Goal: Task Accomplishment & Management: Manage account settings

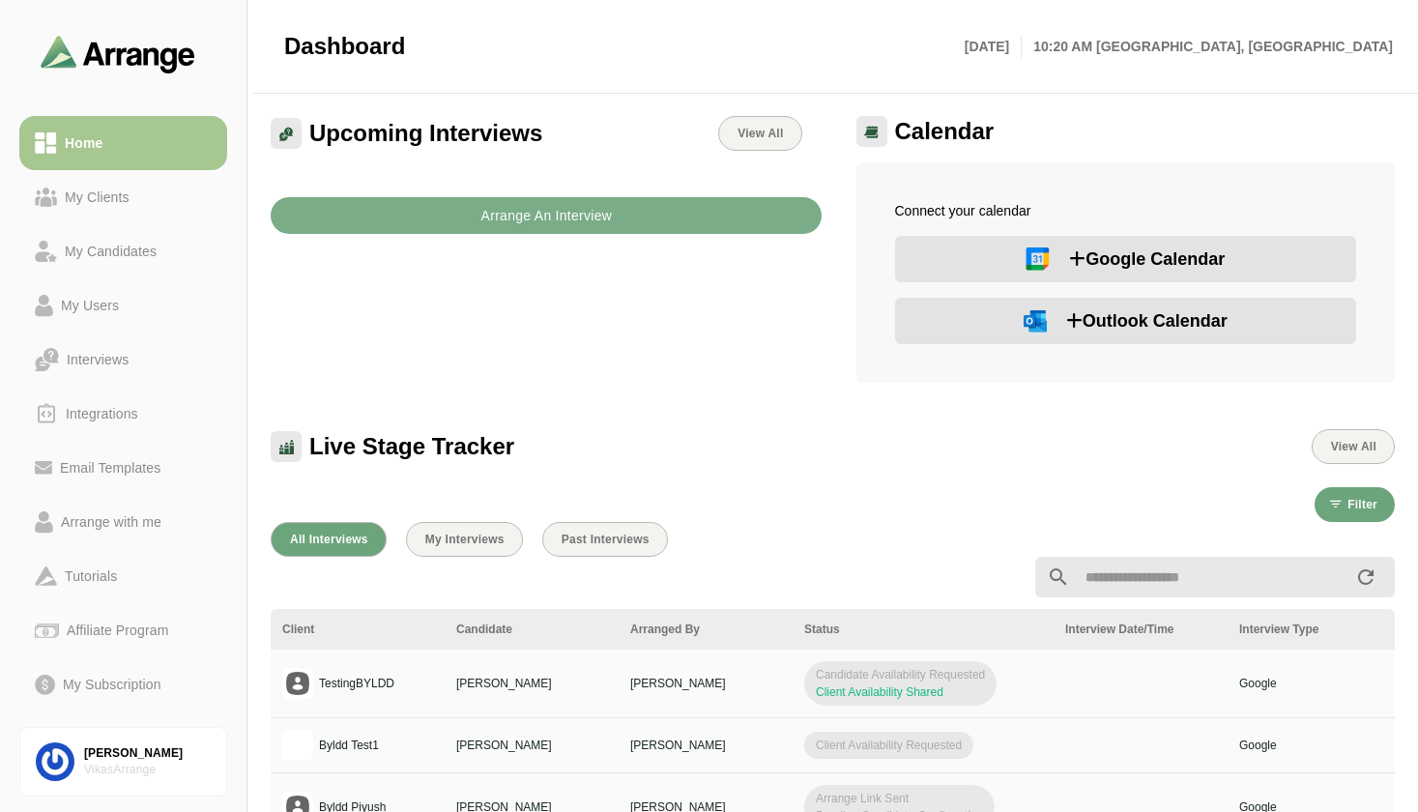
click at [718, 424] on div "Live Stage Tracker View All" at bounding box center [833, 435] width 1148 height 81
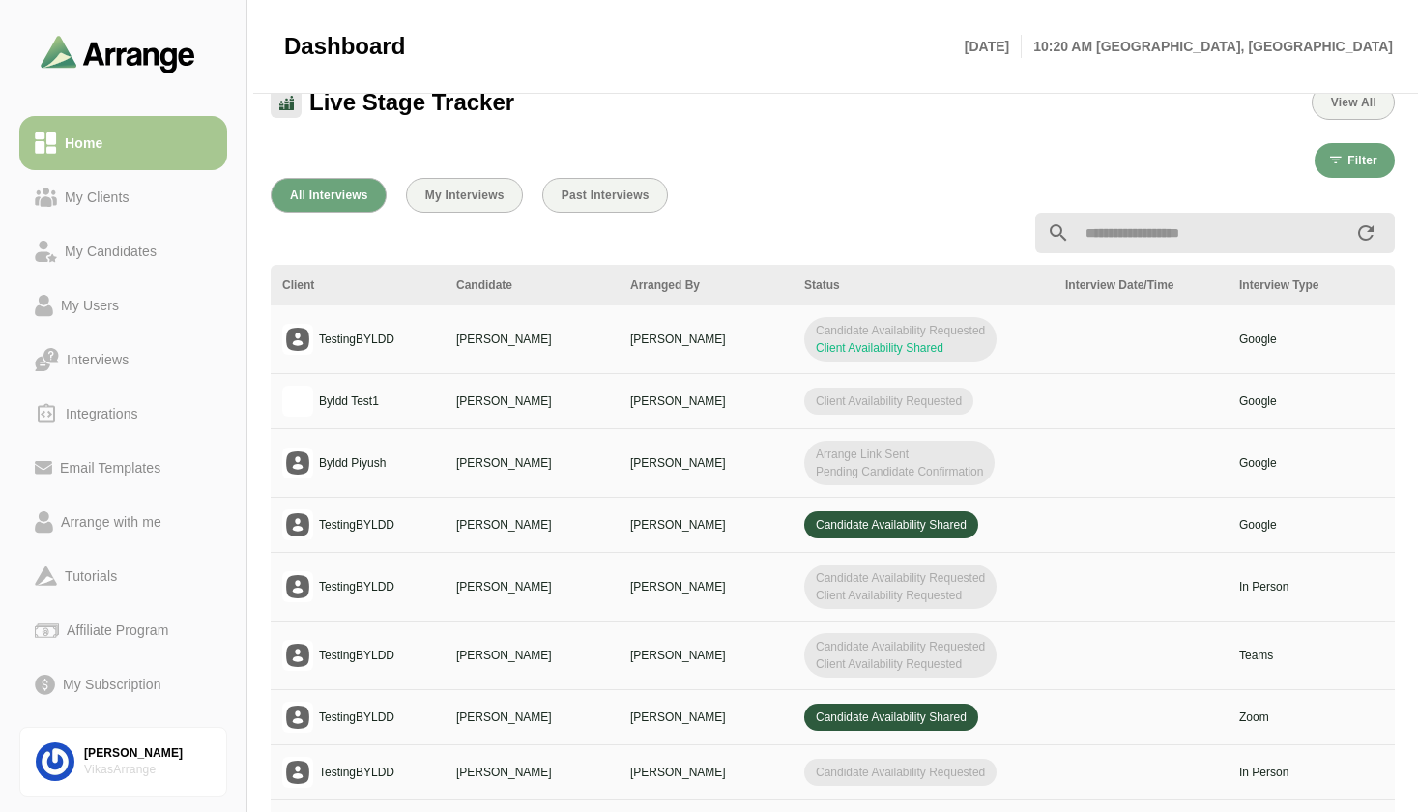
scroll to position [348, 0]
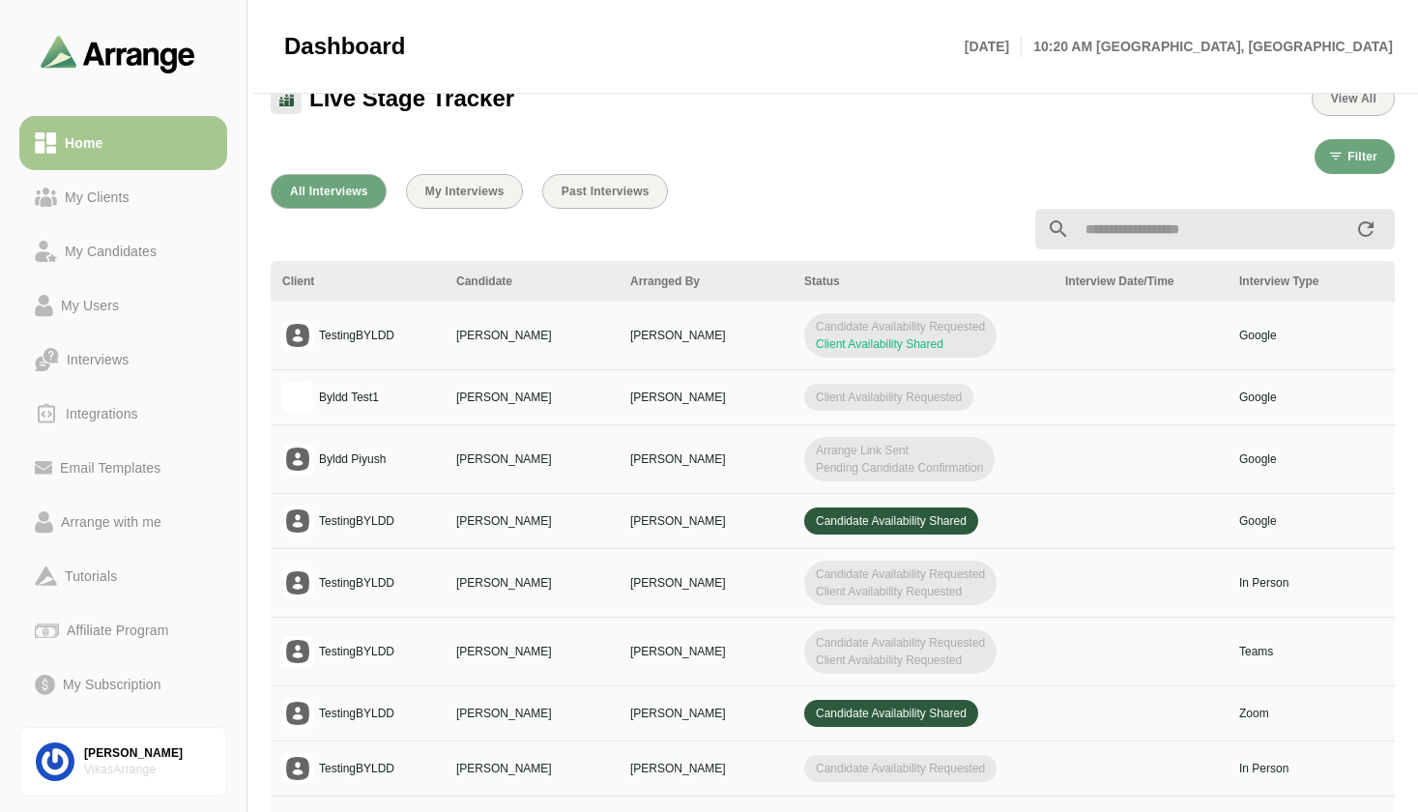
click at [1096, 286] on div "Interview Date/Time" at bounding box center [1141, 281] width 151 height 17
click at [1116, 342] on td at bounding box center [1141, 336] width 174 height 69
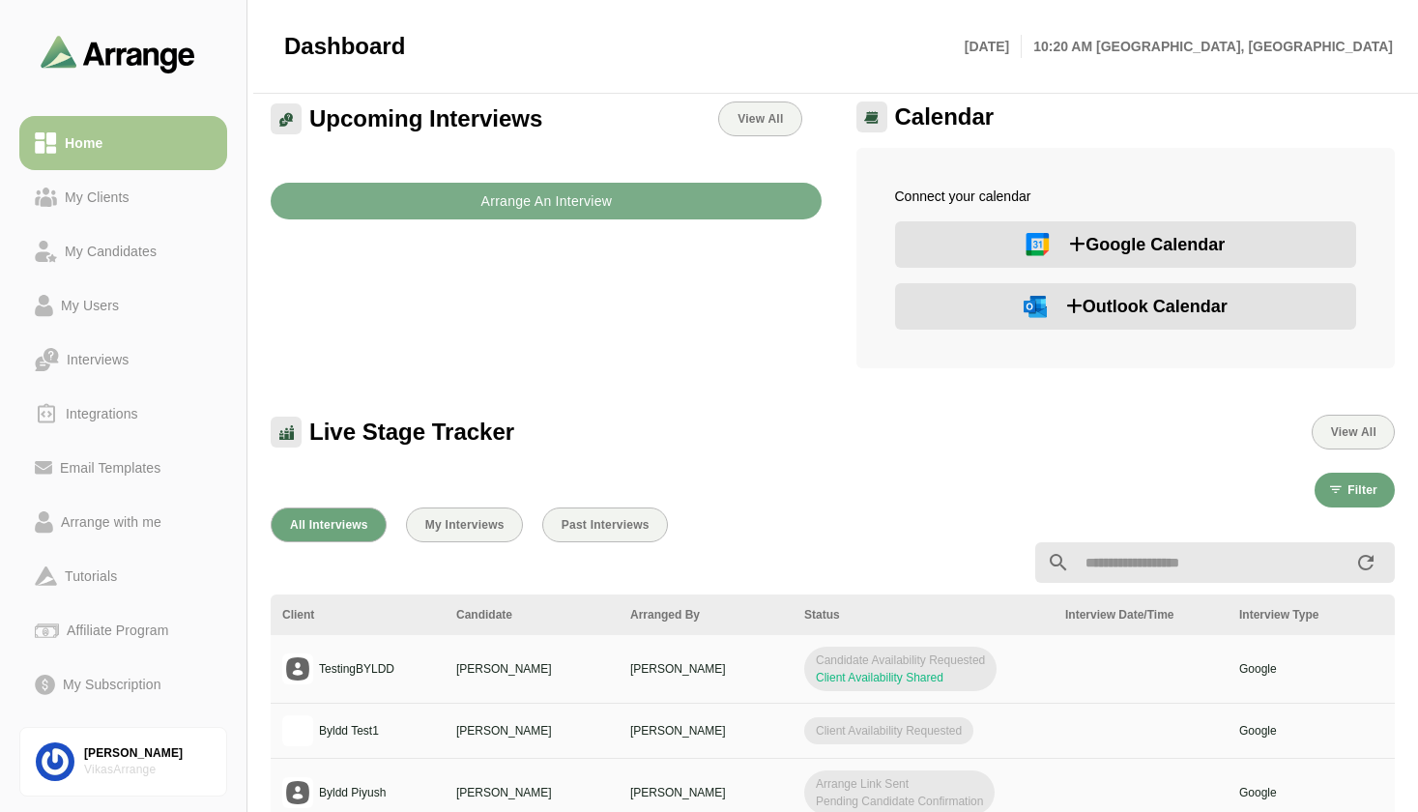
scroll to position [0, 0]
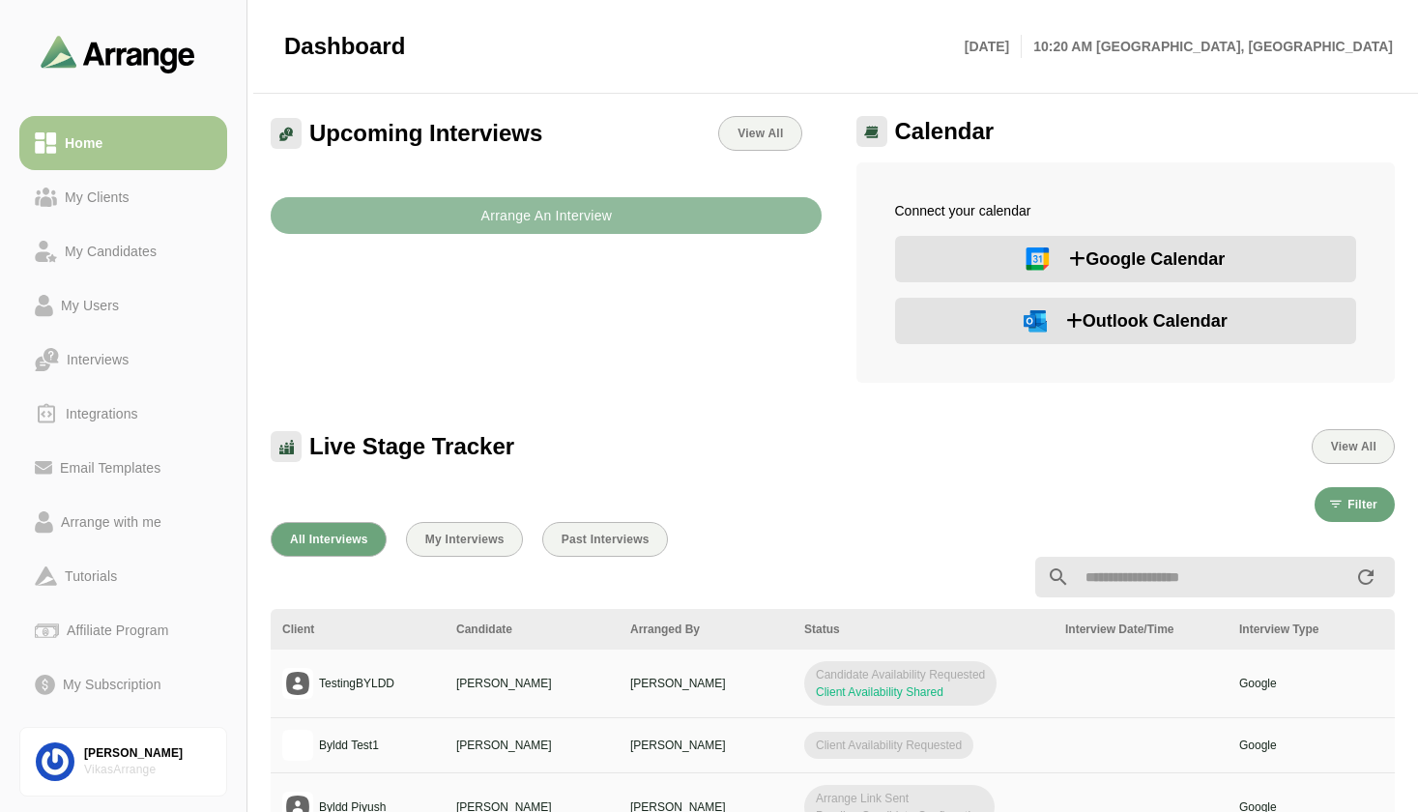
click at [499, 216] on b "Arrange An Interview" at bounding box center [546, 215] width 132 height 37
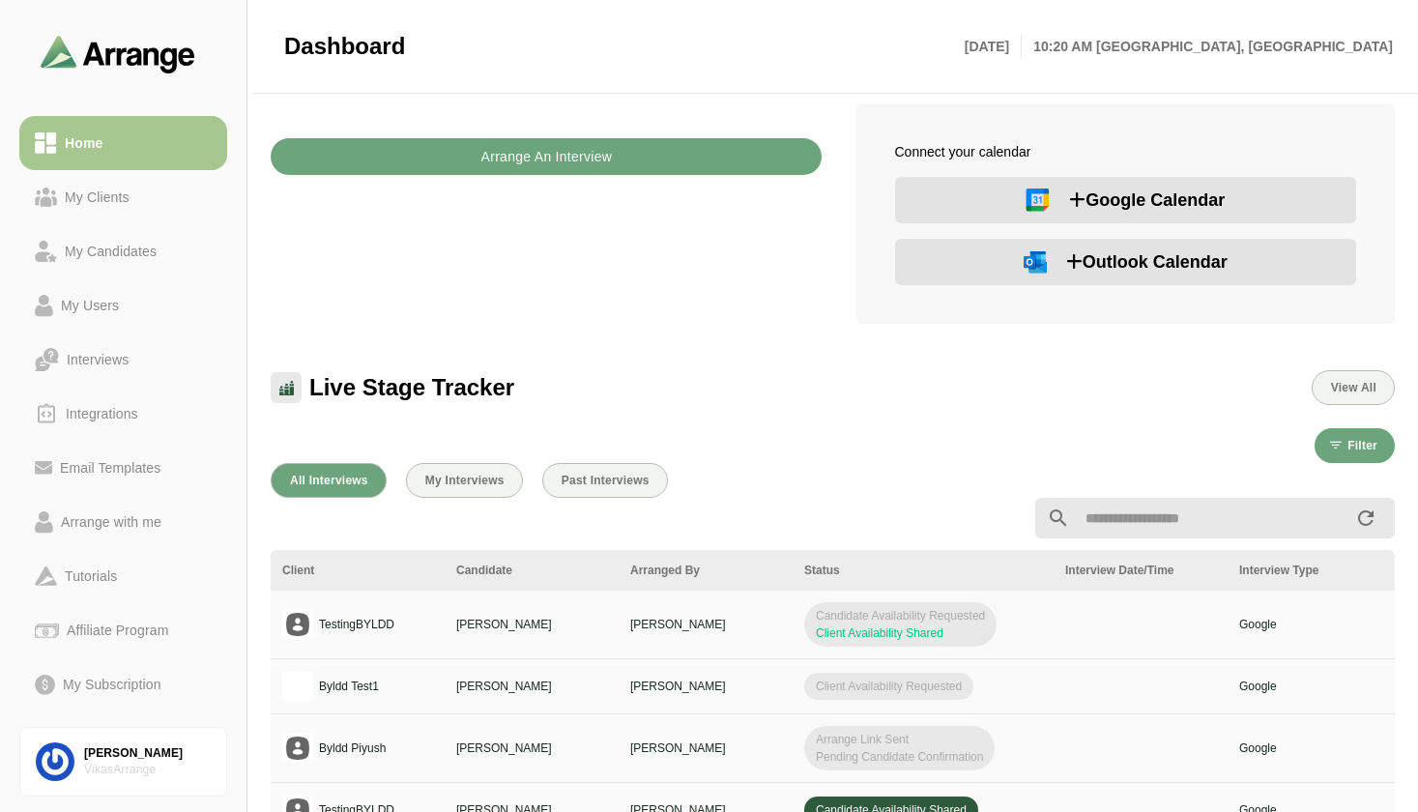
scroll to position [39, 0]
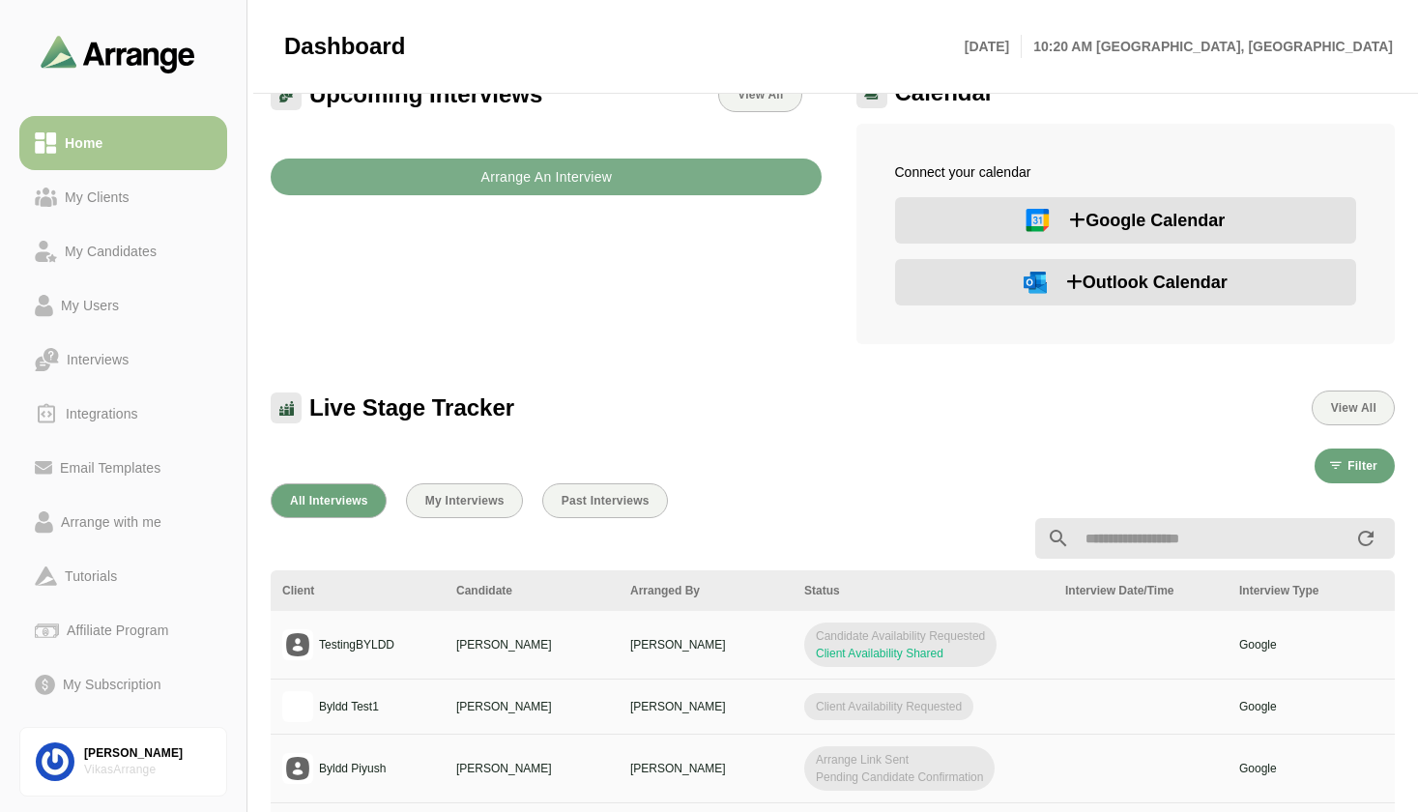
click at [1079, 213] on icon at bounding box center [1077, 220] width 16 height 17
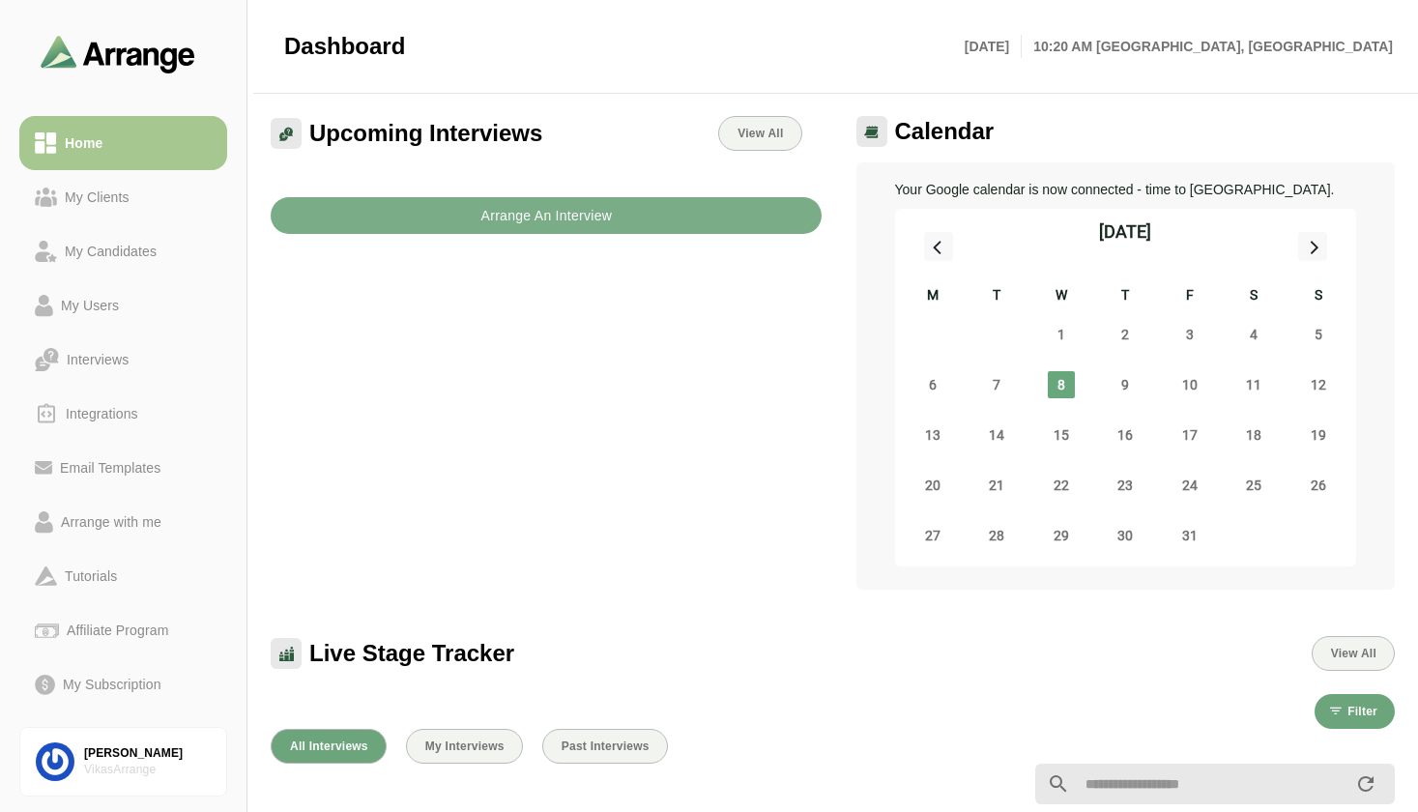
click at [618, 367] on div "Upcoming Interviews View All Arrange An Interview" at bounding box center [546, 352] width 574 height 497
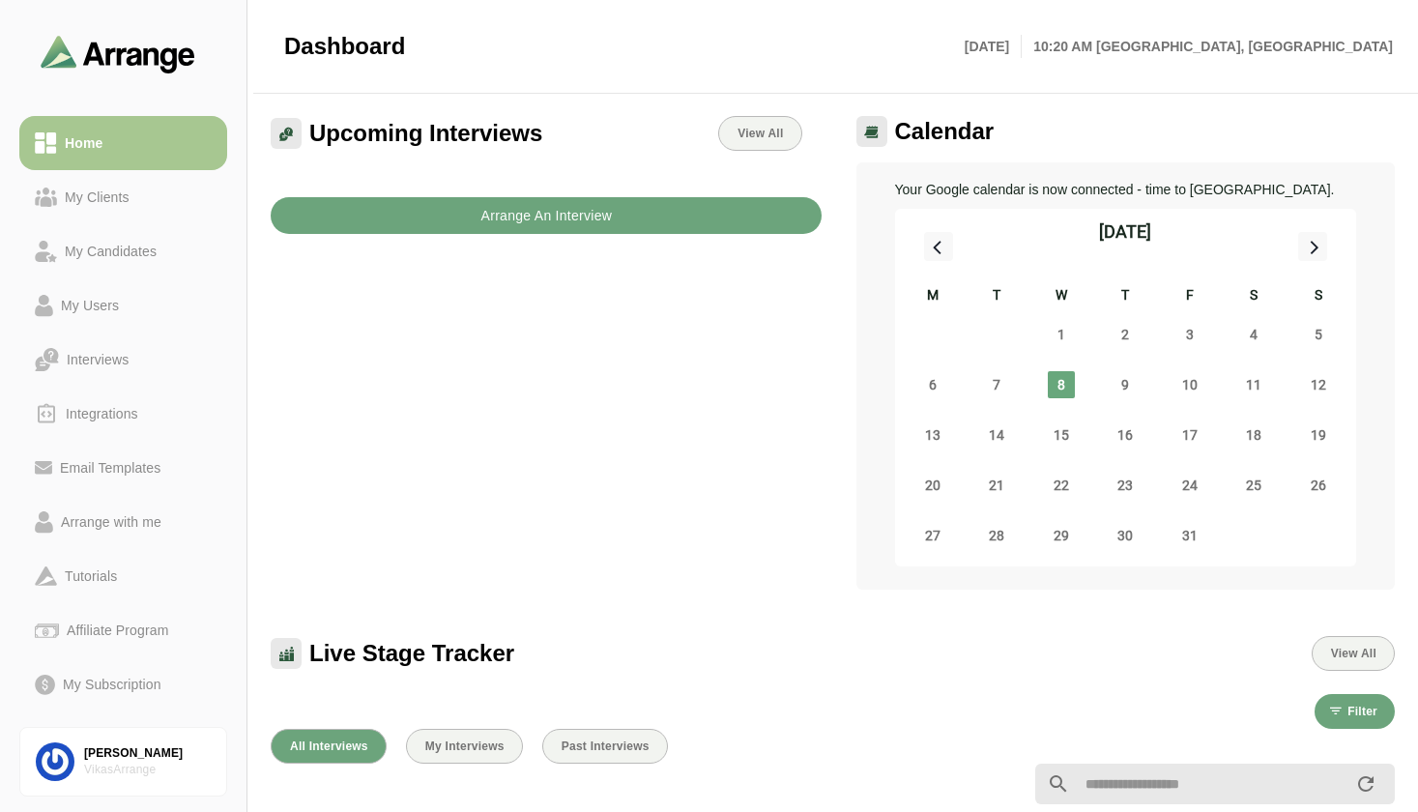
click at [533, 214] on b "Arrange An Interview" at bounding box center [546, 215] width 132 height 37
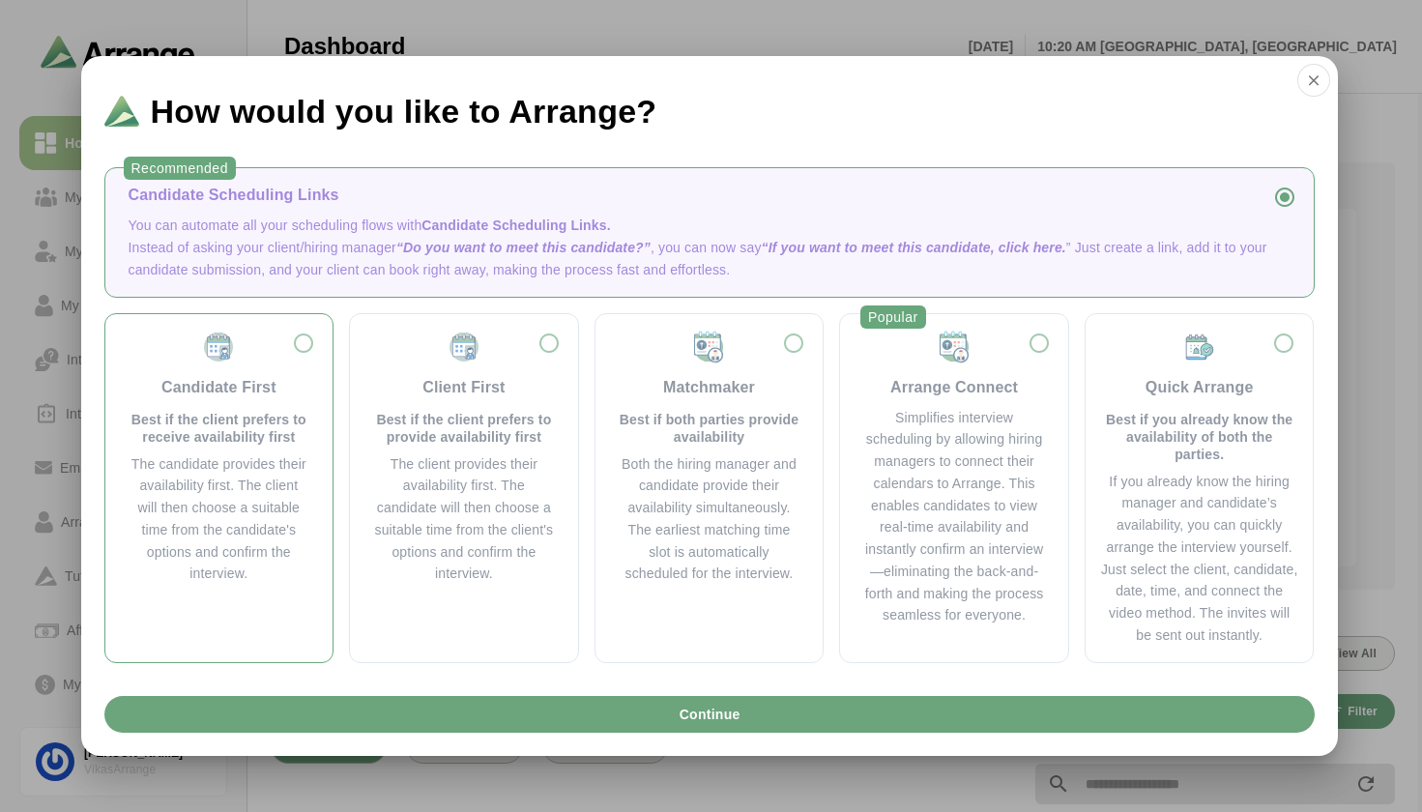
click at [303, 345] on div "Candidate First Best if the client prefers to receive availability first" at bounding box center [220, 388] width 182 height 116
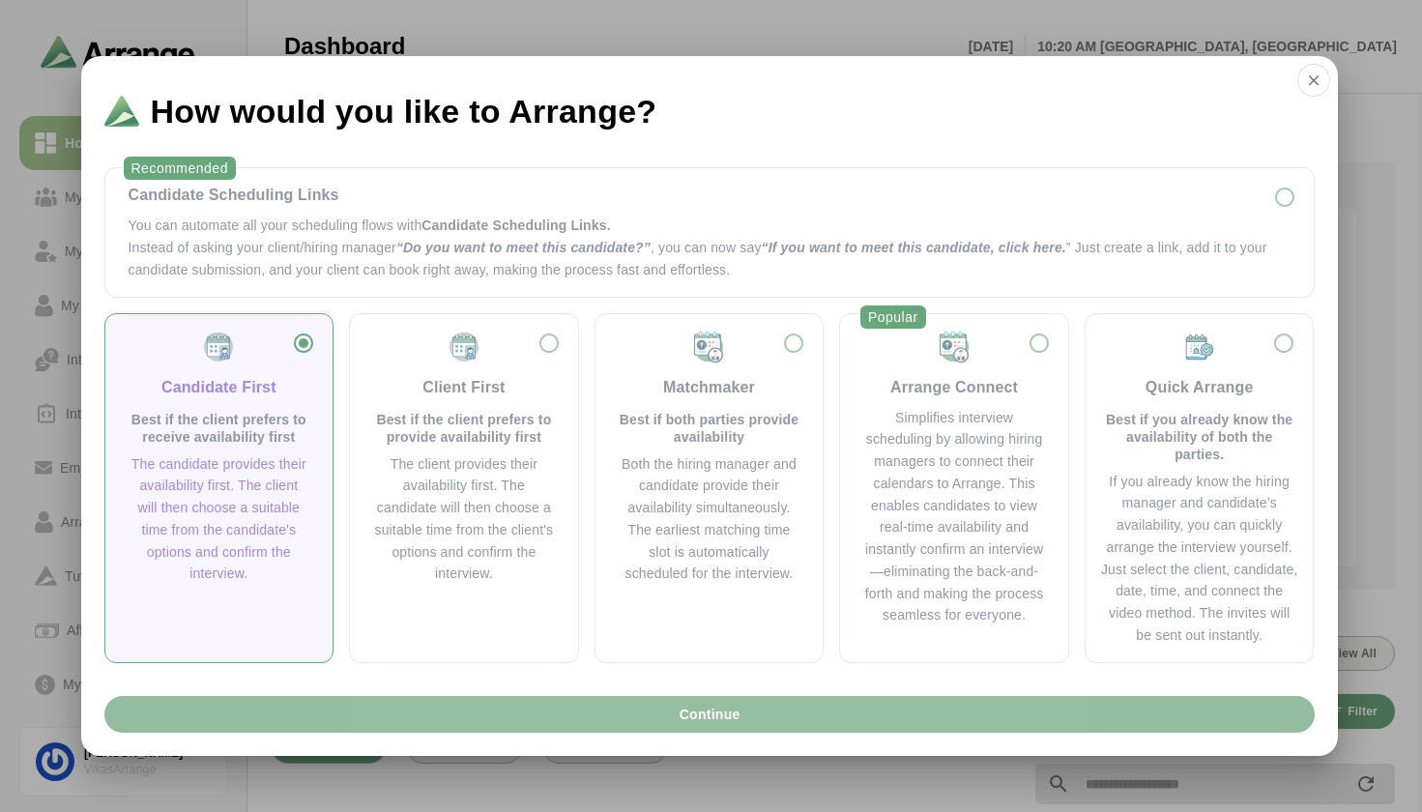
click at [731, 708] on span "Continue" at bounding box center [709, 714] width 62 height 37
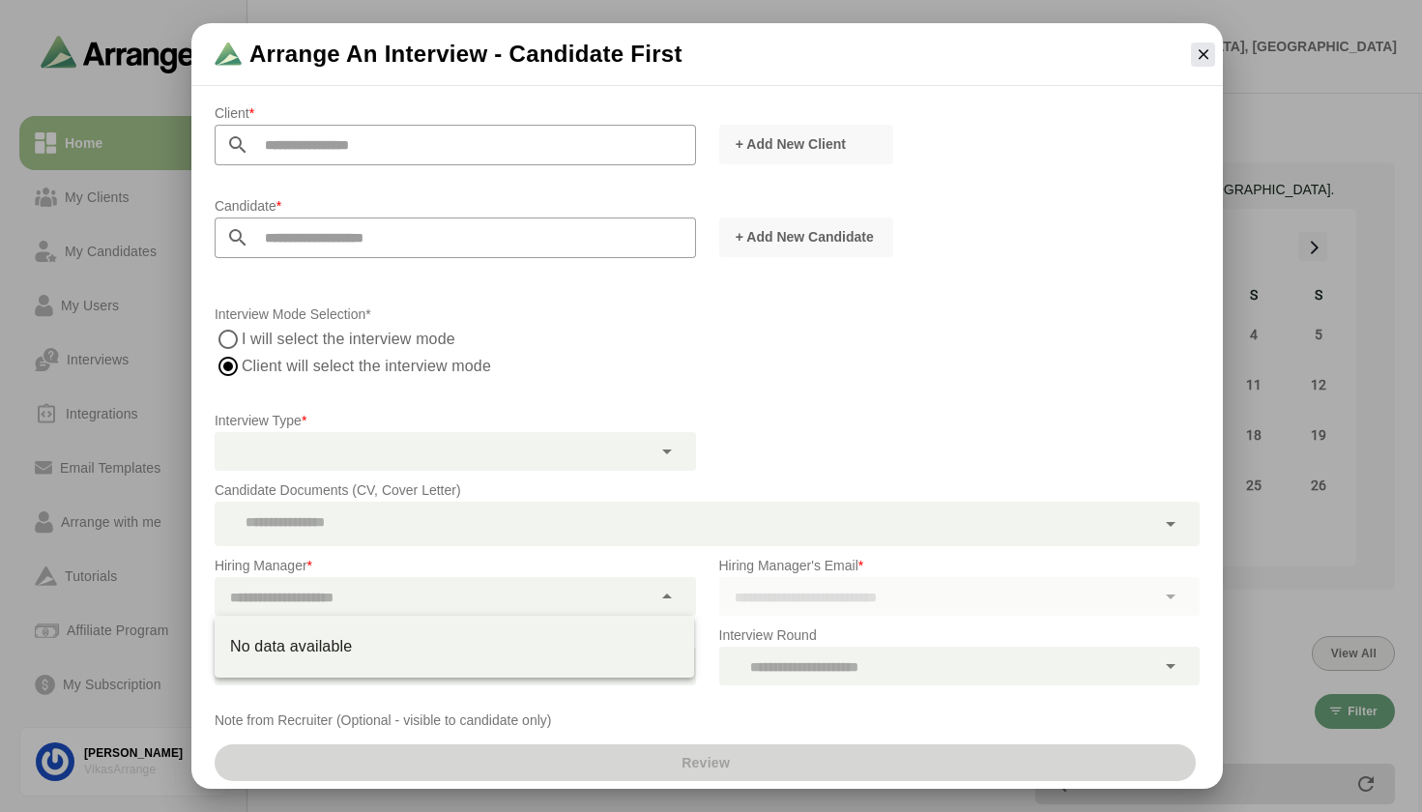
click at [378, 599] on div at bounding box center [433, 596] width 437 height 39
click at [687, 560] on p "Hiring Manager *" at bounding box center [456, 565] width 482 height 23
click at [660, 595] on icon at bounding box center [667, 596] width 23 height 23
click at [661, 599] on icon at bounding box center [667, 596] width 23 height 23
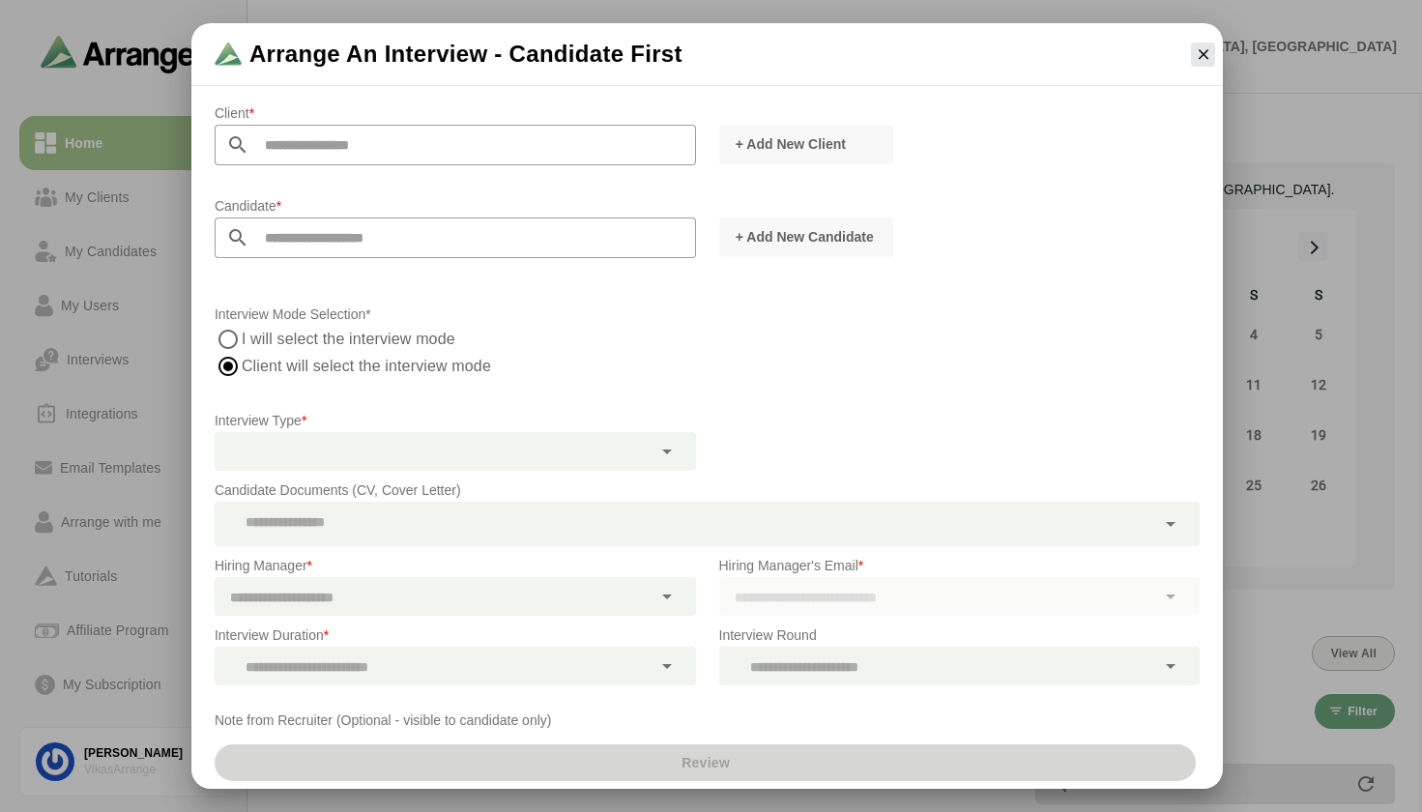
click at [357, 635] on p "Interview Duration *" at bounding box center [456, 635] width 482 height 23
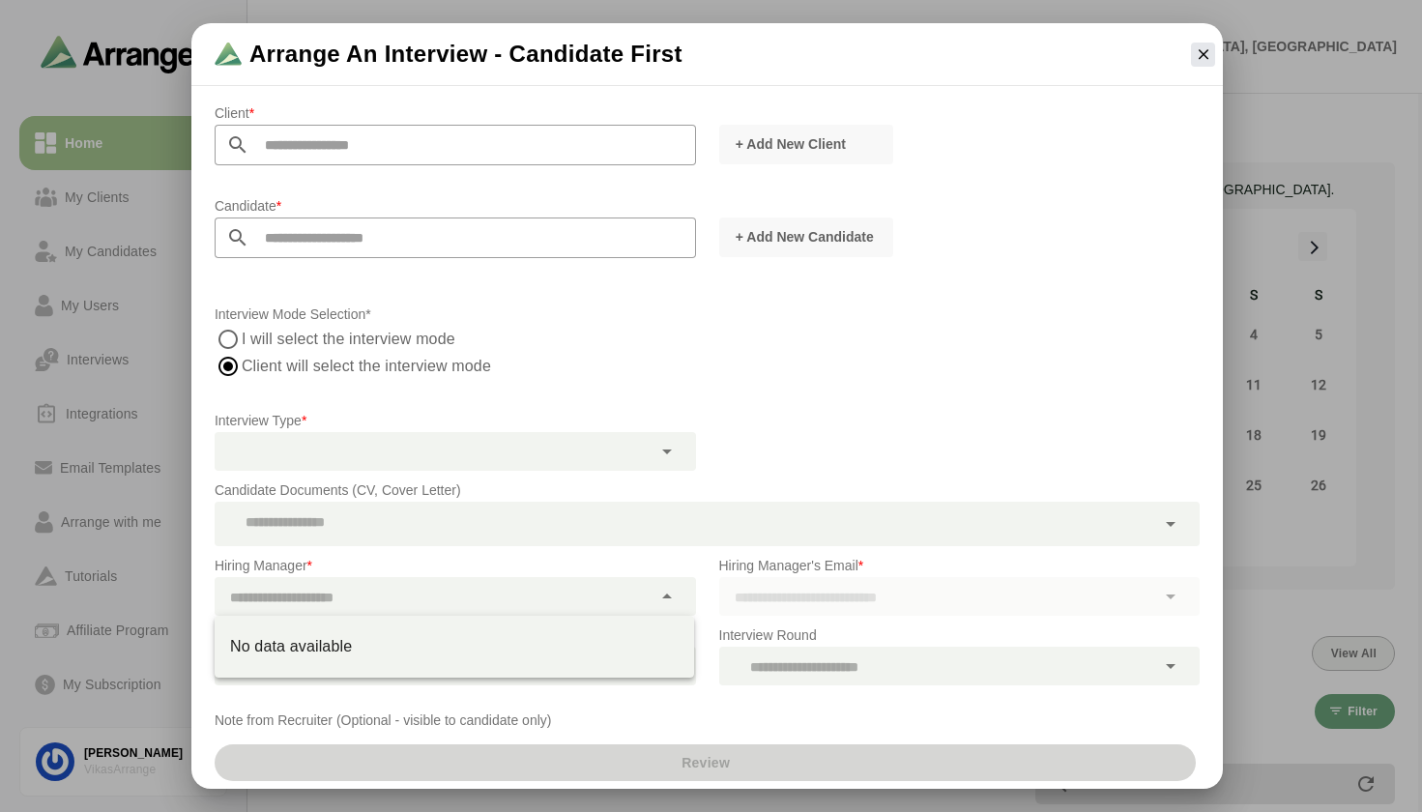
click at [675, 601] on icon at bounding box center [667, 596] width 23 height 23
click at [676, 558] on p "Hiring Manager *" at bounding box center [456, 565] width 482 height 23
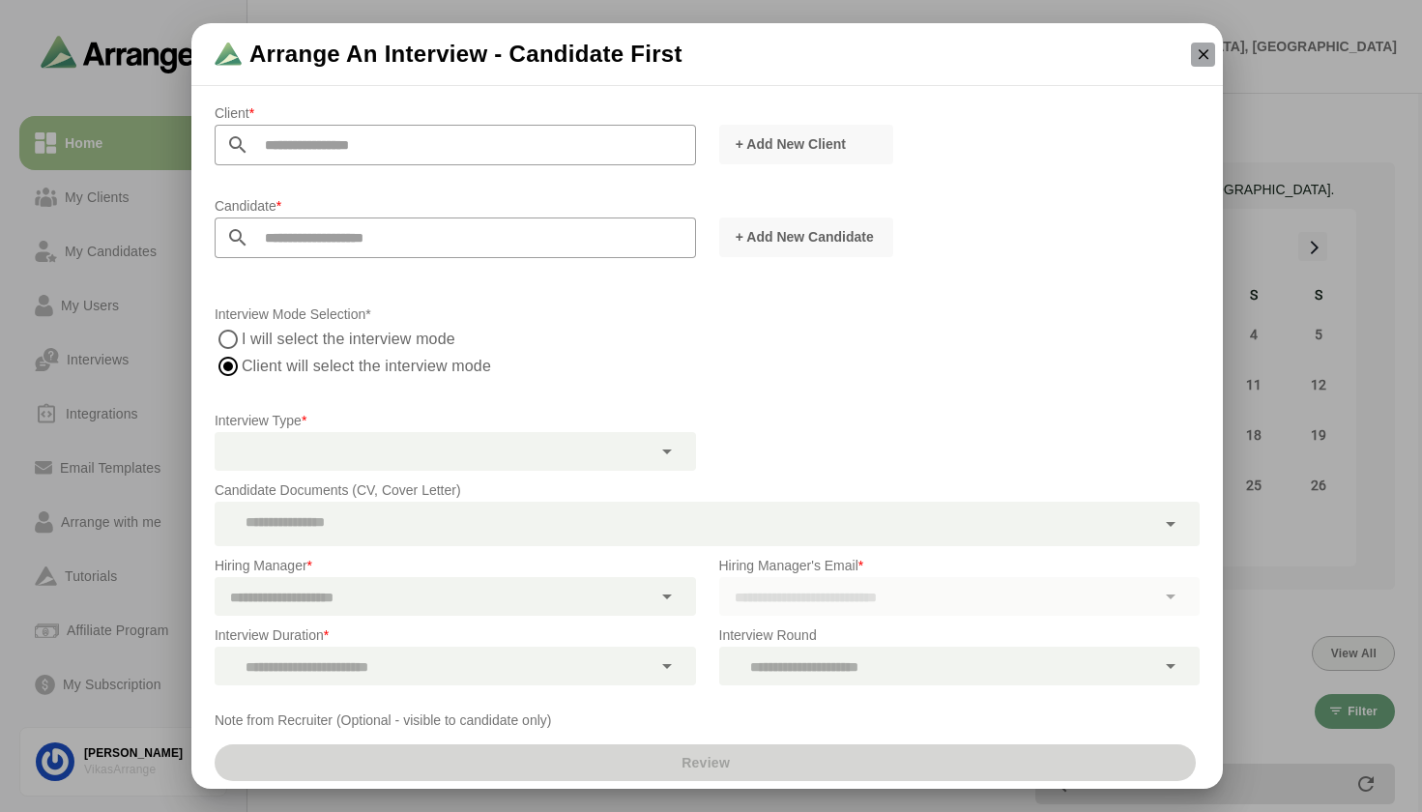
click at [1206, 60] on icon "button" at bounding box center [1203, 53] width 17 height 17
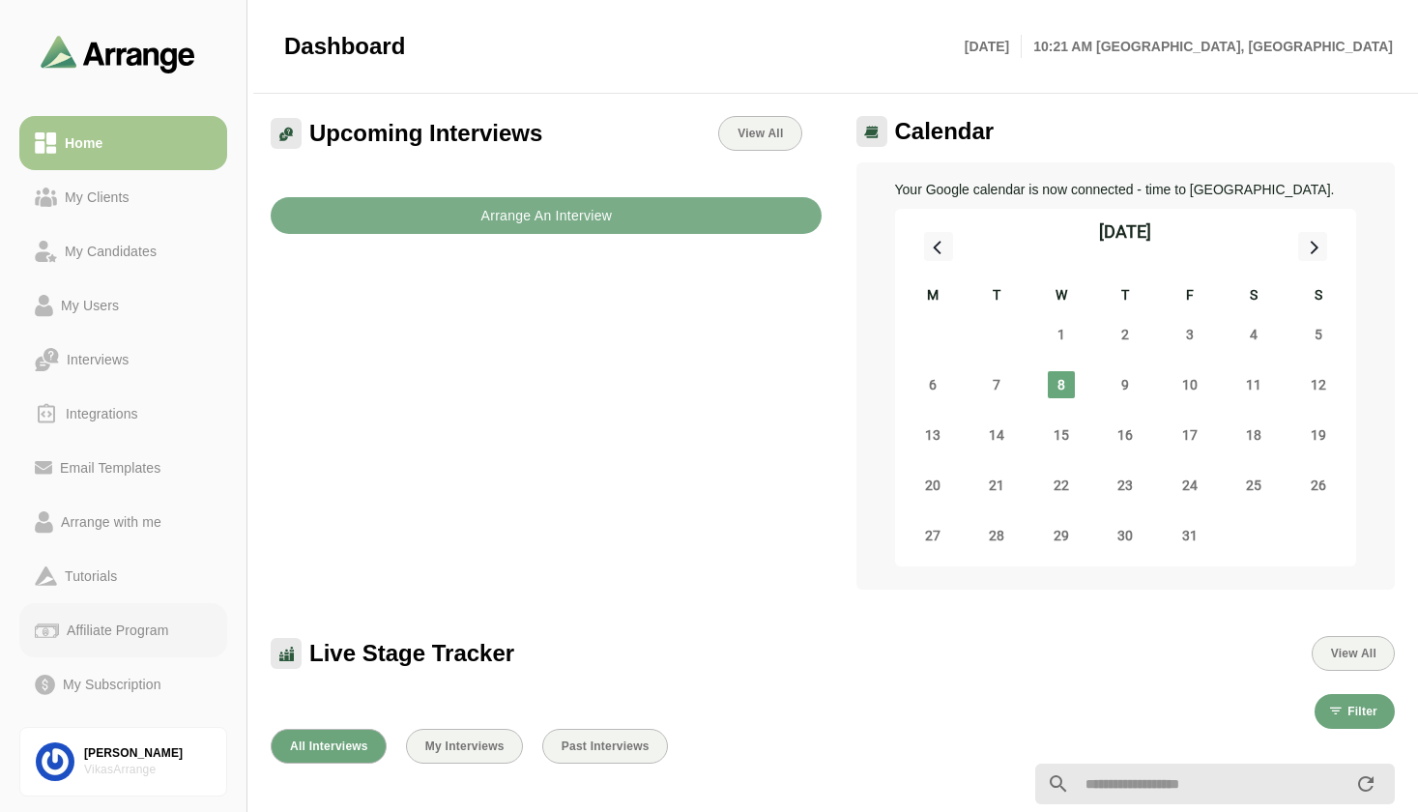
click at [122, 638] on div "Affiliate Program" at bounding box center [117, 630] width 117 height 23
drag, startPoint x: 1418, startPoint y: 349, endPoint x: 1416, endPoint y: 419, distance: 69.6
drag, startPoint x: 1417, startPoint y: 367, endPoint x: 1414, endPoint y: 451, distance: 83.2
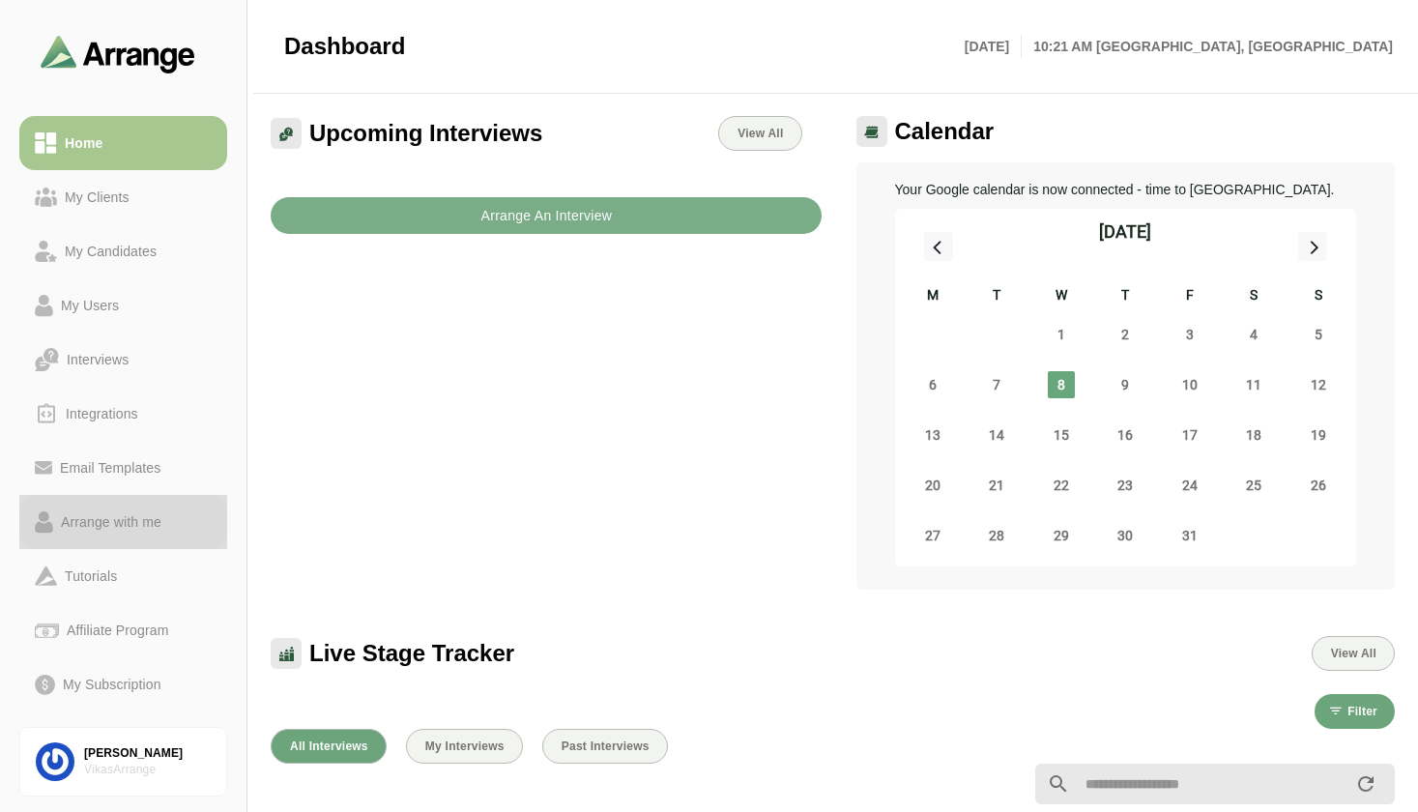
click at [108, 518] on div "Arrange with me" at bounding box center [111, 522] width 116 height 23
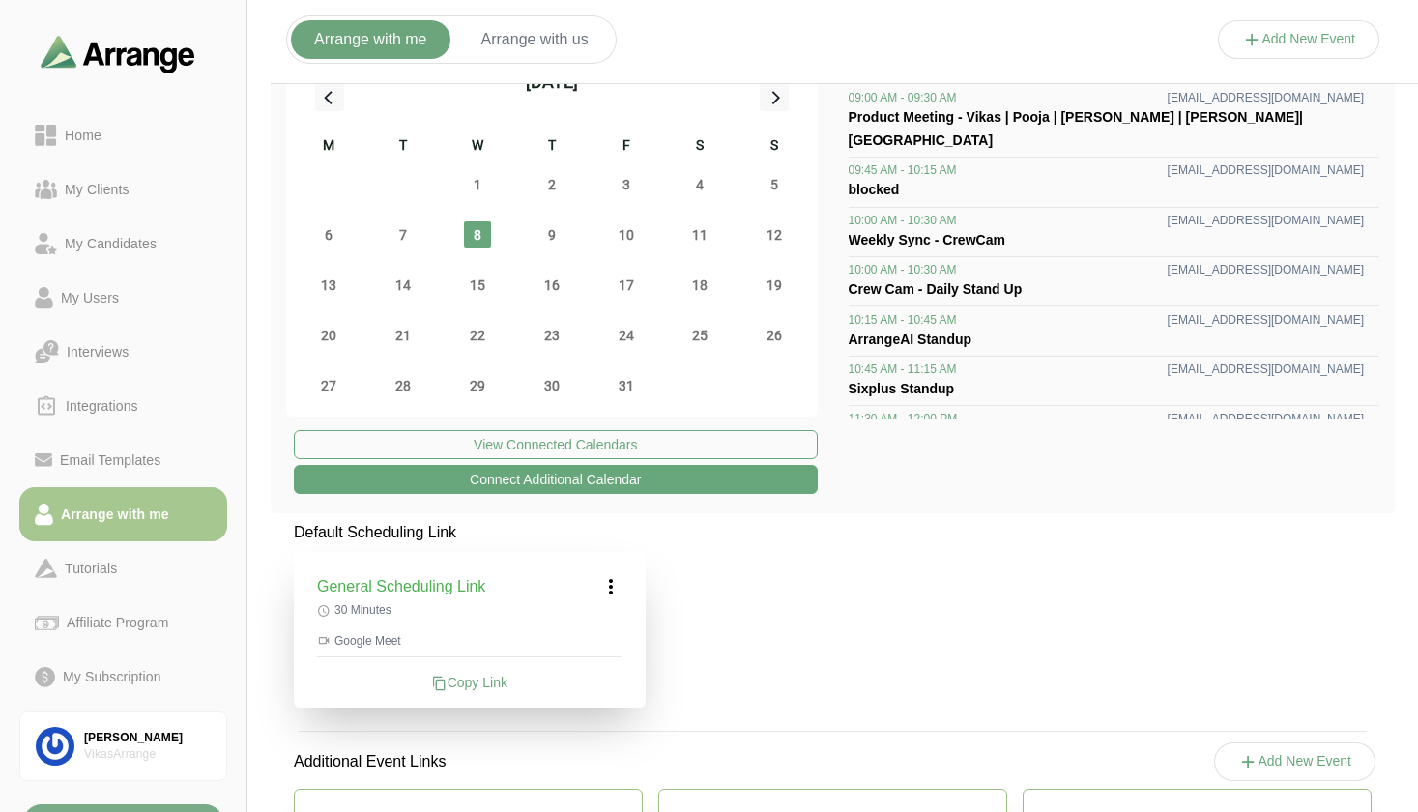
scroll to position [39, 0]
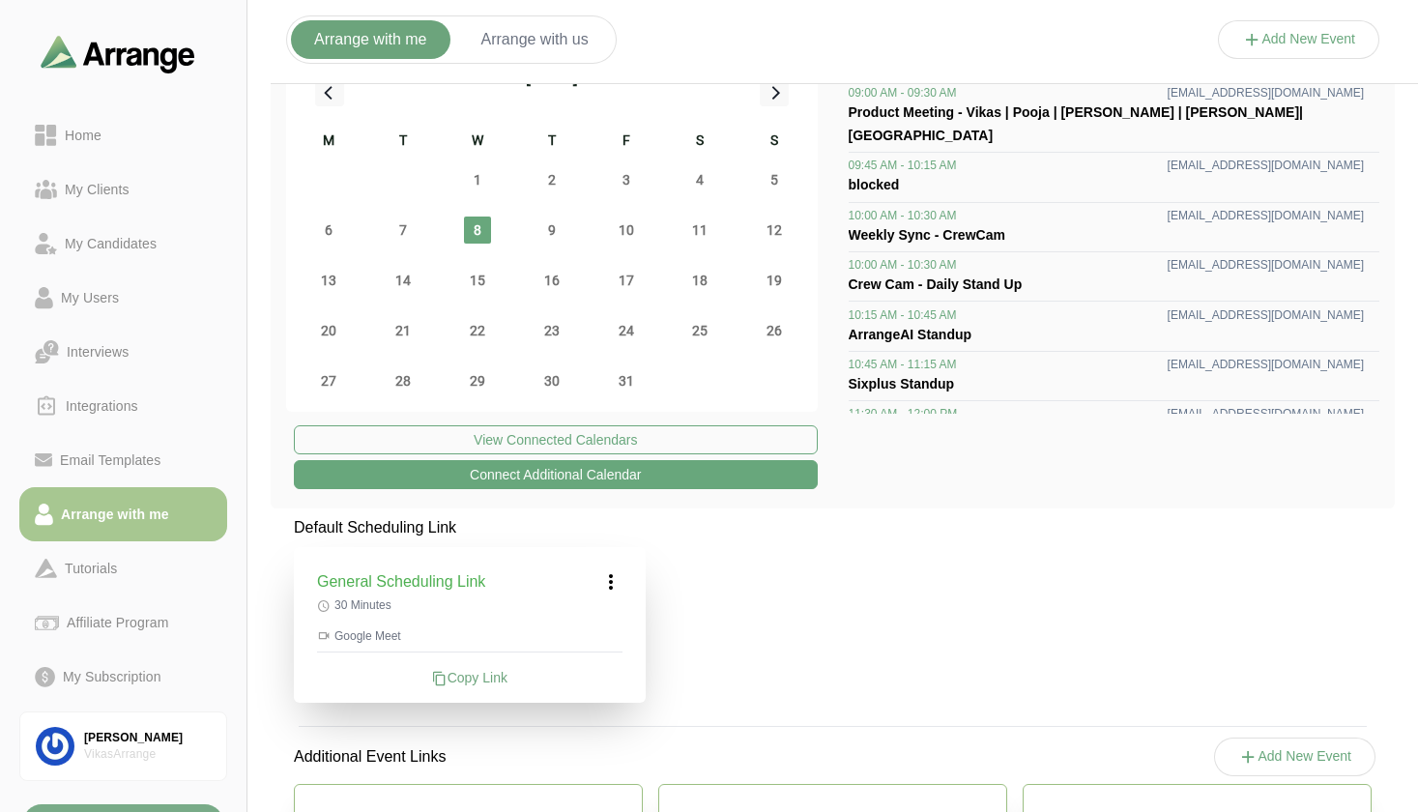
click at [613, 585] on icon at bounding box center [610, 581] width 23 height 23
click at [593, 641] on div "Edit" at bounding box center [592, 636] width 89 height 36
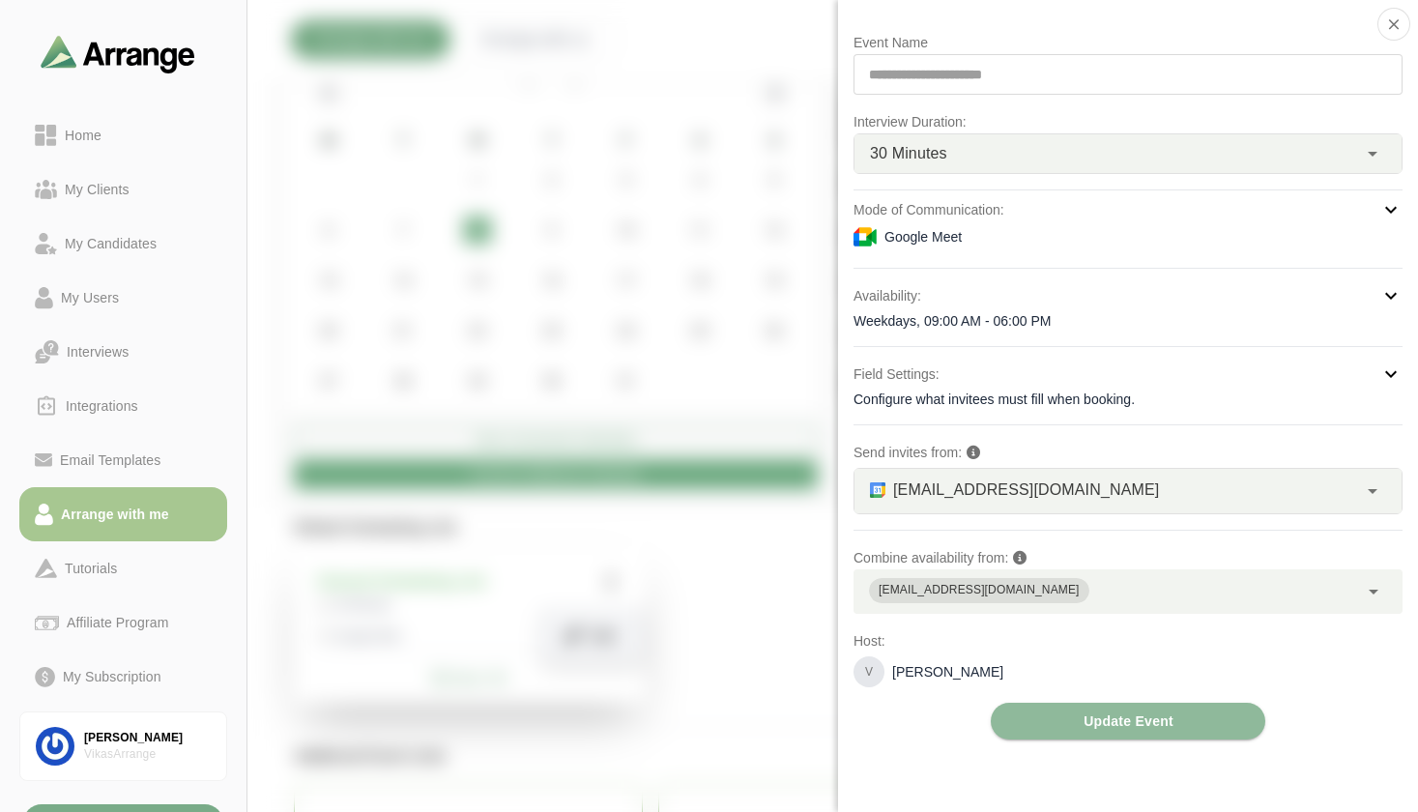
click at [906, 253] on div "**********" at bounding box center [1128, 385] width 549 height 709
click at [911, 241] on div "Google Meet" at bounding box center [1128, 236] width 549 height 23
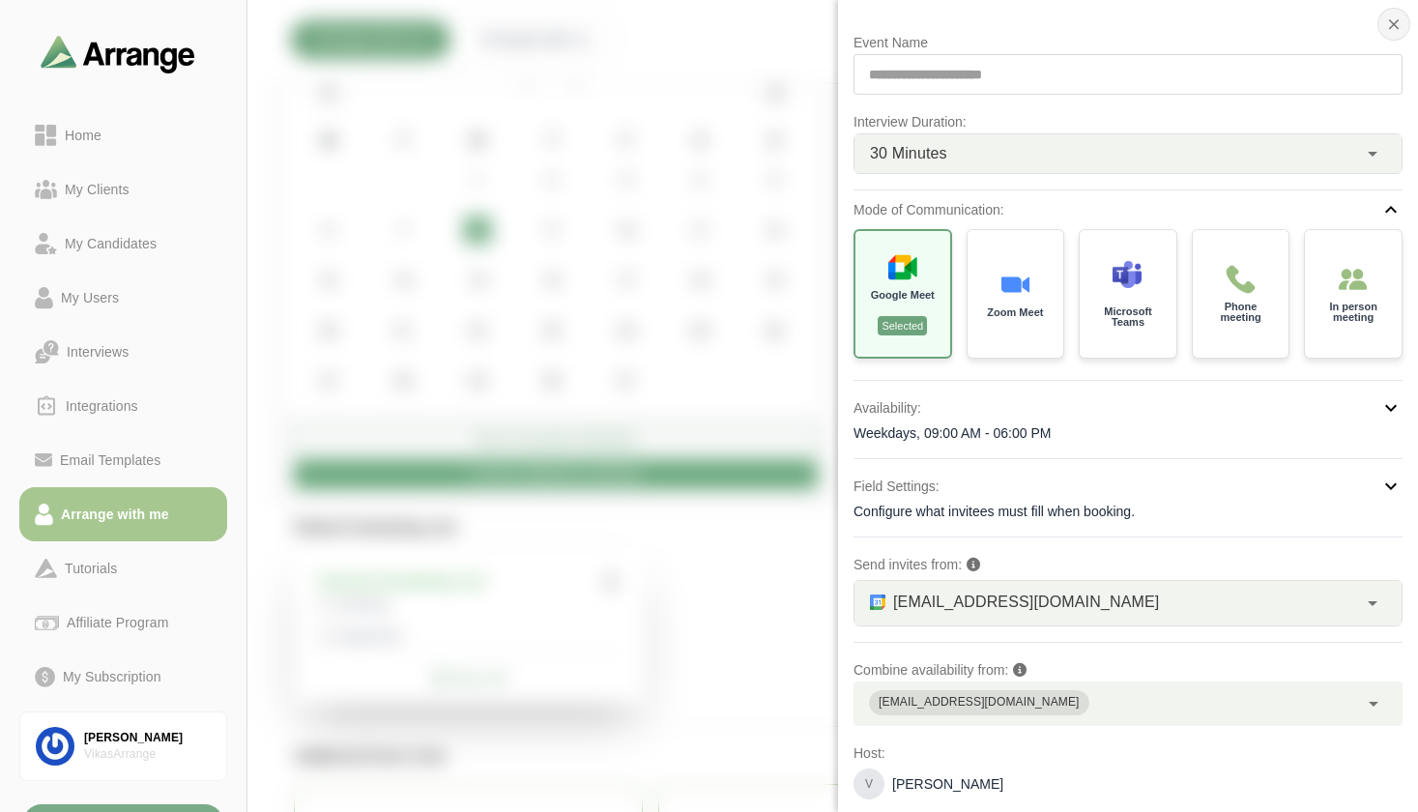
click at [1386, 29] on icon "button" at bounding box center [1394, 23] width 17 height 17
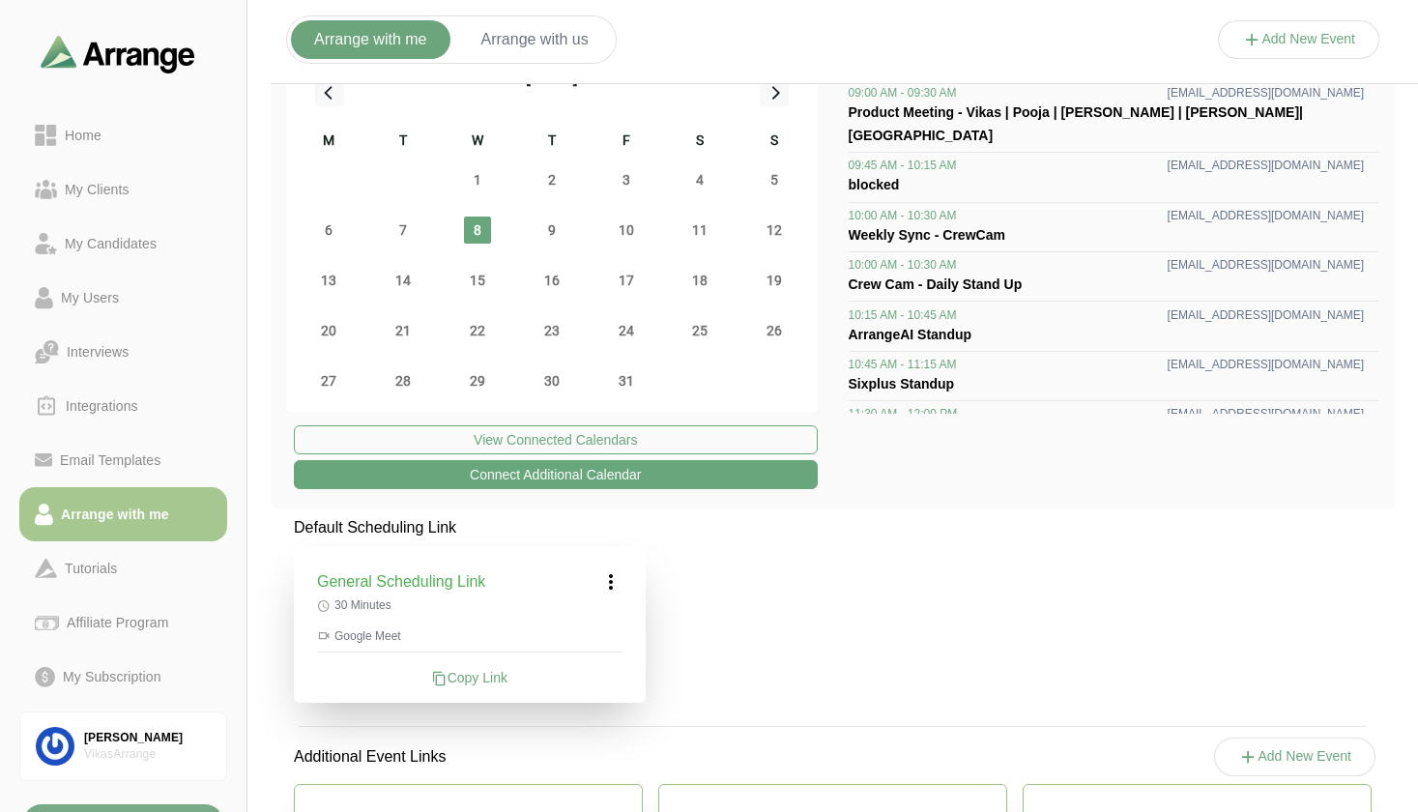
click at [714, 585] on div "Default Scheduling Link General Scheduling Link 30 Minutes Google Meet Copy Lin…" at bounding box center [833, 823] width 1125 height 614
click at [613, 585] on icon at bounding box center [610, 581] width 23 height 23
click at [779, 719] on div "Default Scheduling Link General Scheduling Link Edit 30 Minutes Google Meet Cop…" at bounding box center [833, 823] width 1125 height 614
click at [609, 584] on icon at bounding box center [610, 581] width 23 height 23
click at [734, 701] on div "Default Scheduling Link General Scheduling Link Edit 30 Minutes Google Meet Cop…" at bounding box center [833, 823] width 1125 height 614
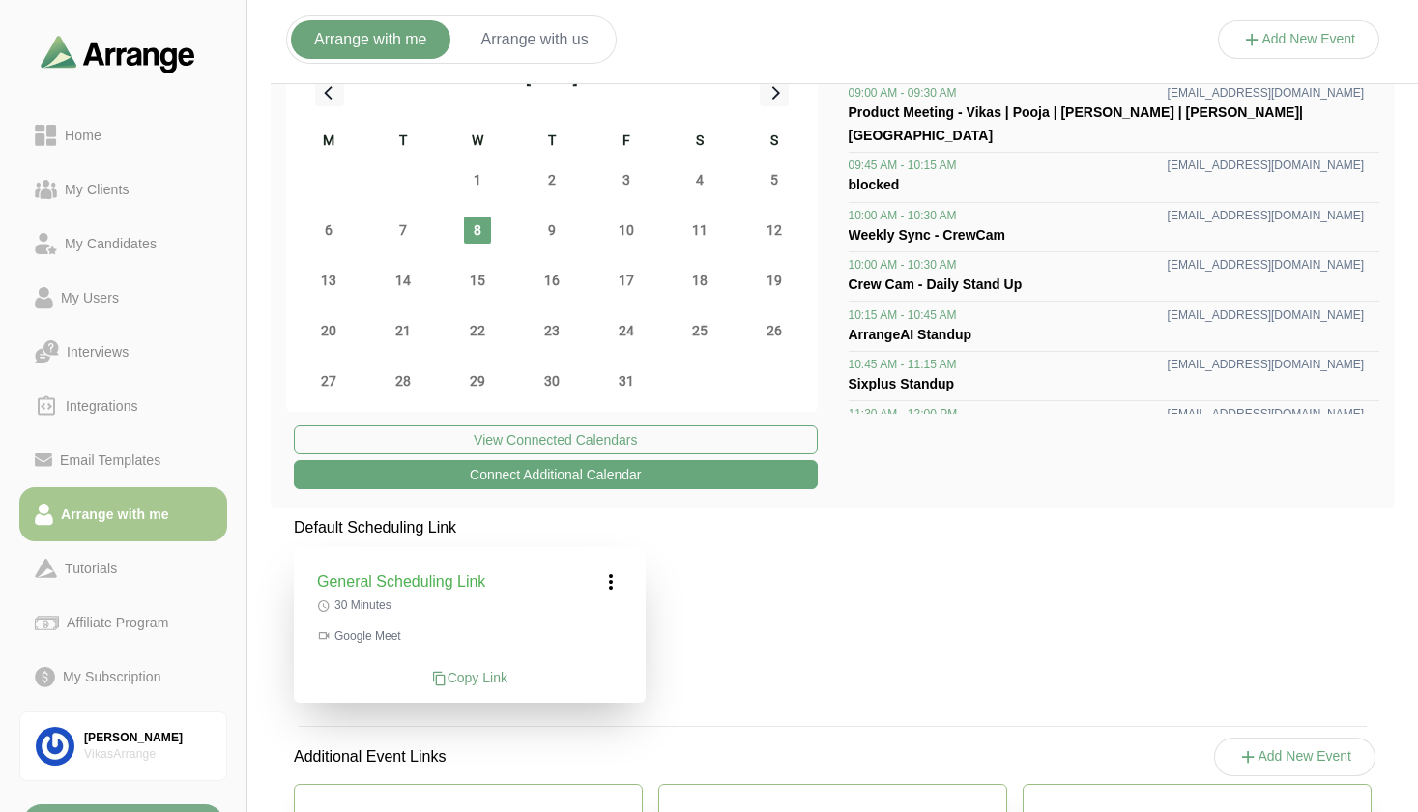
click at [608, 587] on icon at bounding box center [610, 581] width 23 height 23
click at [606, 645] on div "Edit" at bounding box center [592, 636] width 89 height 36
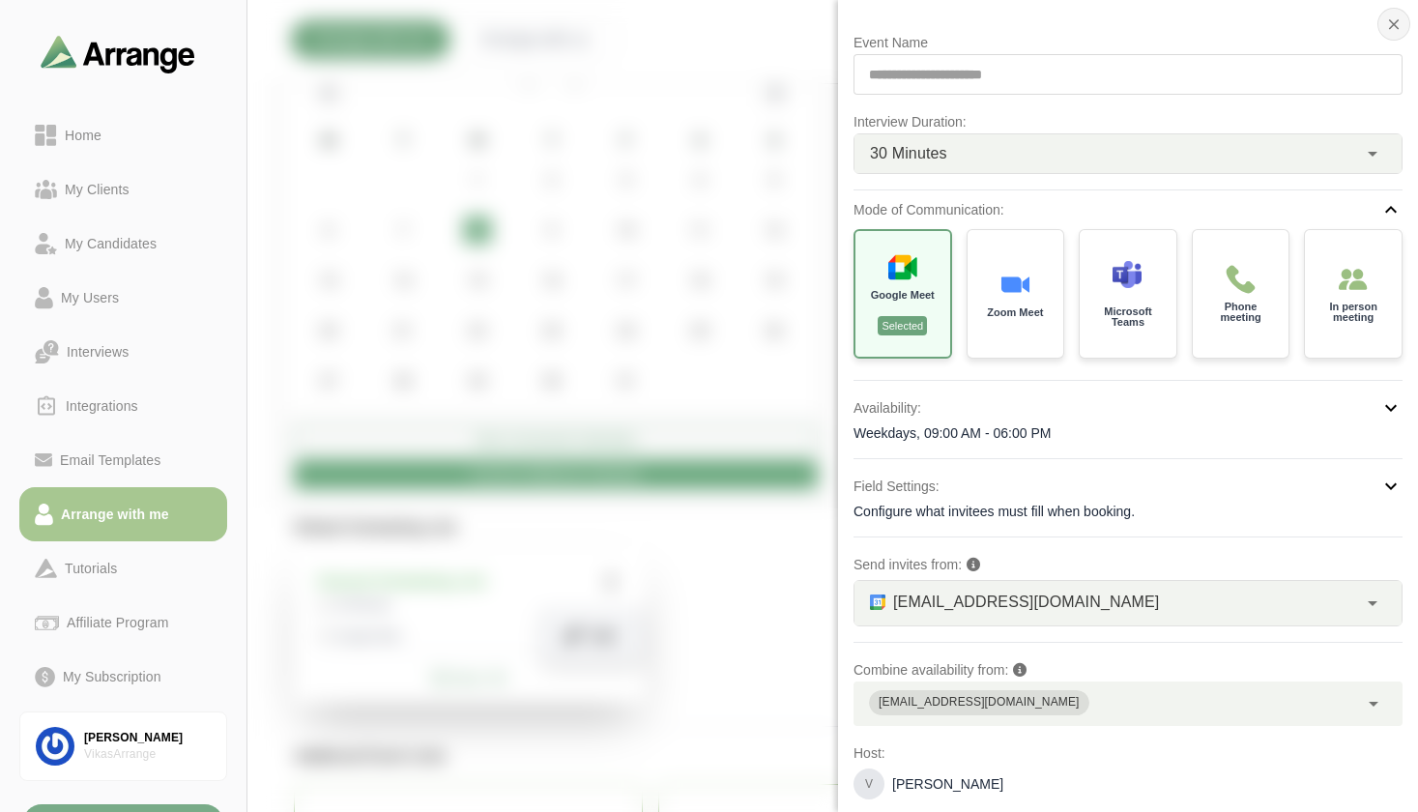
click at [1389, 21] on icon "button" at bounding box center [1394, 23] width 17 height 17
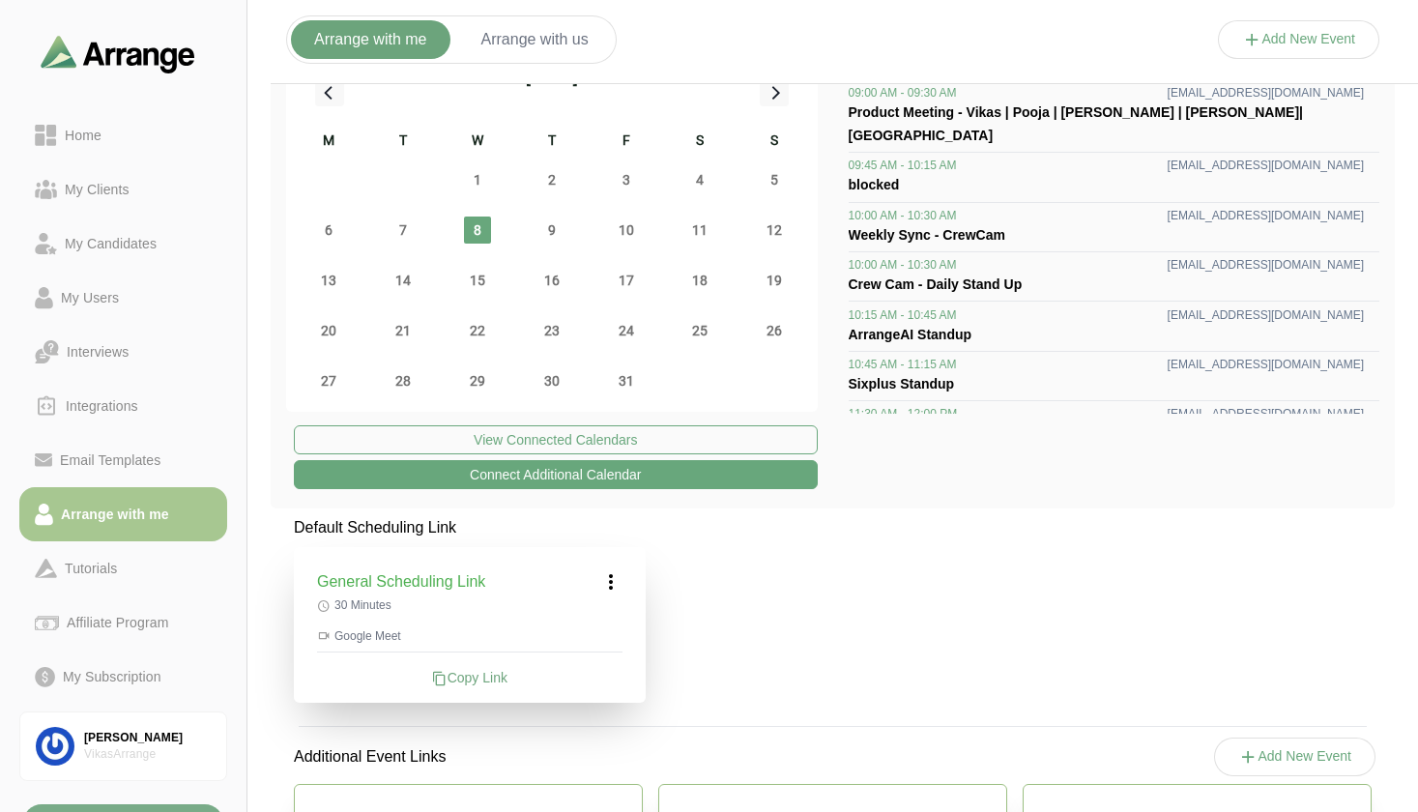
click at [725, 635] on div "Default Scheduling Link General Scheduling Link 30 Minutes Google Meet Copy Lin…" at bounding box center [833, 823] width 1125 height 614
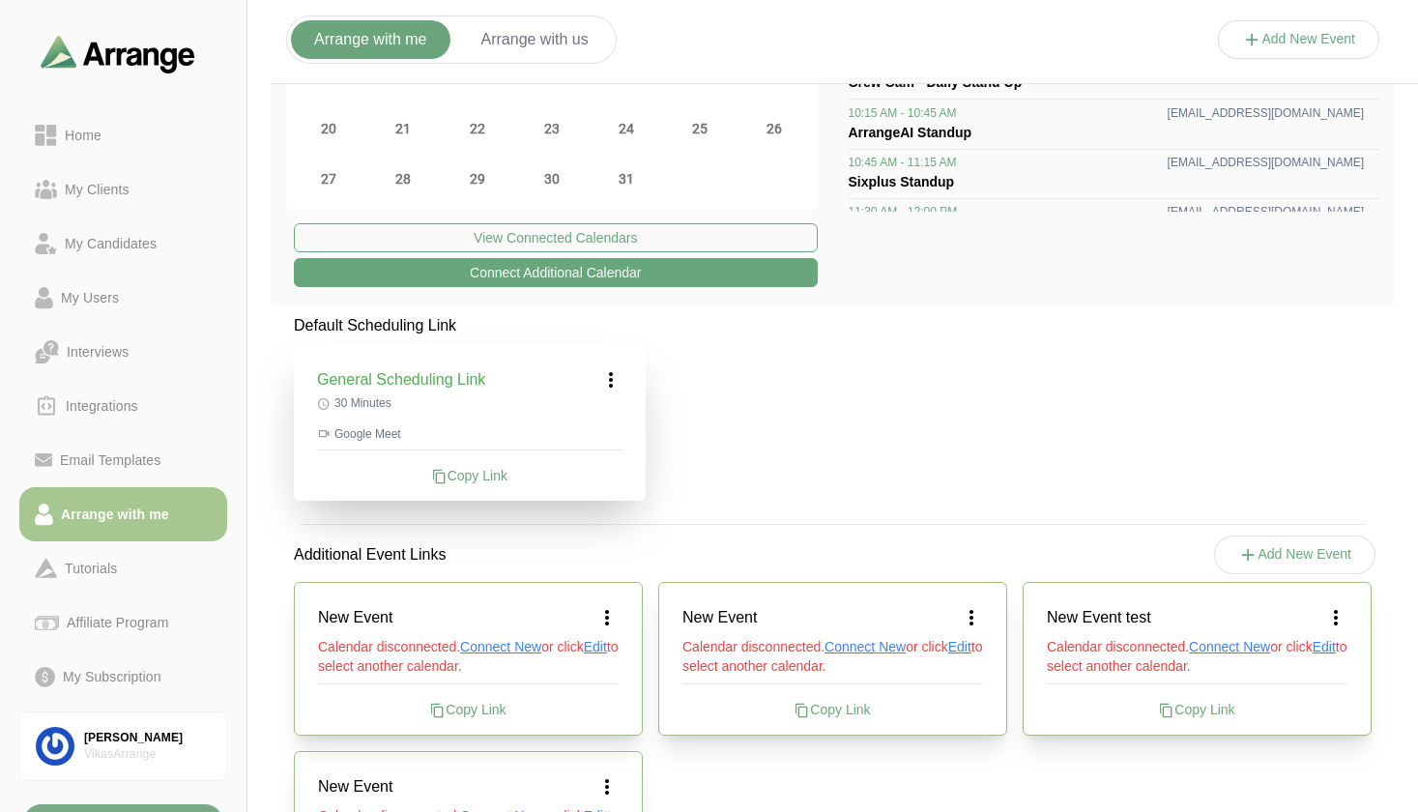
scroll to position [271, 0]
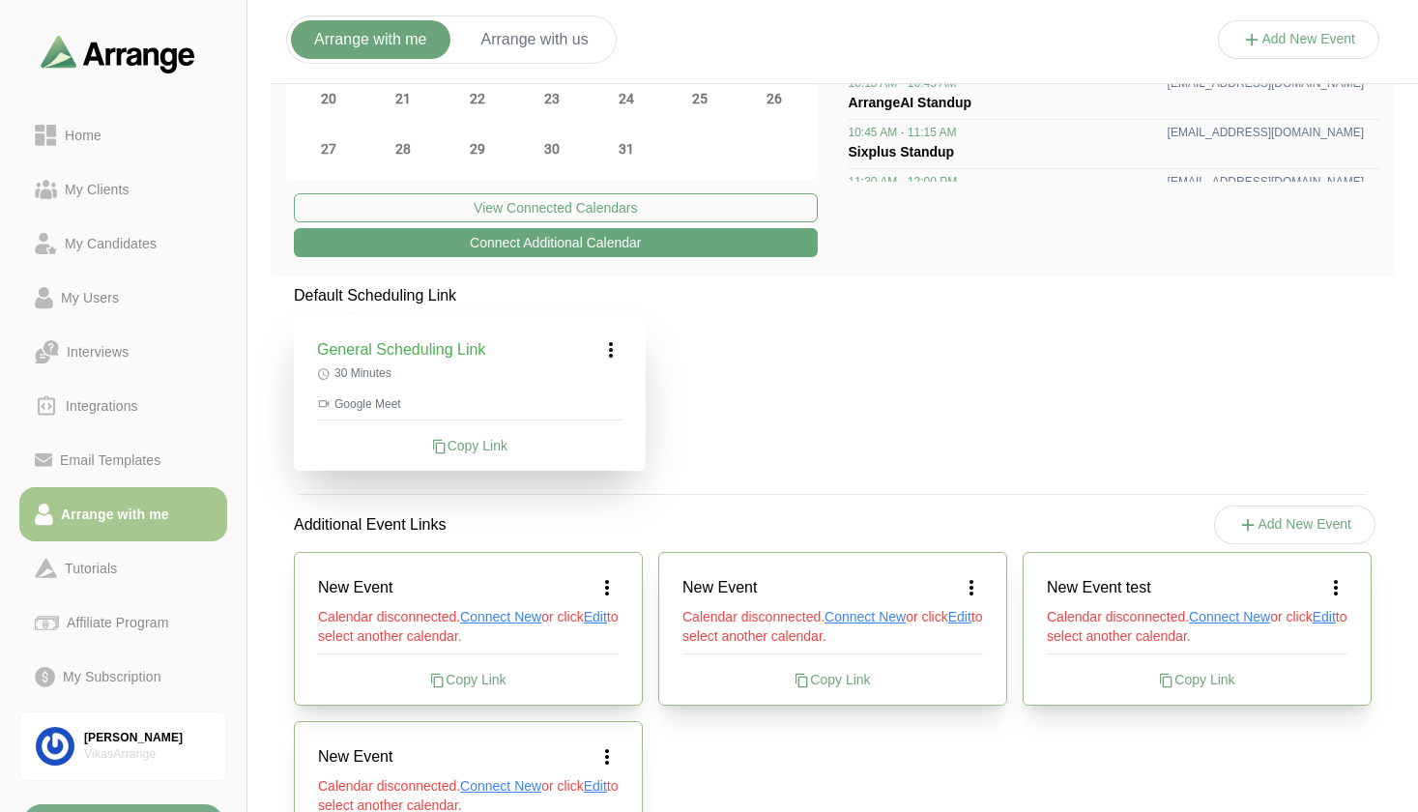
click at [614, 584] on icon at bounding box center [607, 587] width 23 height 23
click at [770, 416] on div "Default Scheduling Link General Scheduling Link 30 Minutes Google Meet Copy Lin…" at bounding box center [833, 591] width 1125 height 614
click at [609, 343] on icon at bounding box center [610, 349] width 23 height 23
click at [613, 420] on div "Edit" at bounding box center [592, 404] width 89 height 36
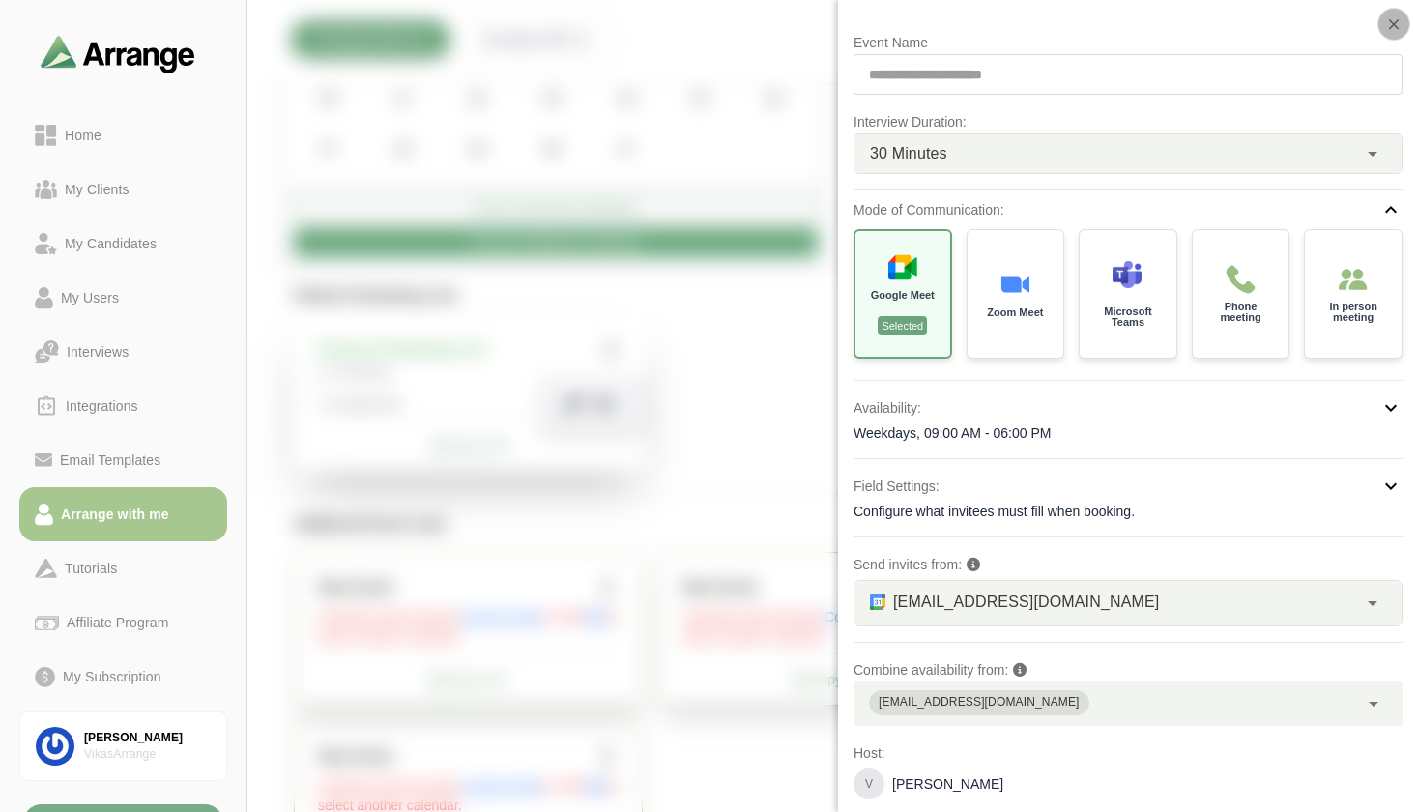
click at [1386, 18] on icon "button" at bounding box center [1394, 23] width 17 height 17
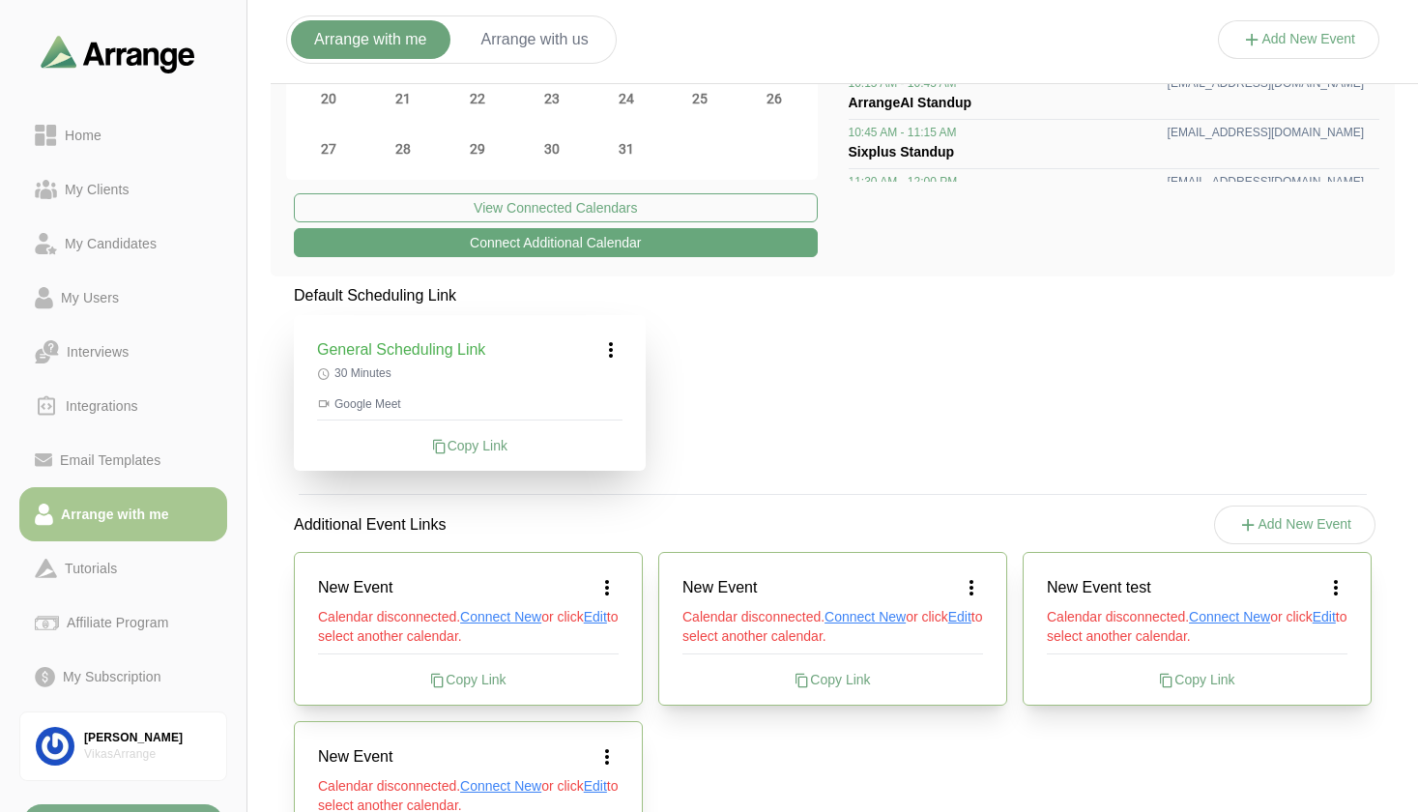
click at [609, 353] on icon at bounding box center [610, 349] width 23 height 23
click at [606, 414] on div "Edit" at bounding box center [592, 404] width 89 height 36
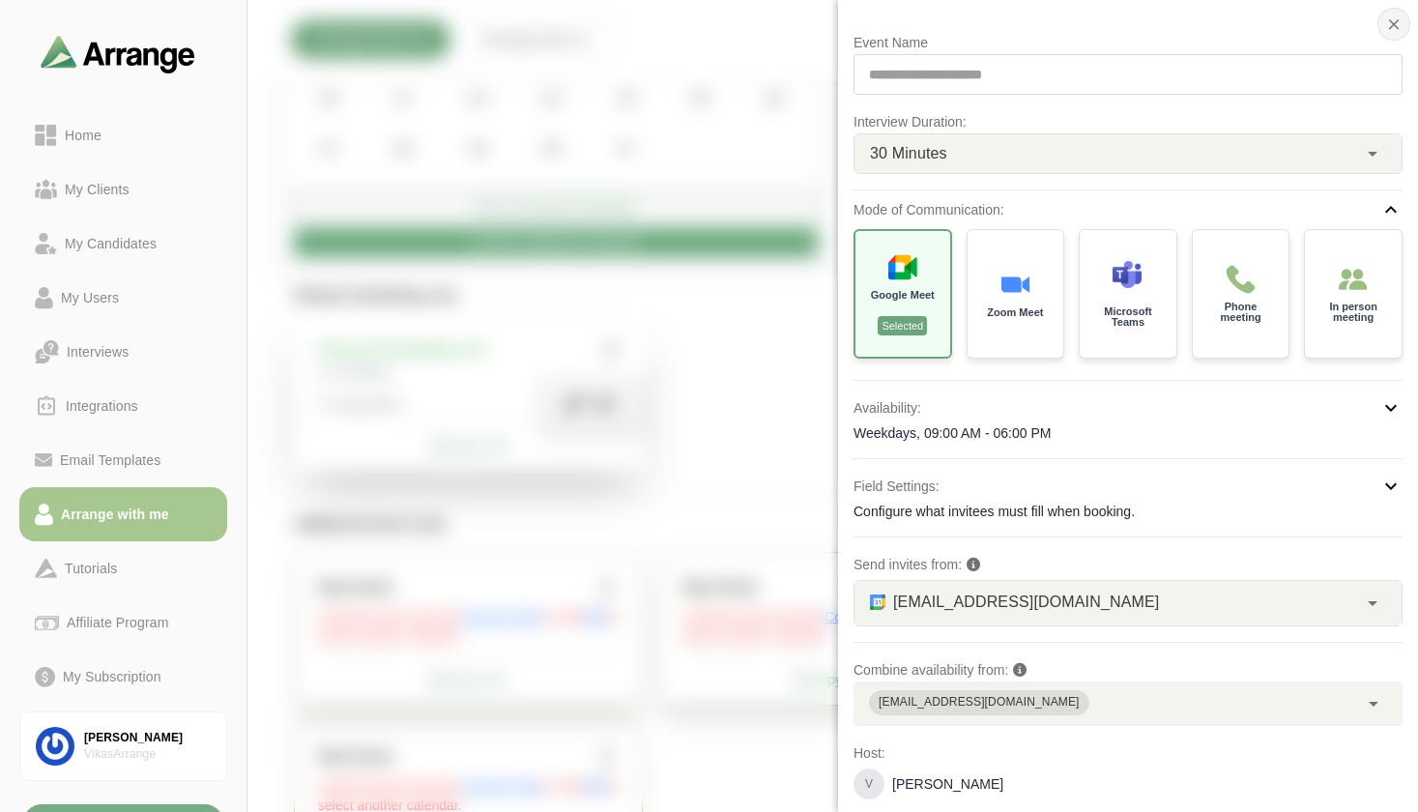
click at [1386, 25] on icon "button" at bounding box center [1394, 23] width 17 height 17
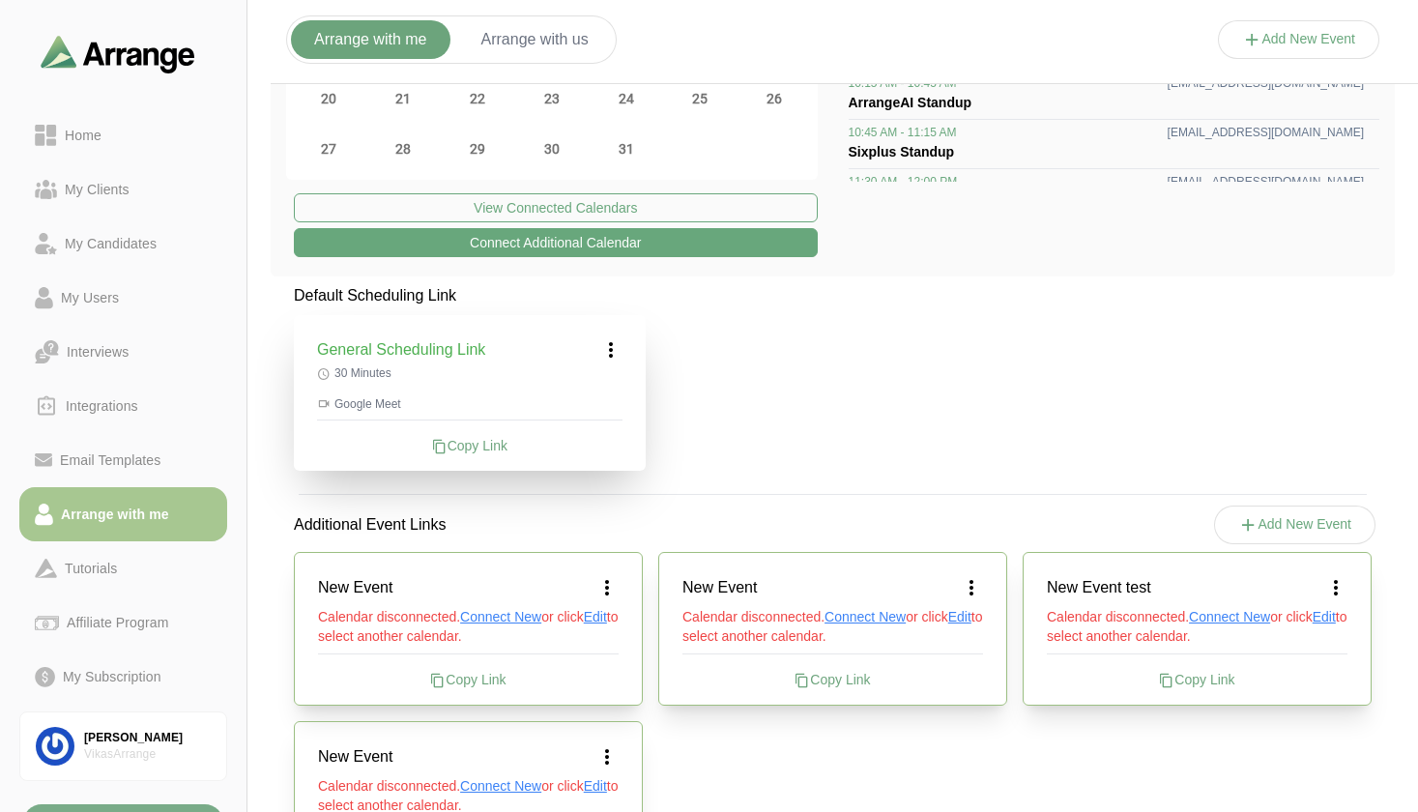
click at [716, 489] on div "Default Scheduling Link General Scheduling Link 30 Minutes Google Meet Copy Lin…" at bounding box center [833, 591] width 1125 height 614
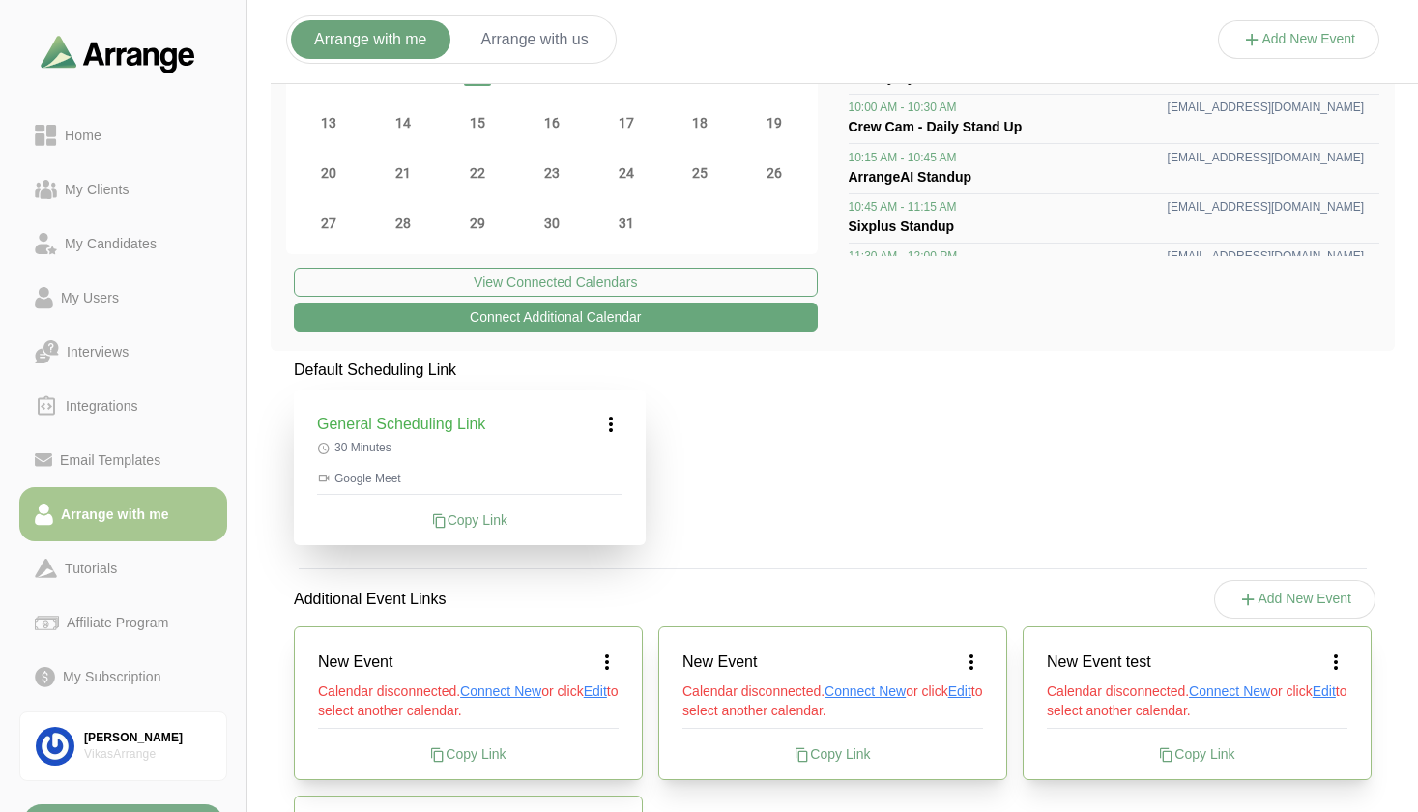
scroll to position [193, 0]
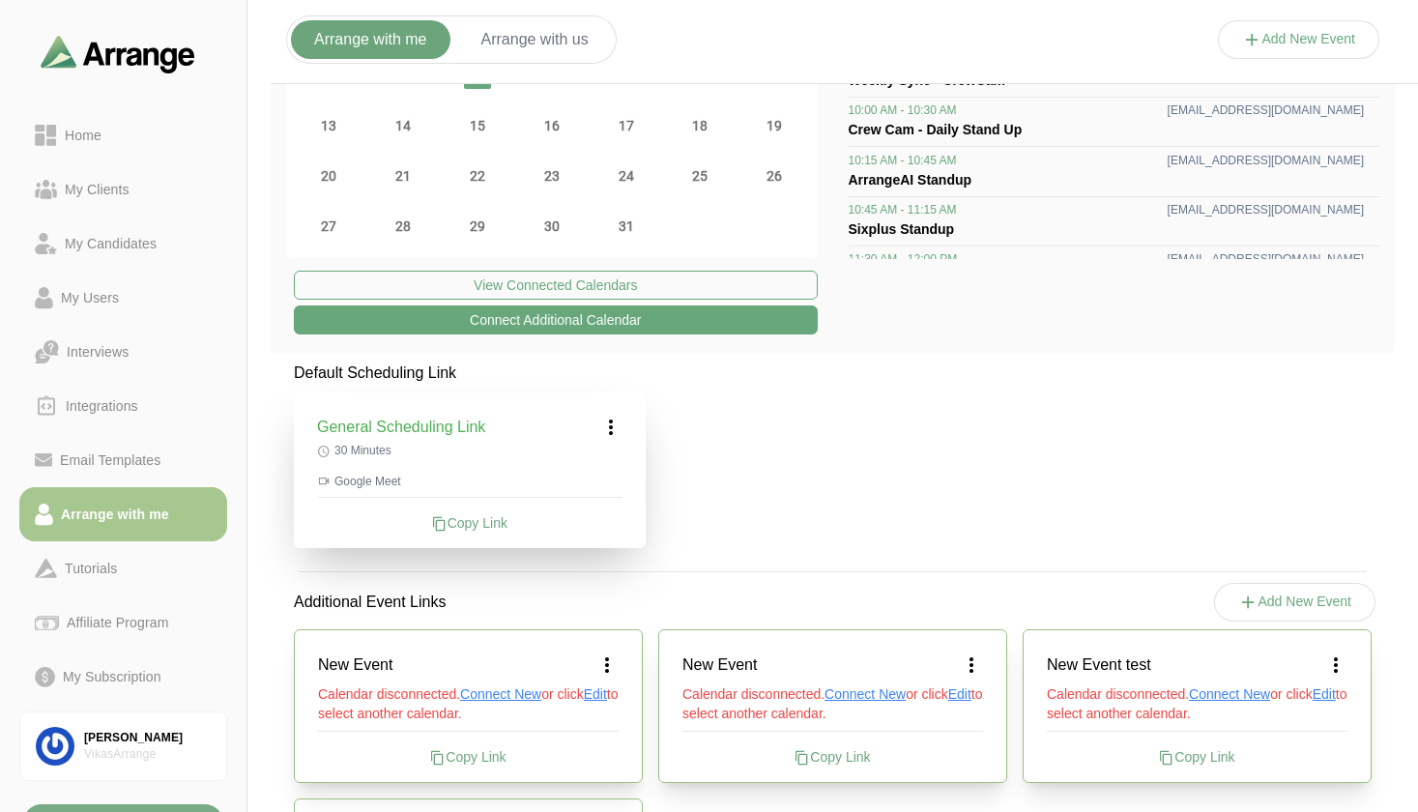
click at [609, 424] on icon at bounding box center [610, 427] width 23 height 23
click at [719, 482] on div "Default Scheduling Link General Scheduling Link Edit 30 Minutes Google Meet Cop…" at bounding box center [833, 669] width 1125 height 614
click at [459, 528] on div "Copy Link" at bounding box center [470, 522] width 306 height 19
click at [609, 431] on icon at bounding box center [610, 427] width 23 height 23
click at [614, 476] on div "Edit" at bounding box center [592, 481] width 89 height 36
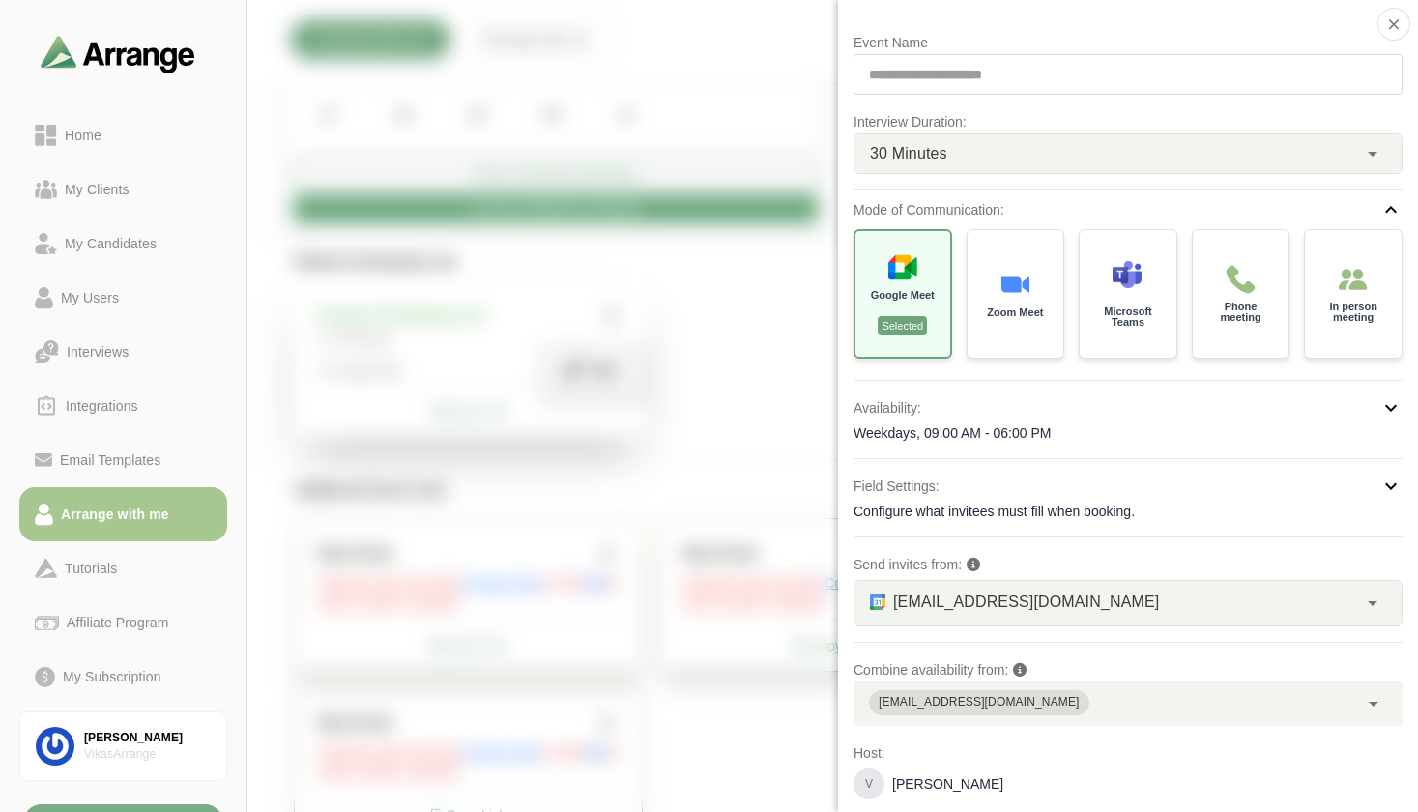
scroll to position [372, 0]
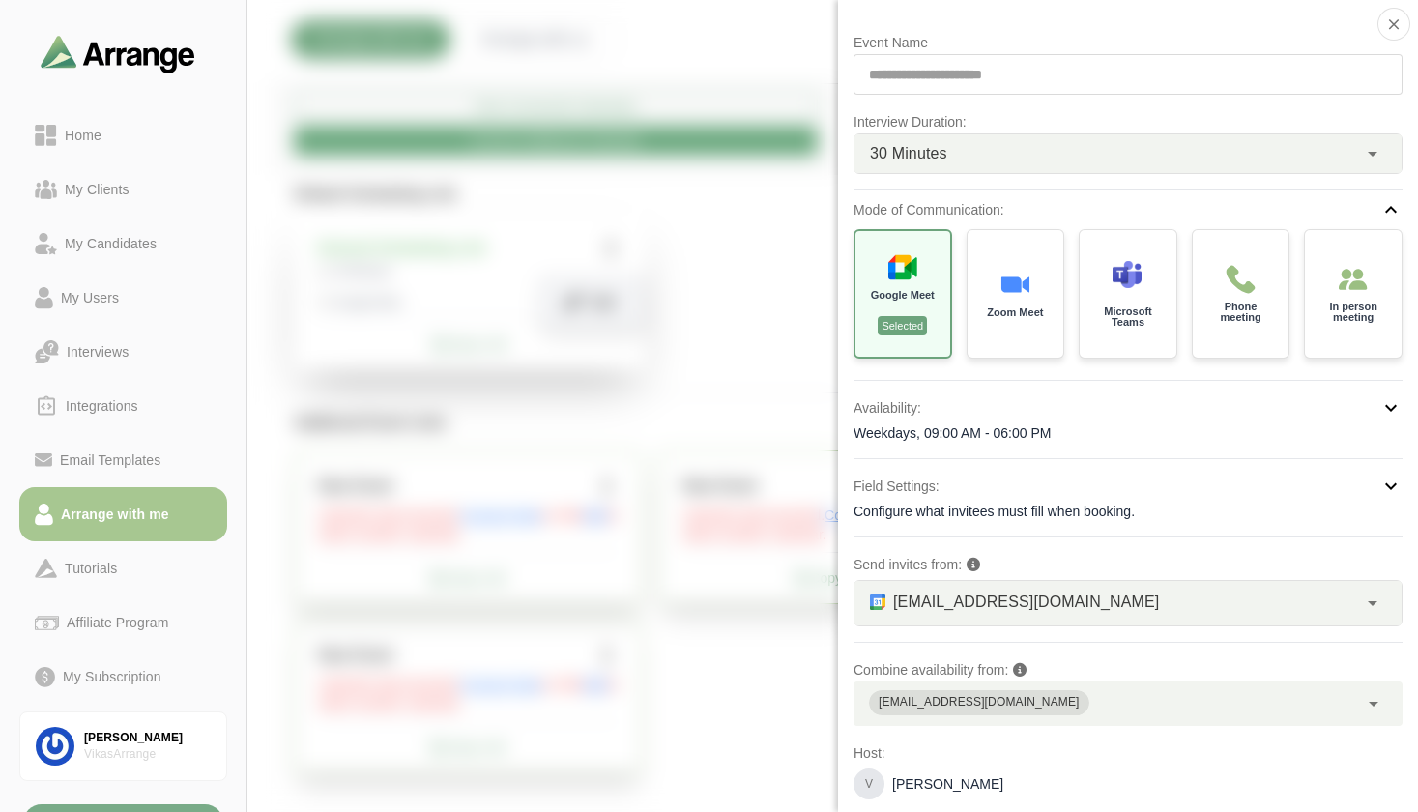
click at [921, 441] on div "Weekdays, 09:00 AM - 06:00 PM" at bounding box center [1128, 433] width 549 height 19
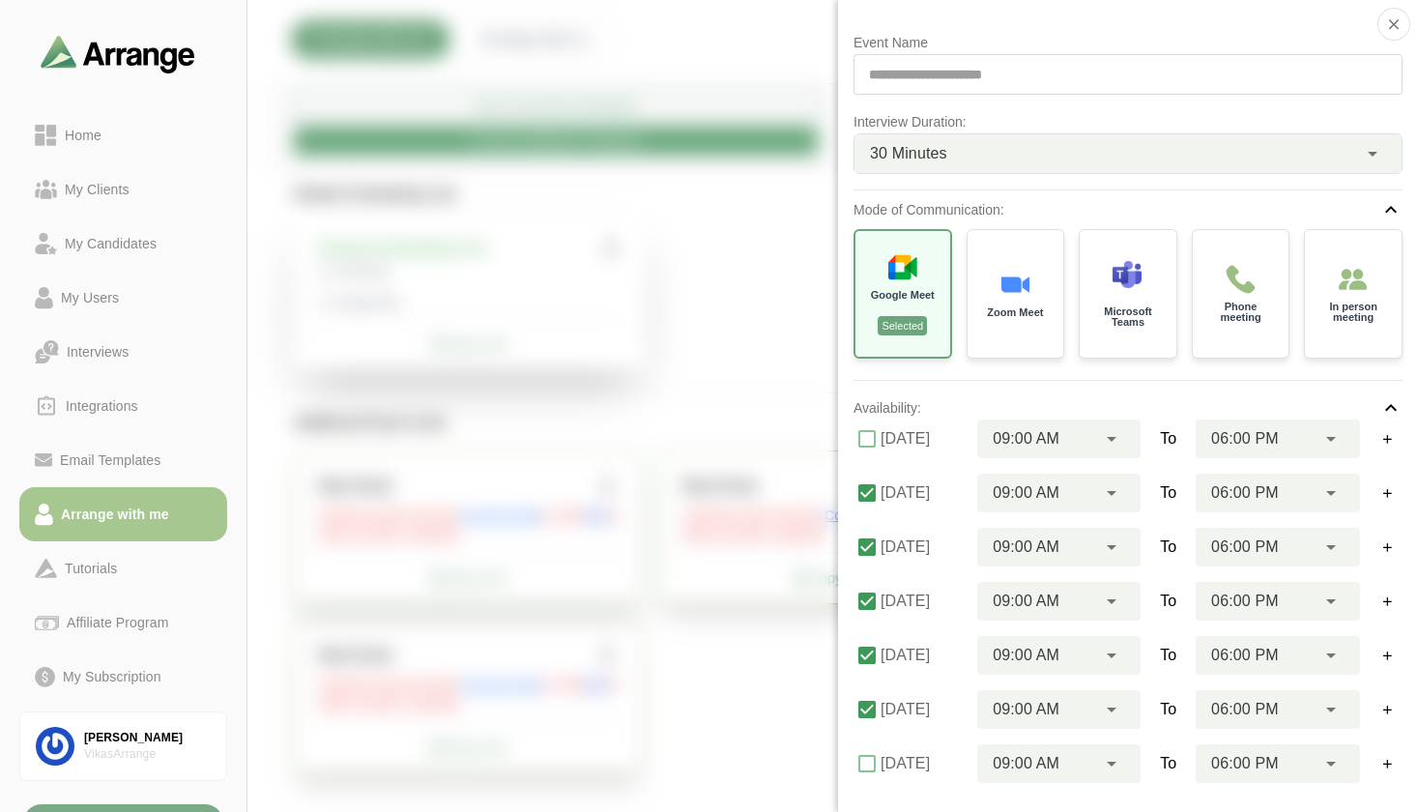
click at [917, 411] on p "Availability:" at bounding box center [888, 407] width 68 height 23
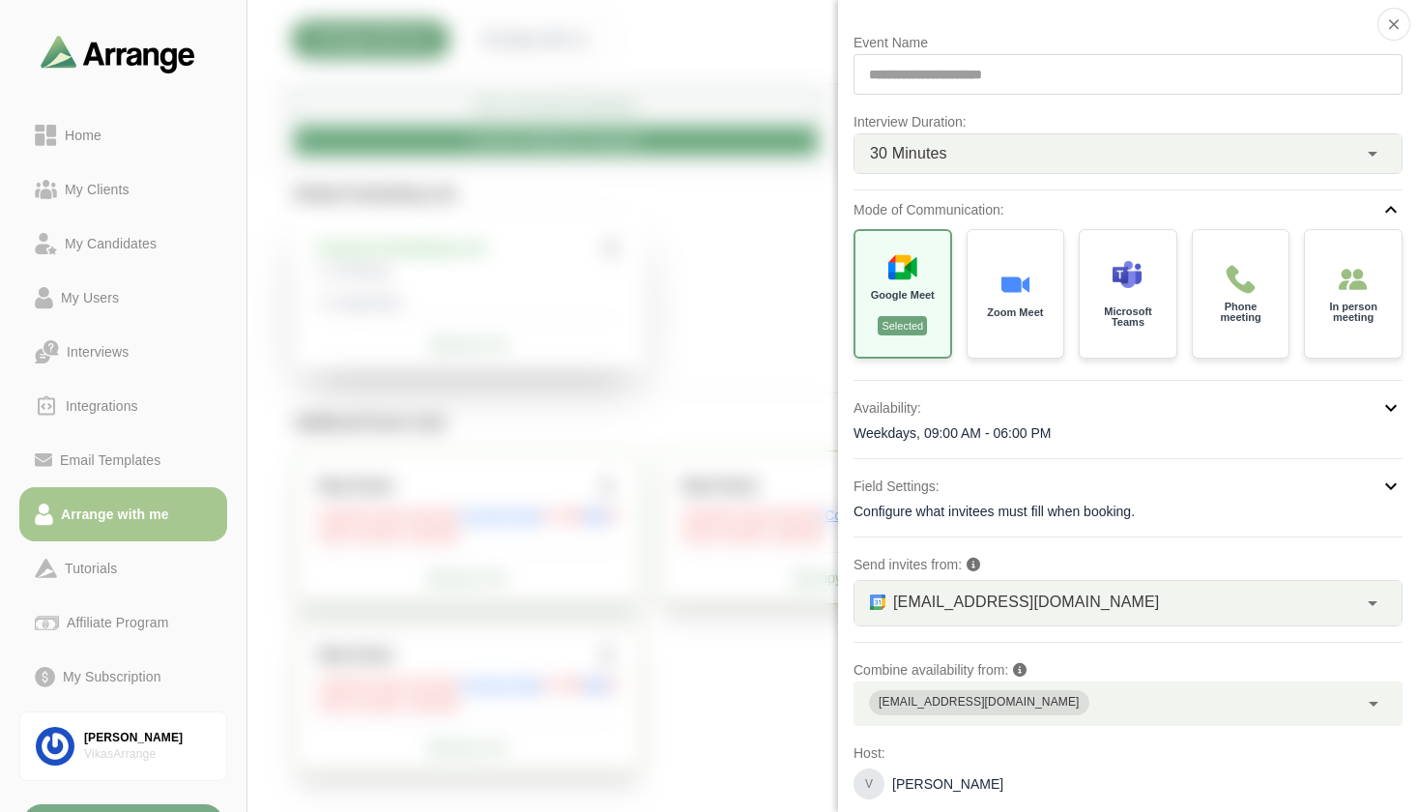
click at [967, 432] on div "Weekdays, 09:00 AM - 06:00 PM" at bounding box center [1128, 433] width 549 height 19
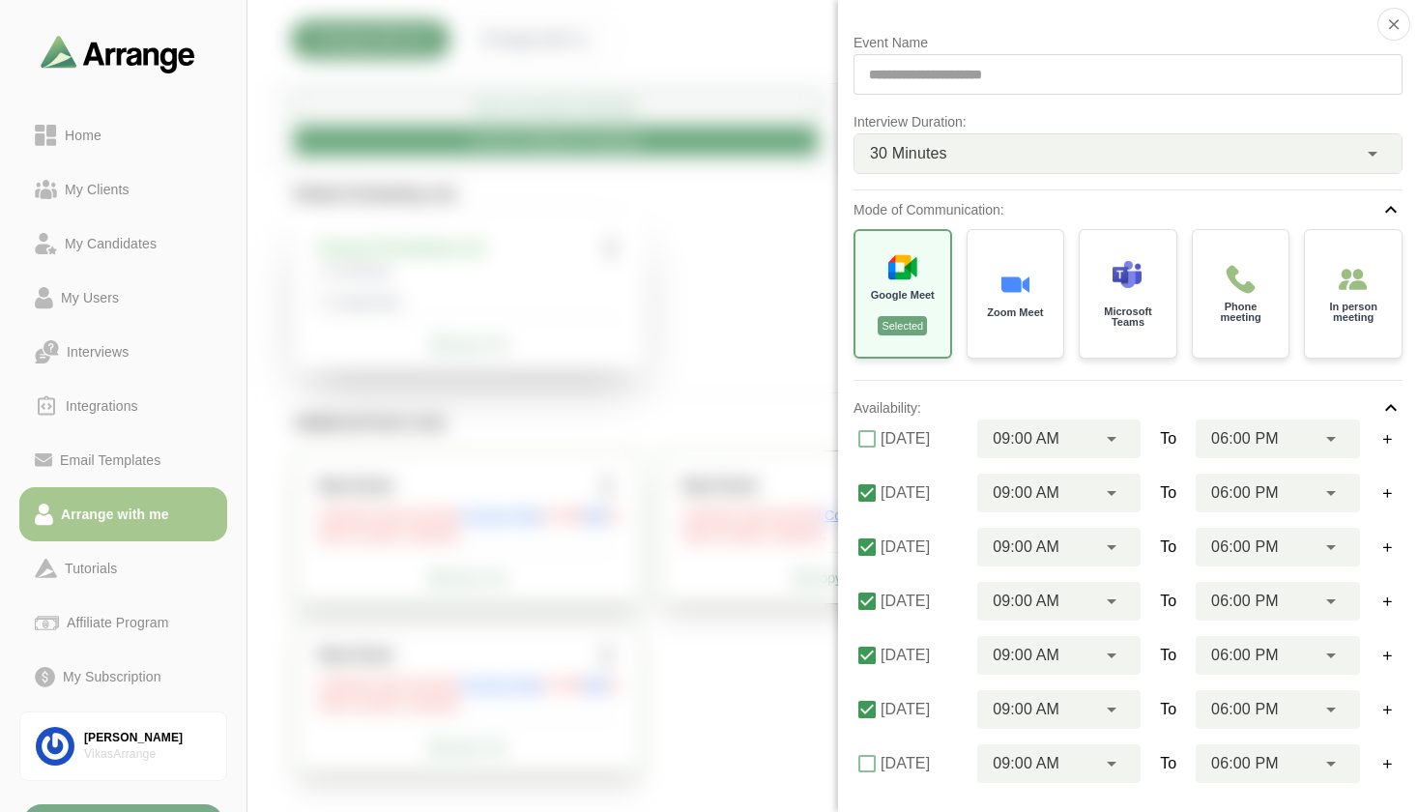
click at [943, 403] on div "Availability:" at bounding box center [1128, 407] width 549 height 23
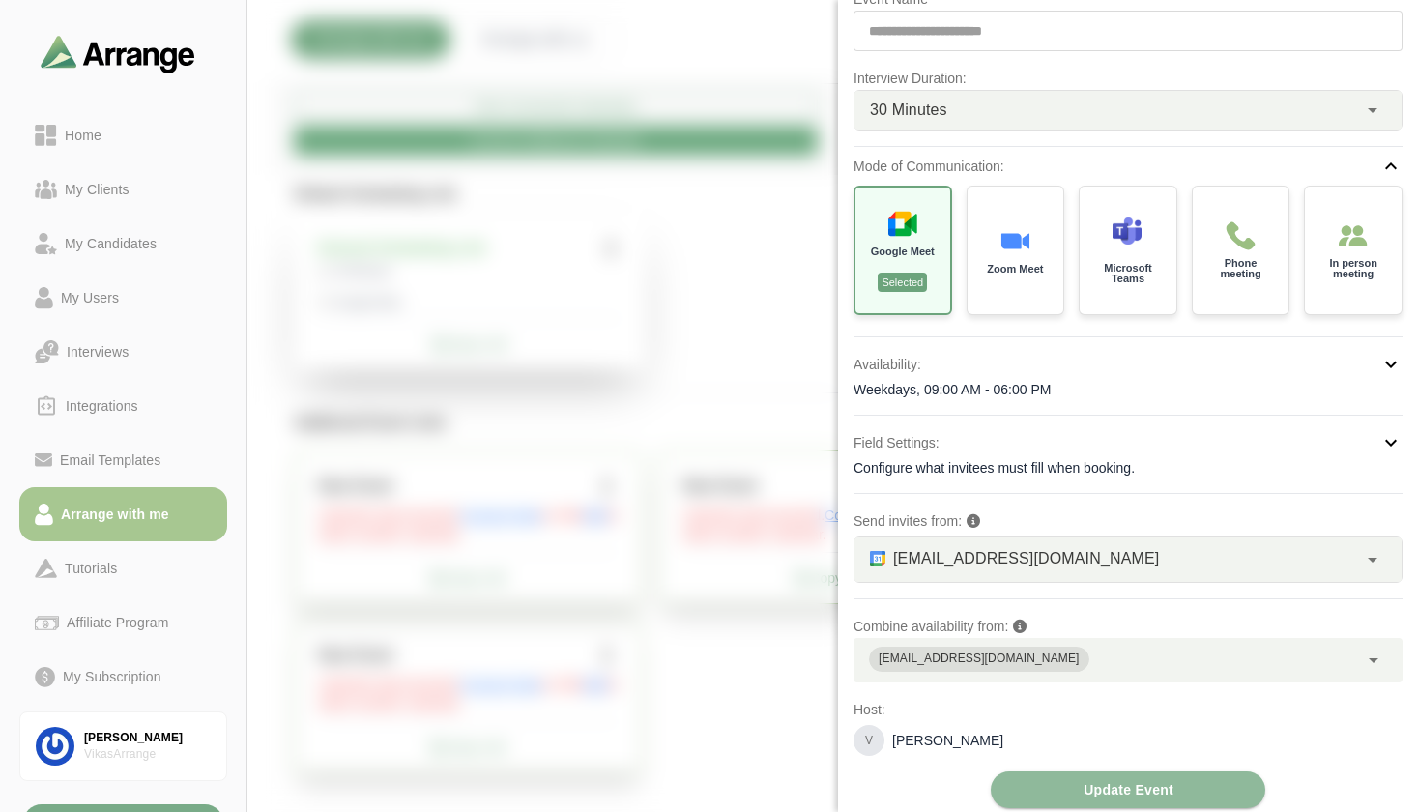
scroll to position [55, 0]
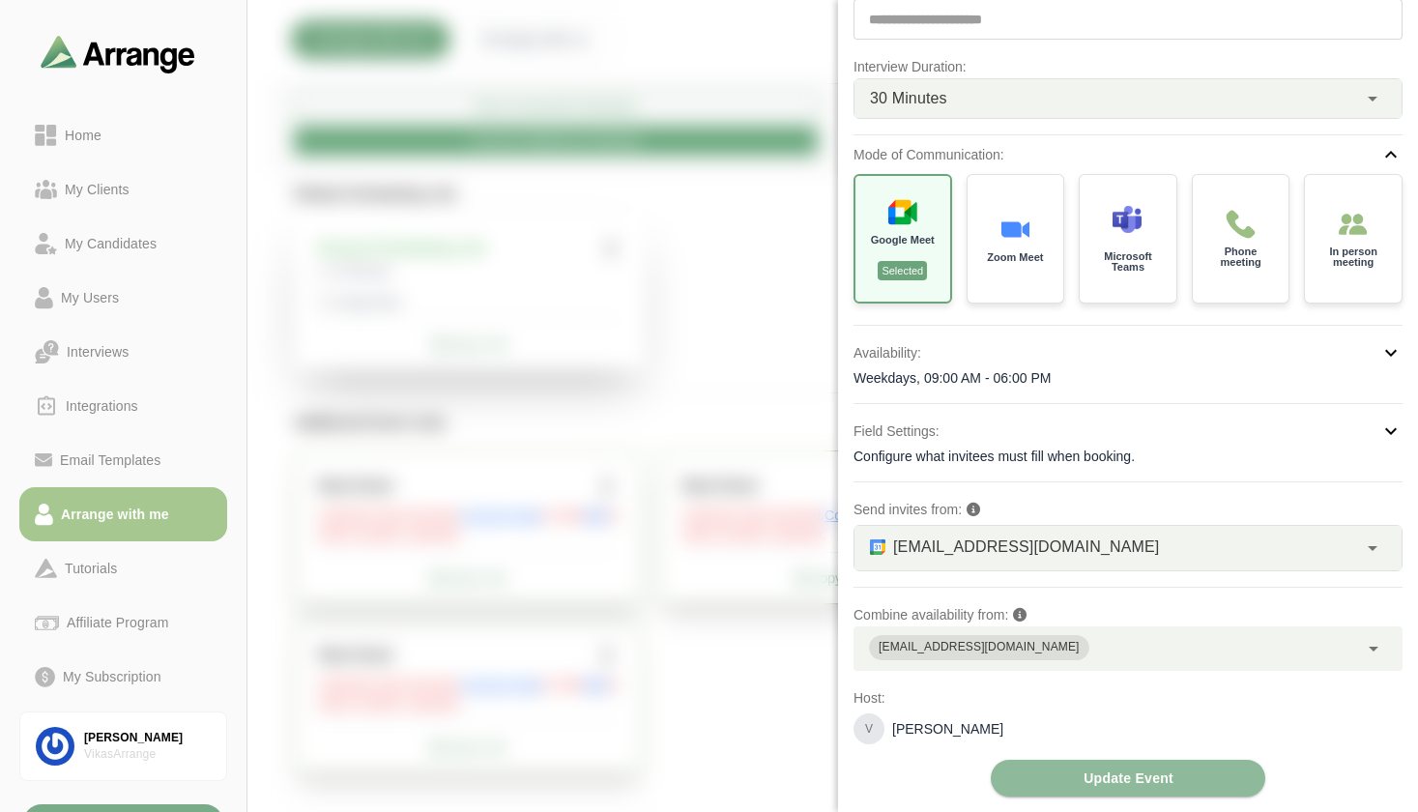
click at [1048, 378] on div "Weekdays, 09:00 AM - 06:00 PM" at bounding box center [1128, 377] width 549 height 19
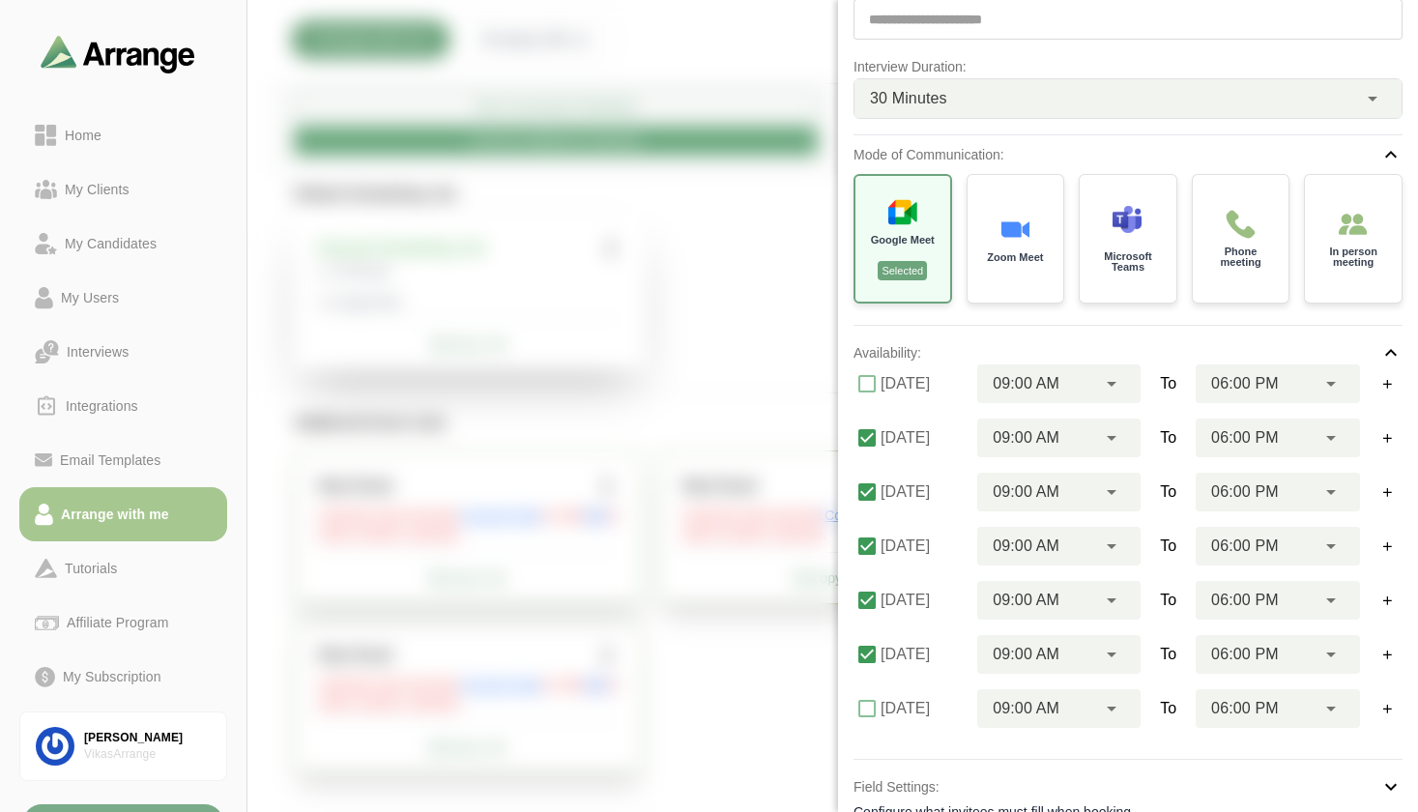
click at [1218, 59] on div at bounding box center [1299, 59] width 162 height 0
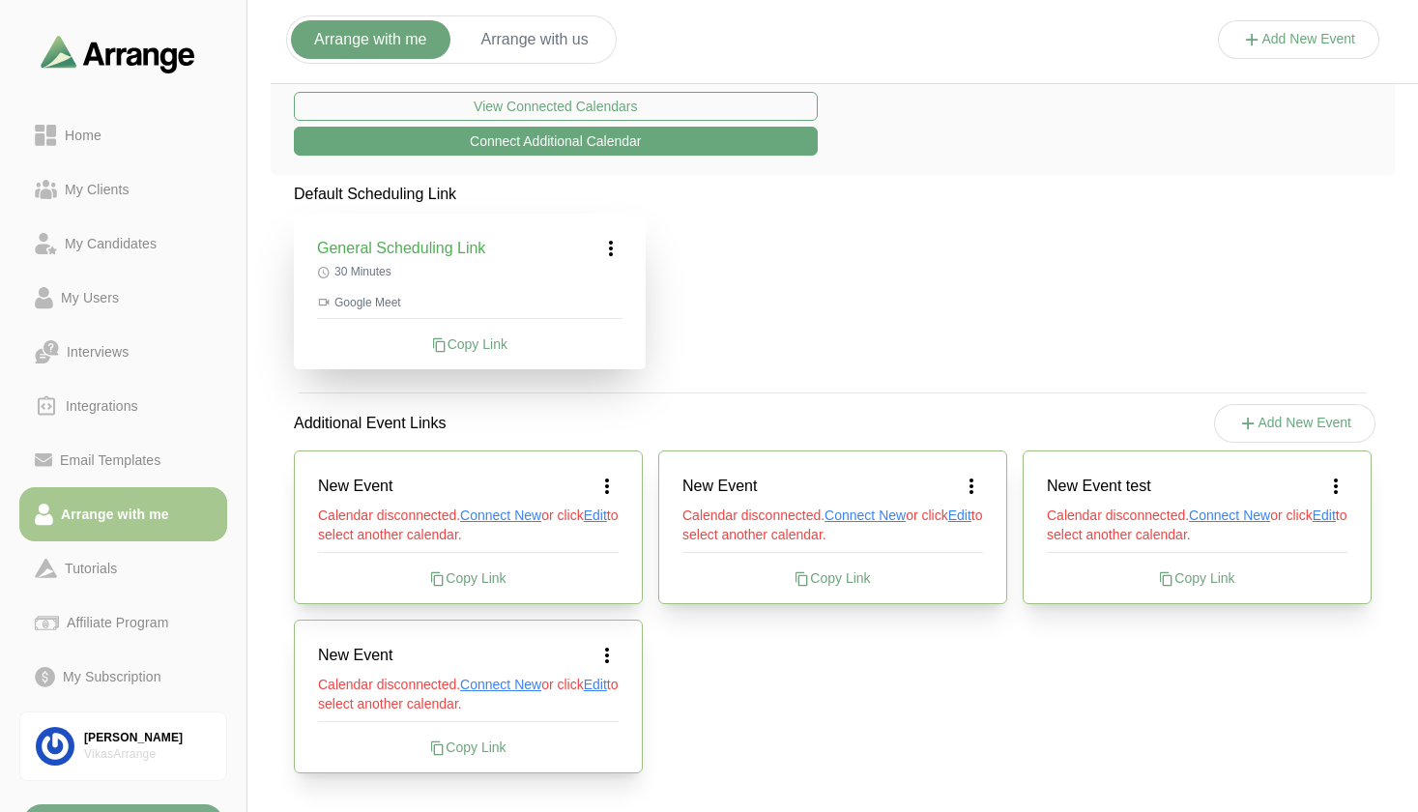
click at [609, 249] on icon at bounding box center [610, 248] width 23 height 23
click at [629, 302] on div "Edit" at bounding box center [592, 302] width 89 height 36
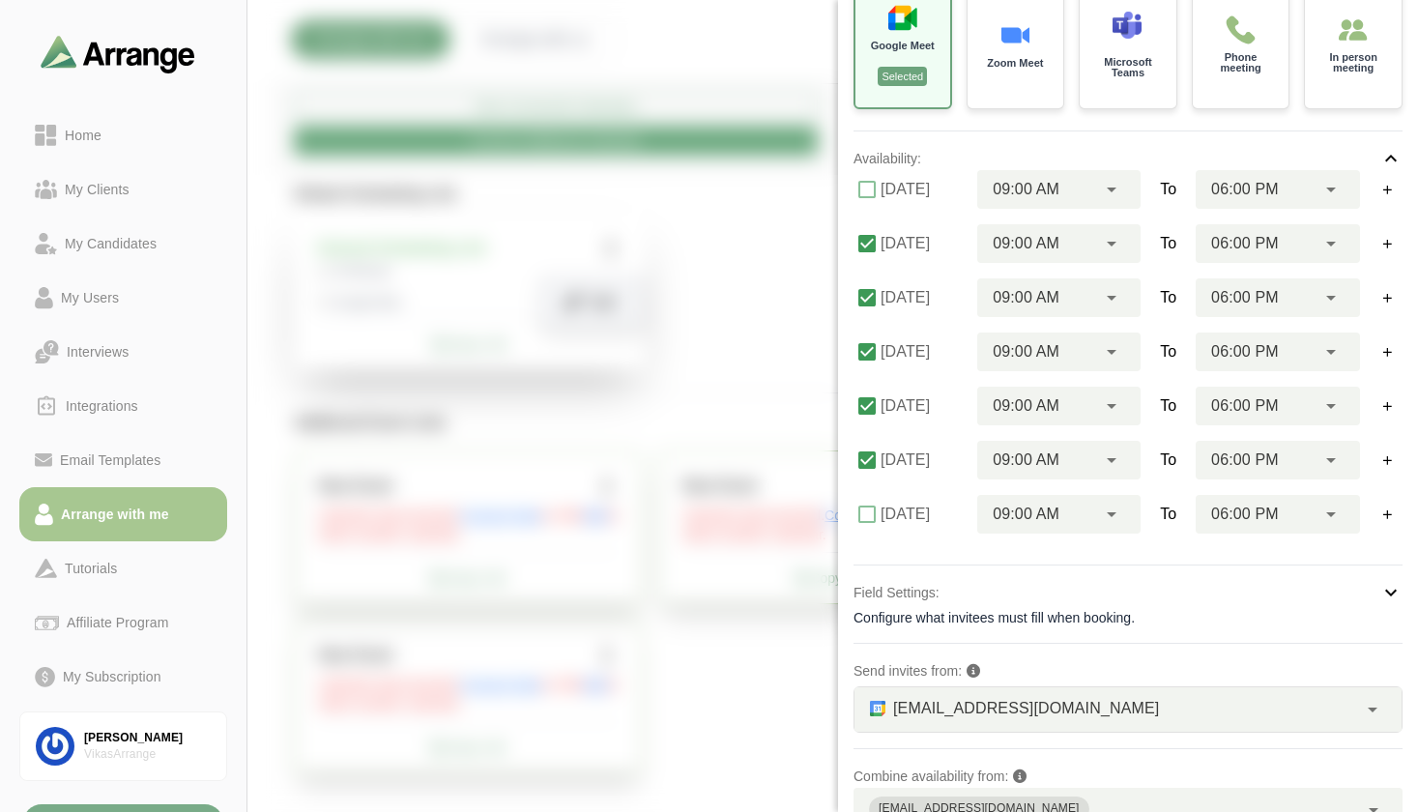
scroll to position [283, 0]
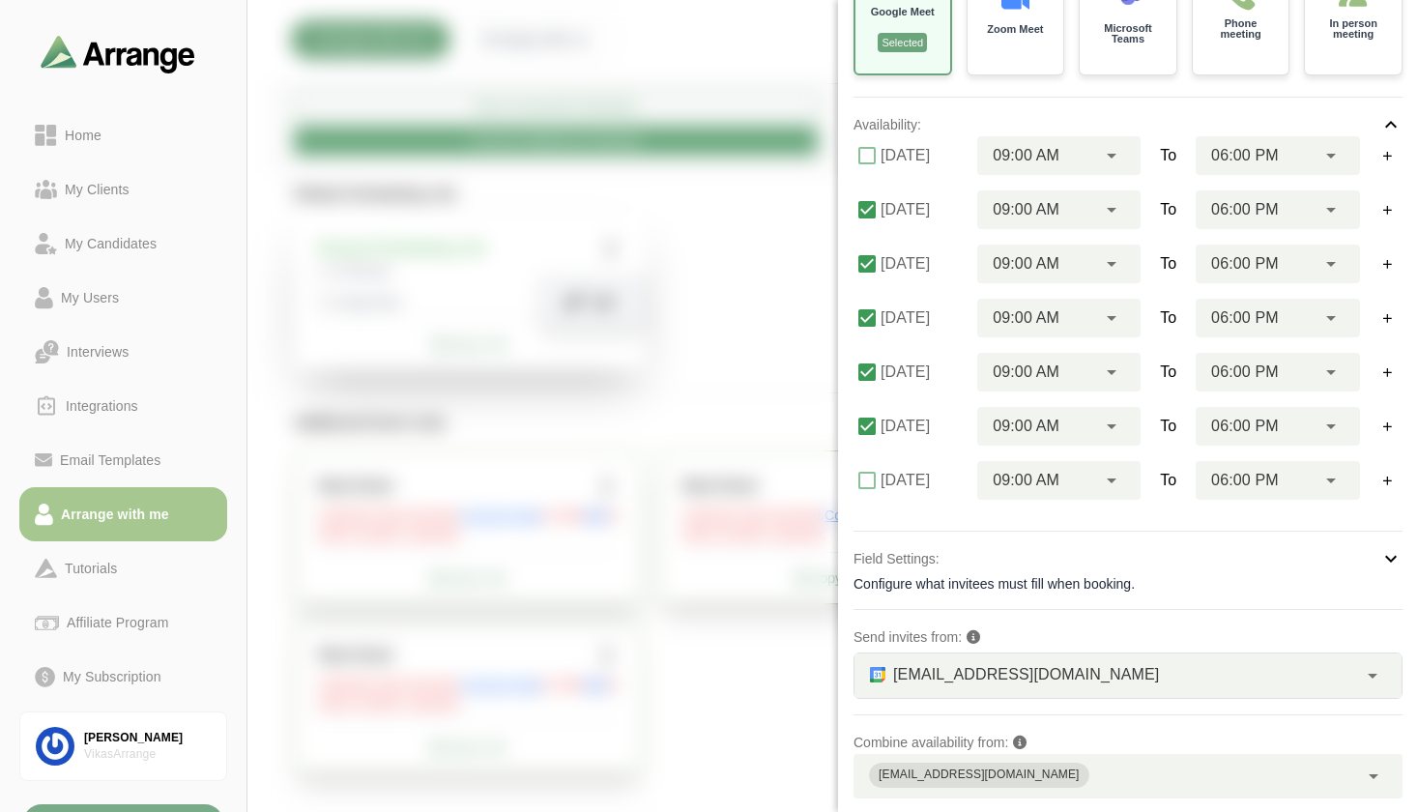
click at [1218, 59] on div at bounding box center [1299, 59] width 162 height 0
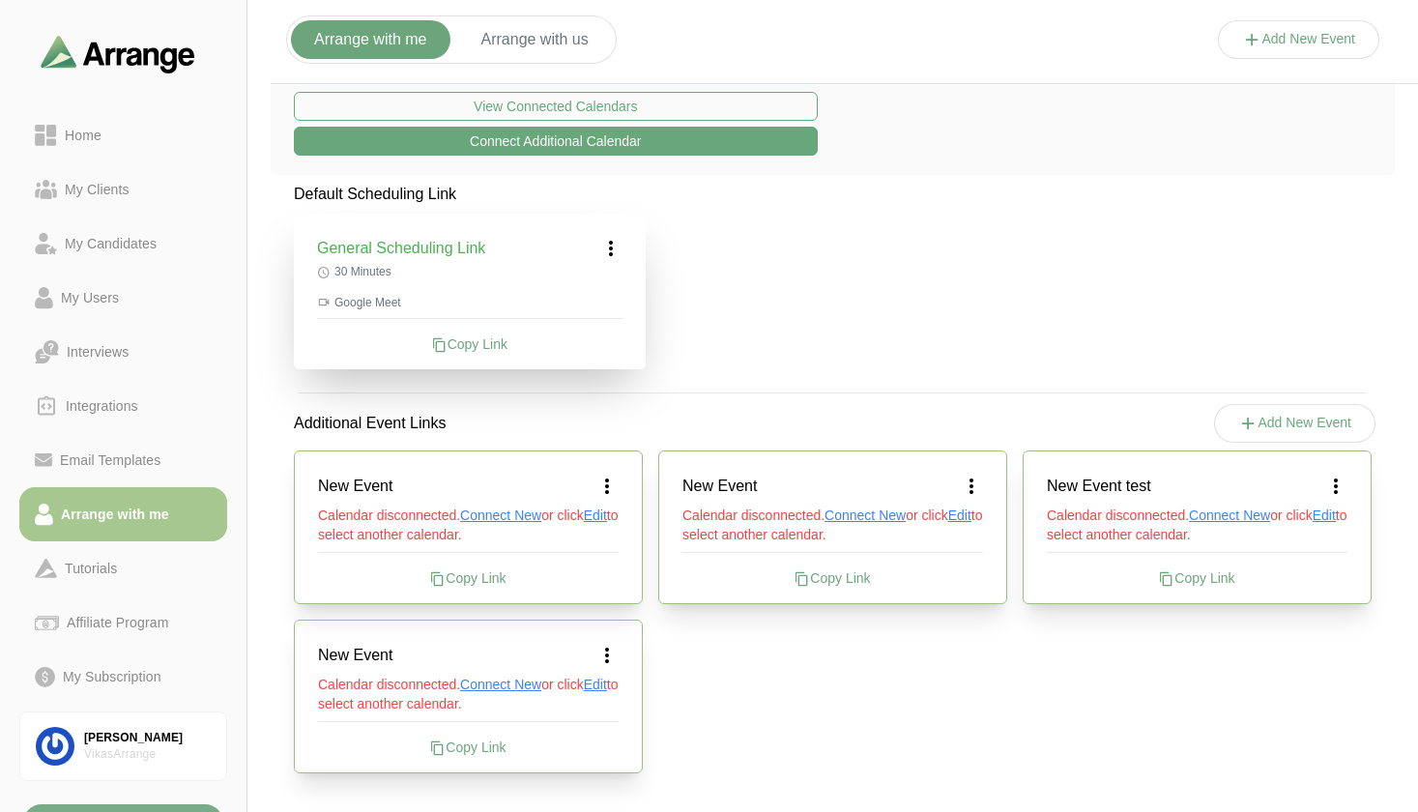
click at [1395, 254] on div "Arrange with me Arrange with us Add New Event [DATE] M T W T F S S 29 30 1 2 3 …" at bounding box center [833, 223] width 1171 height 1177
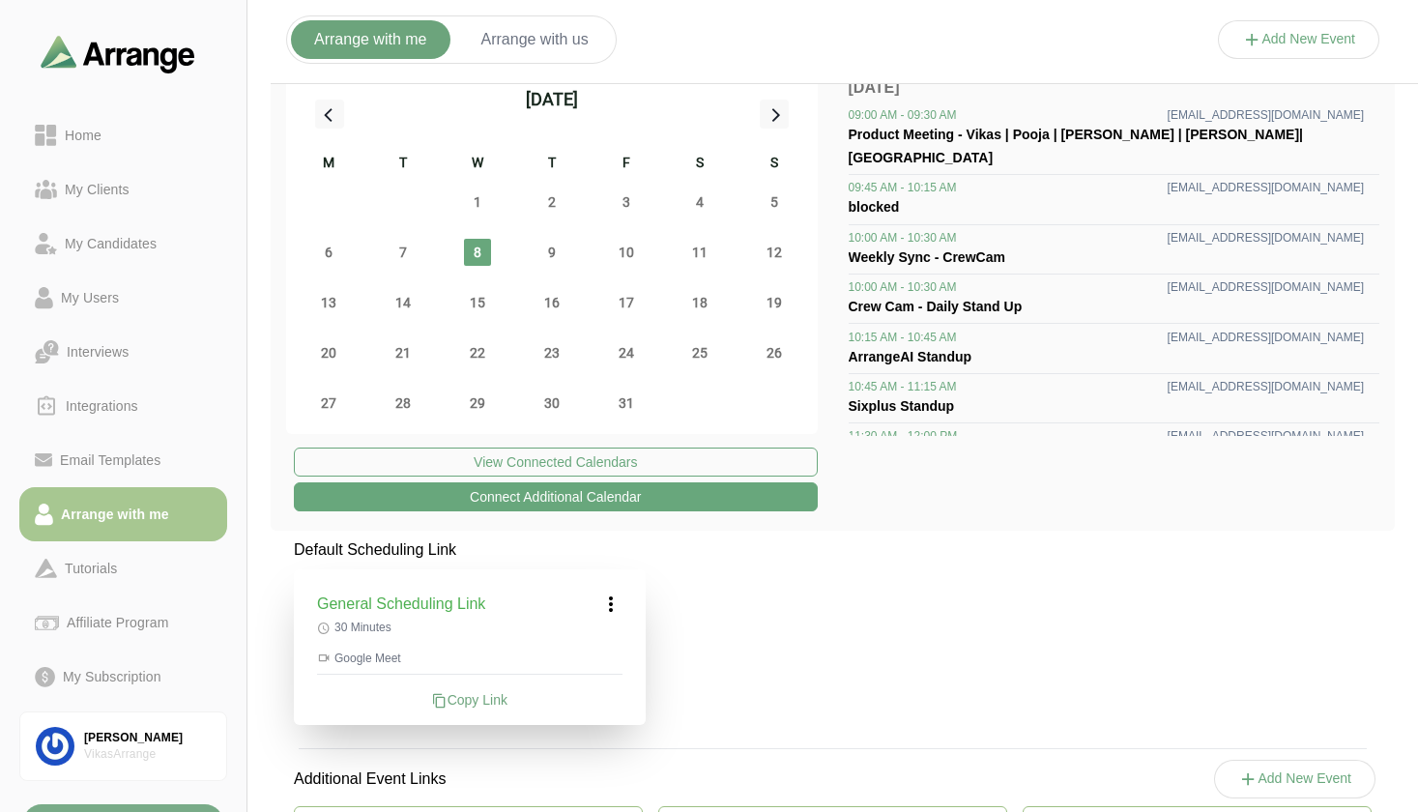
scroll to position [0, 0]
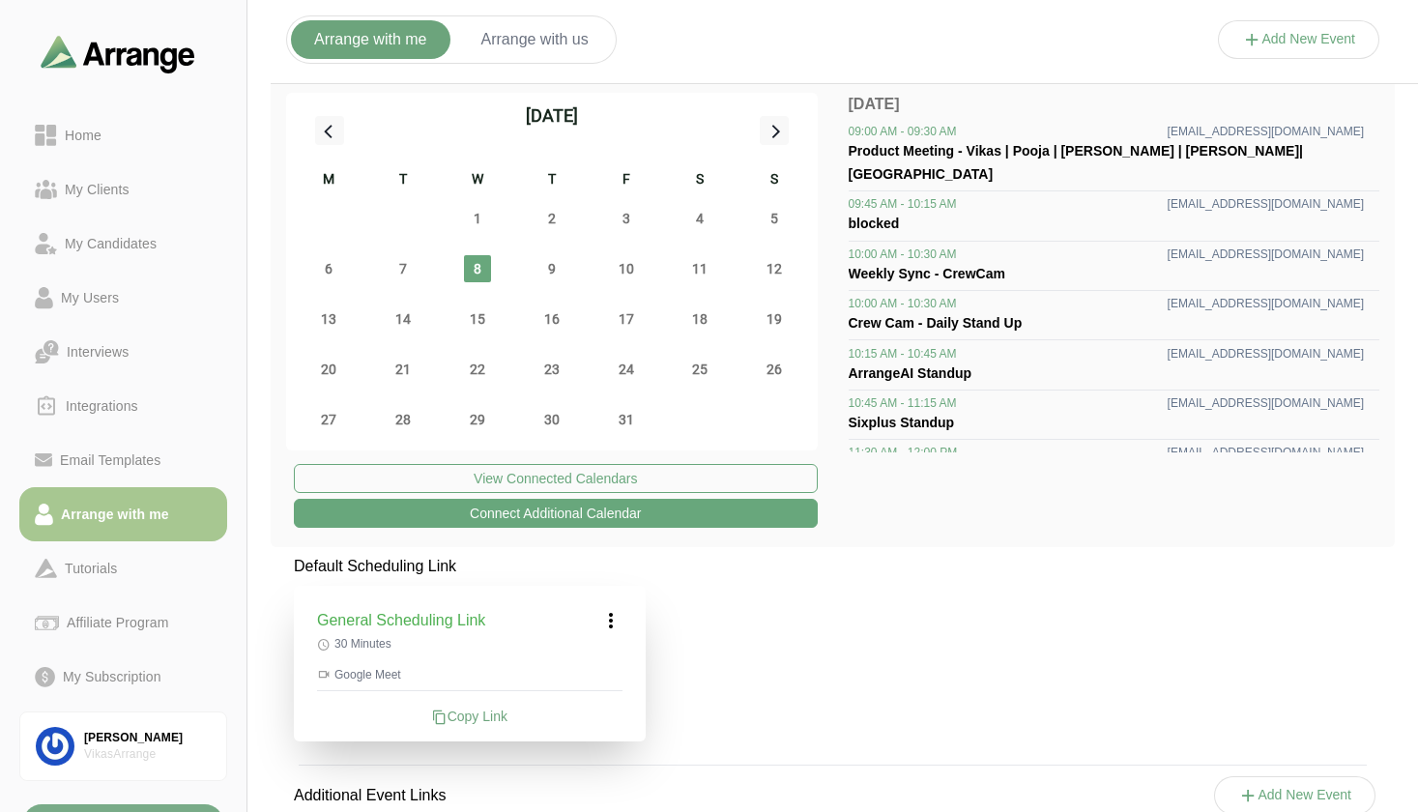
click at [610, 626] on icon at bounding box center [610, 620] width 23 height 23
click at [413, 658] on div "General Scheduling Link Edit 30 Minutes Google Meet Copy Link" at bounding box center [470, 664] width 352 height 156
click at [614, 630] on icon at bounding box center [610, 620] width 23 height 23
click at [361, 658] on div "General Scheduling Link Edit 30 Minutes Google Meet Copy Link" at bounding box center [470, 664] width 352 height 156
click at [606, 618] on icon at bounding box center [610, 620] width 23 height 23
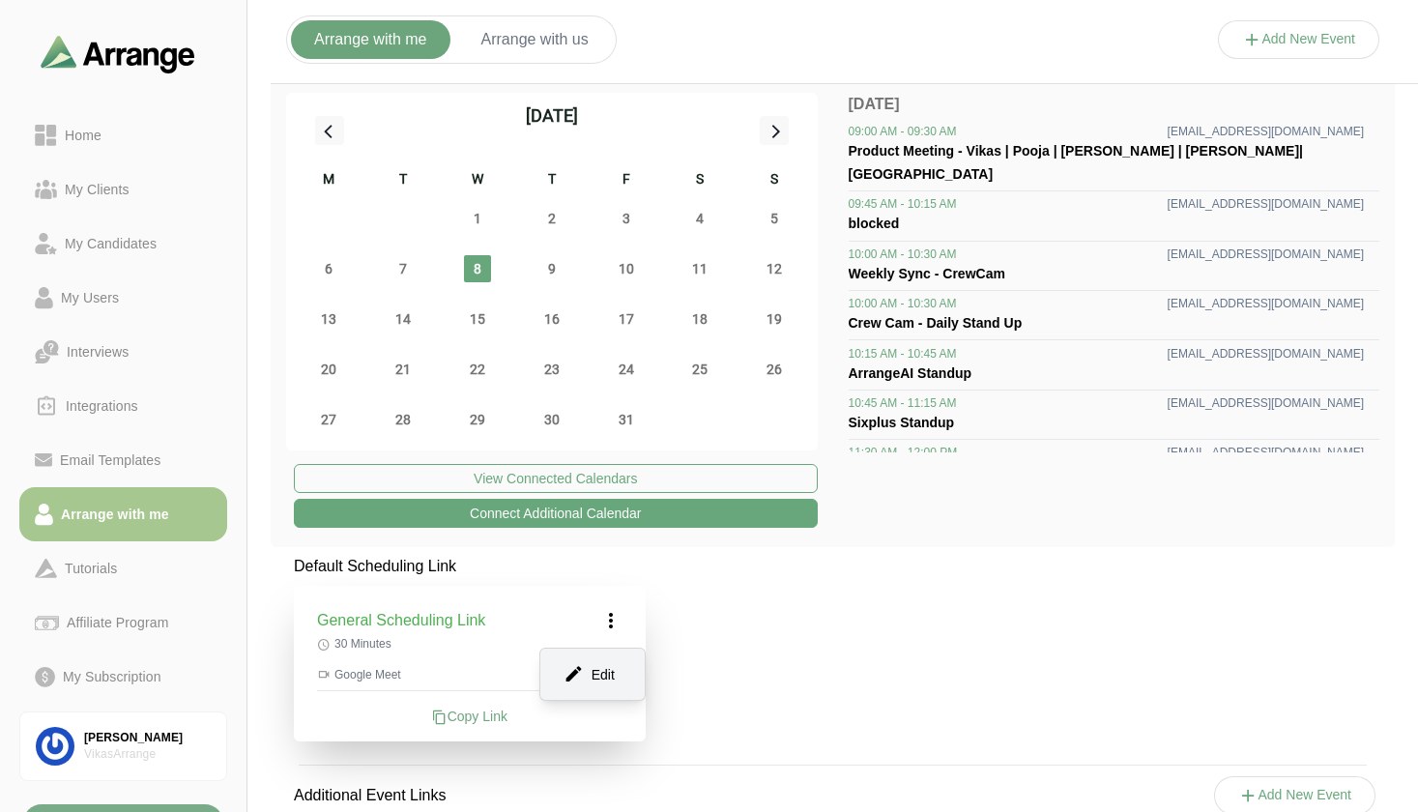
click at [604, 666] on div "Edit" at bounding box center [592, 675] width 89 height 36
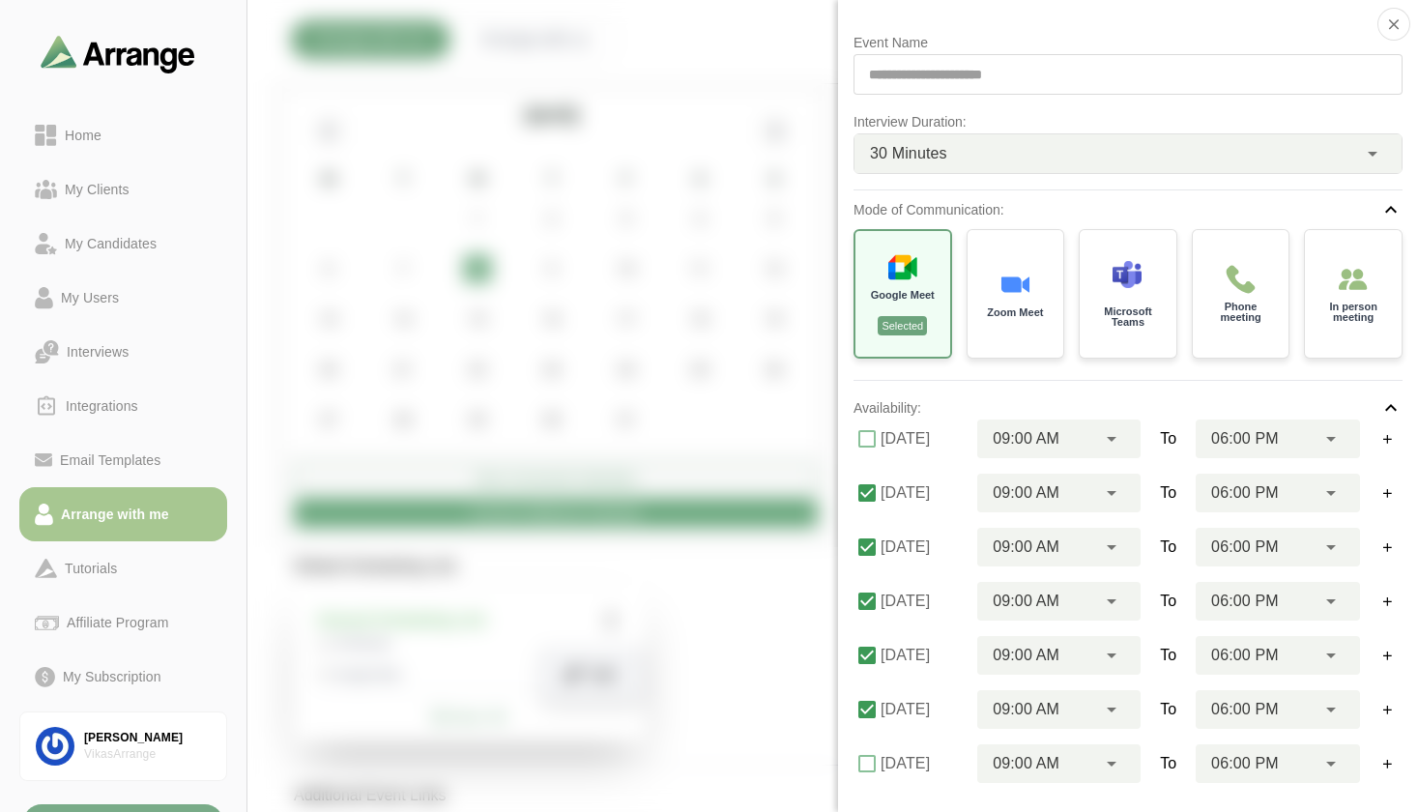
click at [1403, 264] on div "**********" at bounding box center [1128, 406] width 580 height 812
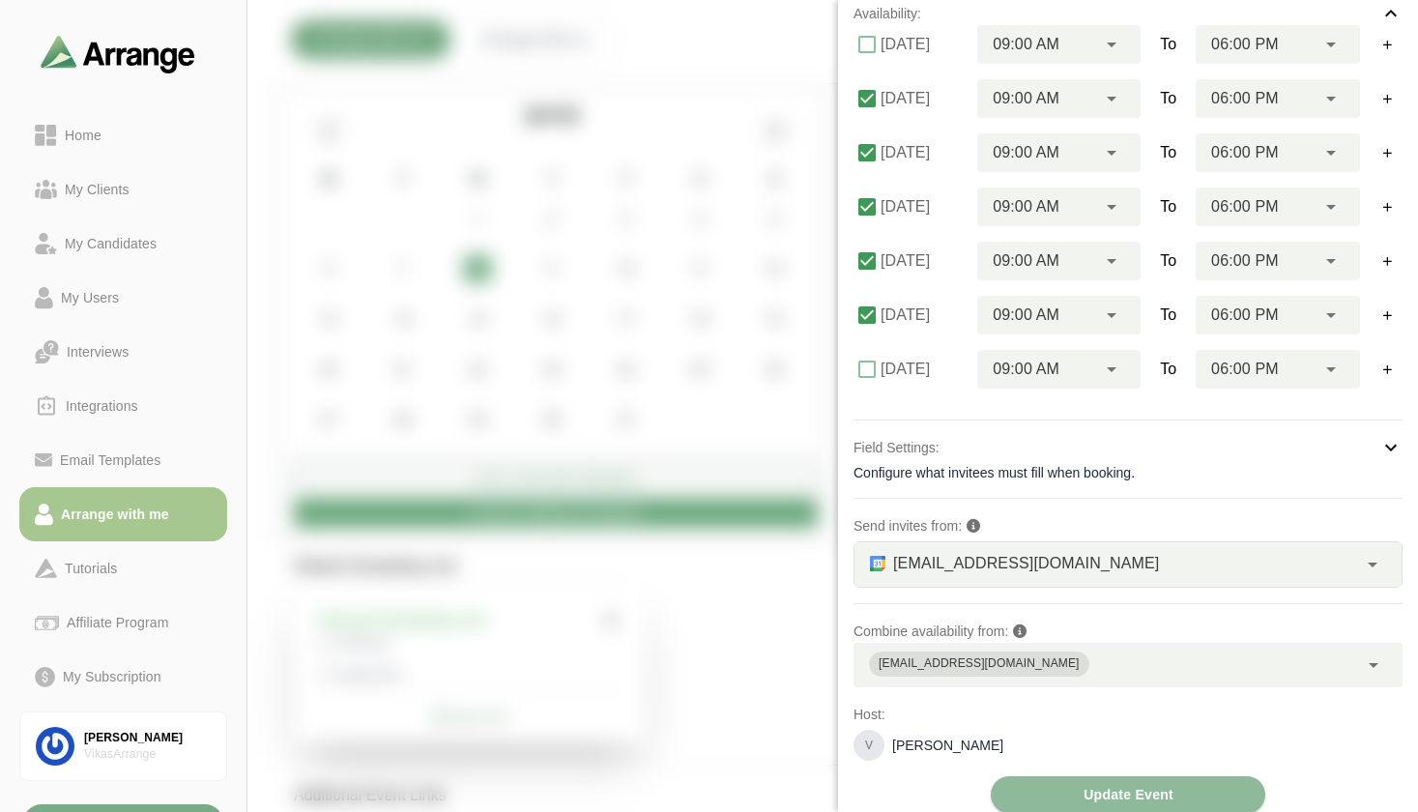
scroll to position [411, 0]
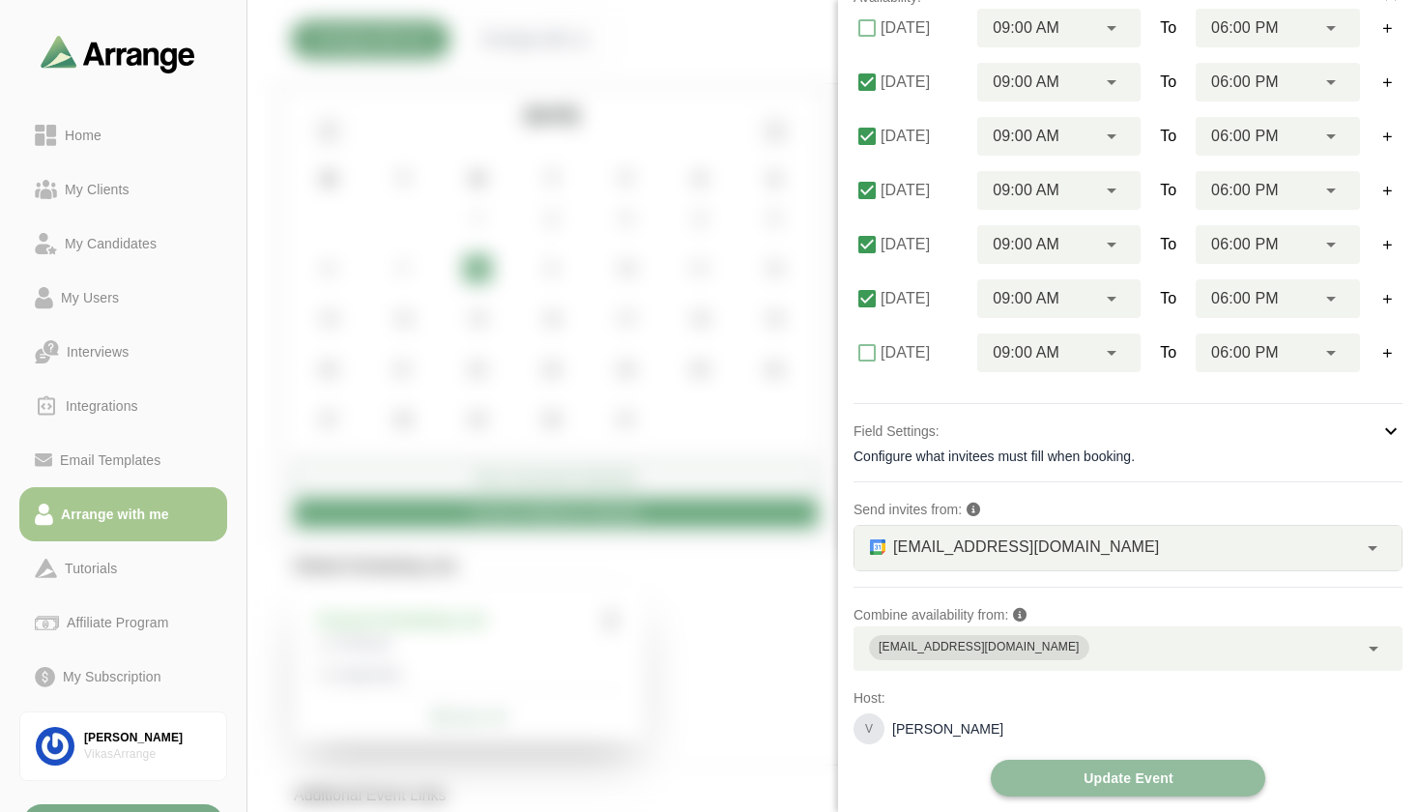
click at [1162, 779] on span "Update Event" at bounding box center [1128, 778] width 91 height 37
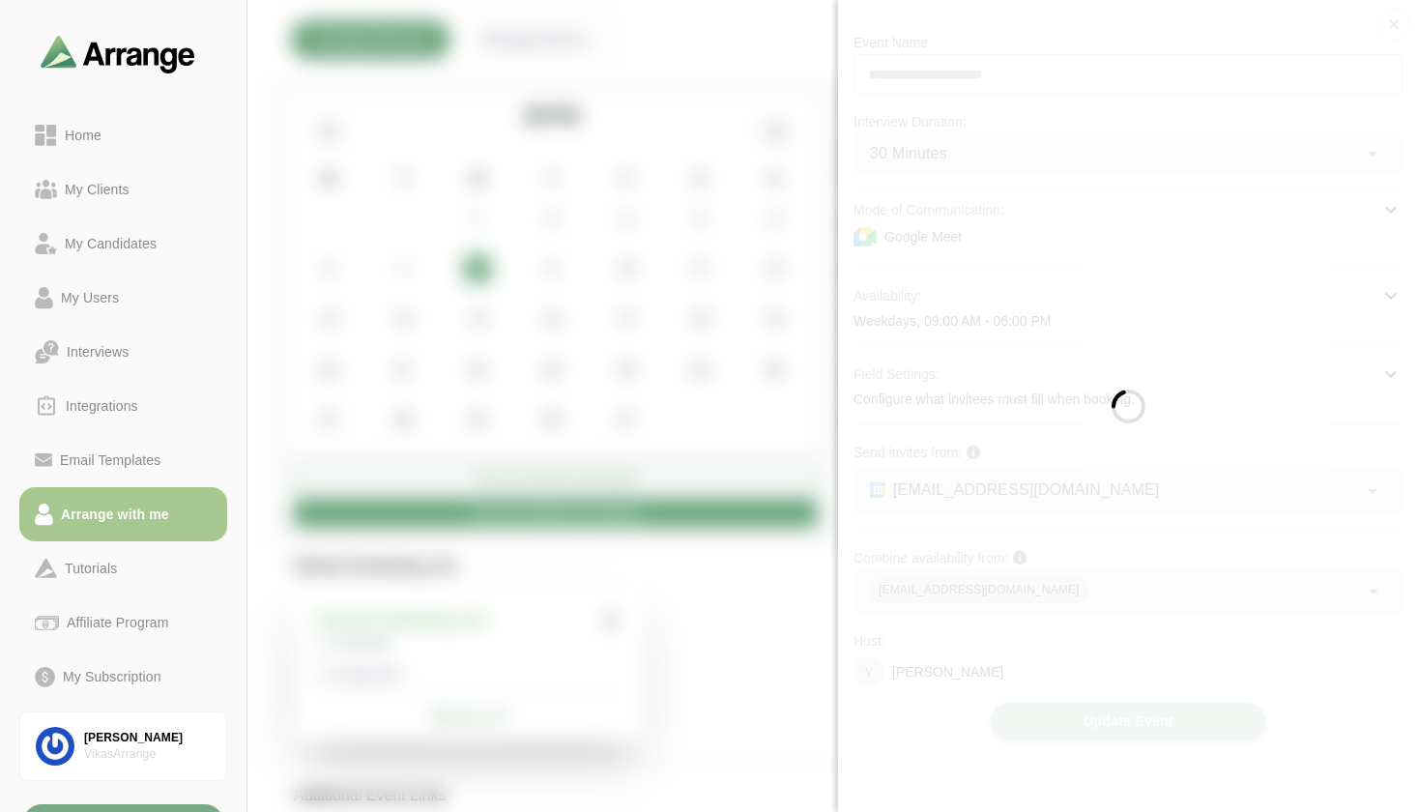
scroll to position [0, 0]
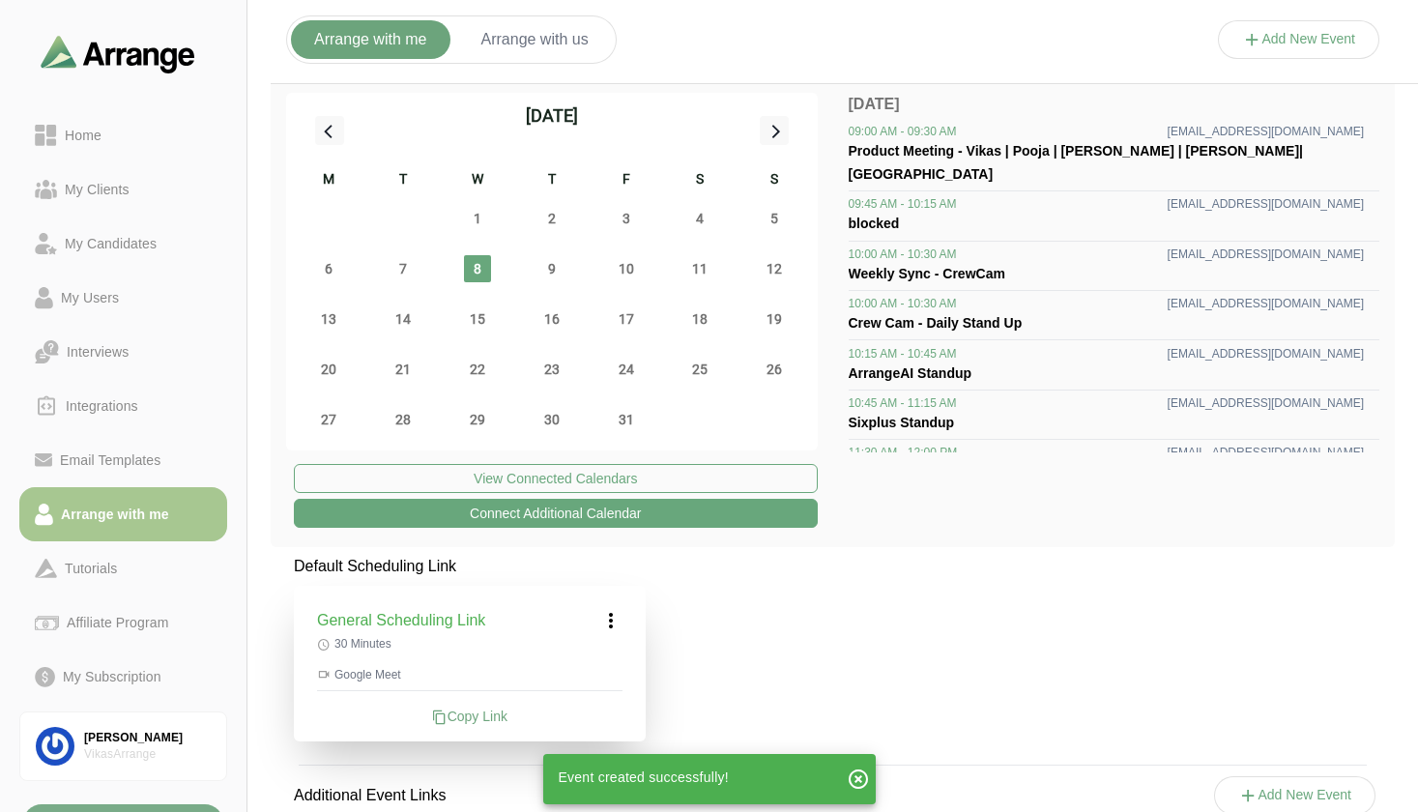
click at [614, 627] on icon at bounding box center [610, 620] width 23 height 23
click at [603, 672] on div "Edit" at bounding box center [592, 675] width 89 height 36
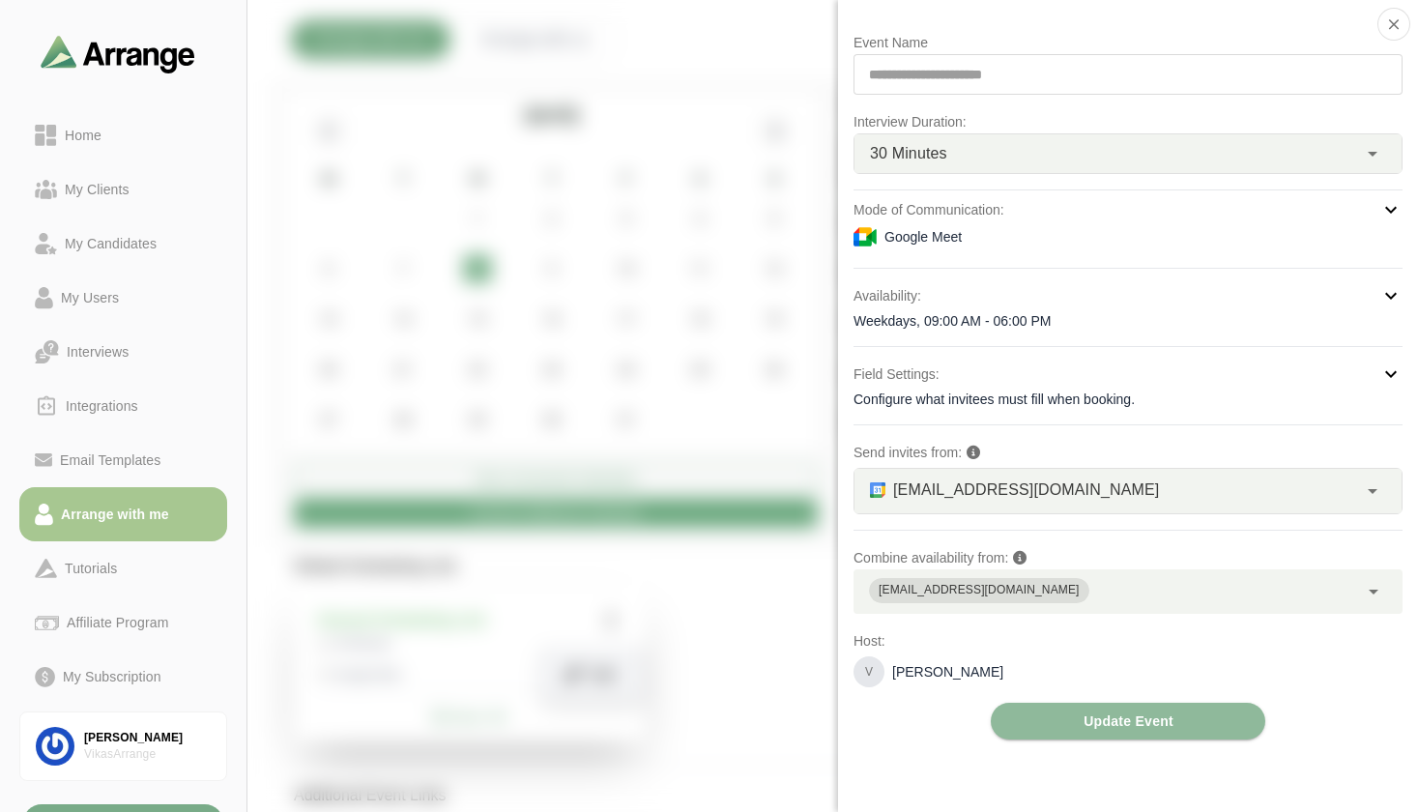
click at [921, 737] on div "**********" at bounding box center [1128, 385] width 549 height 709
click at [1031, 245] on div "Google Meet" at bounding box center [1128, 236] width 549 height 23
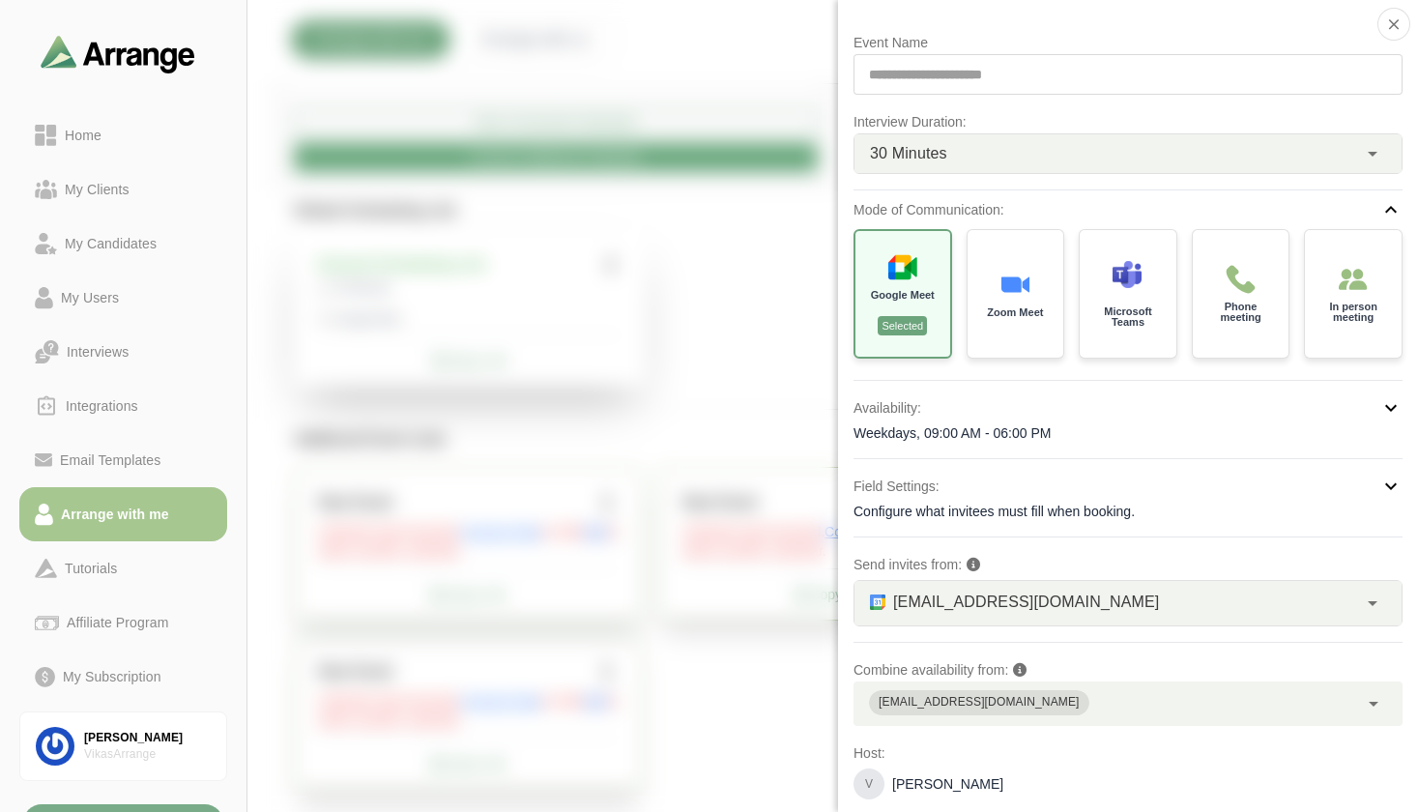
scroll to position [372, 0]
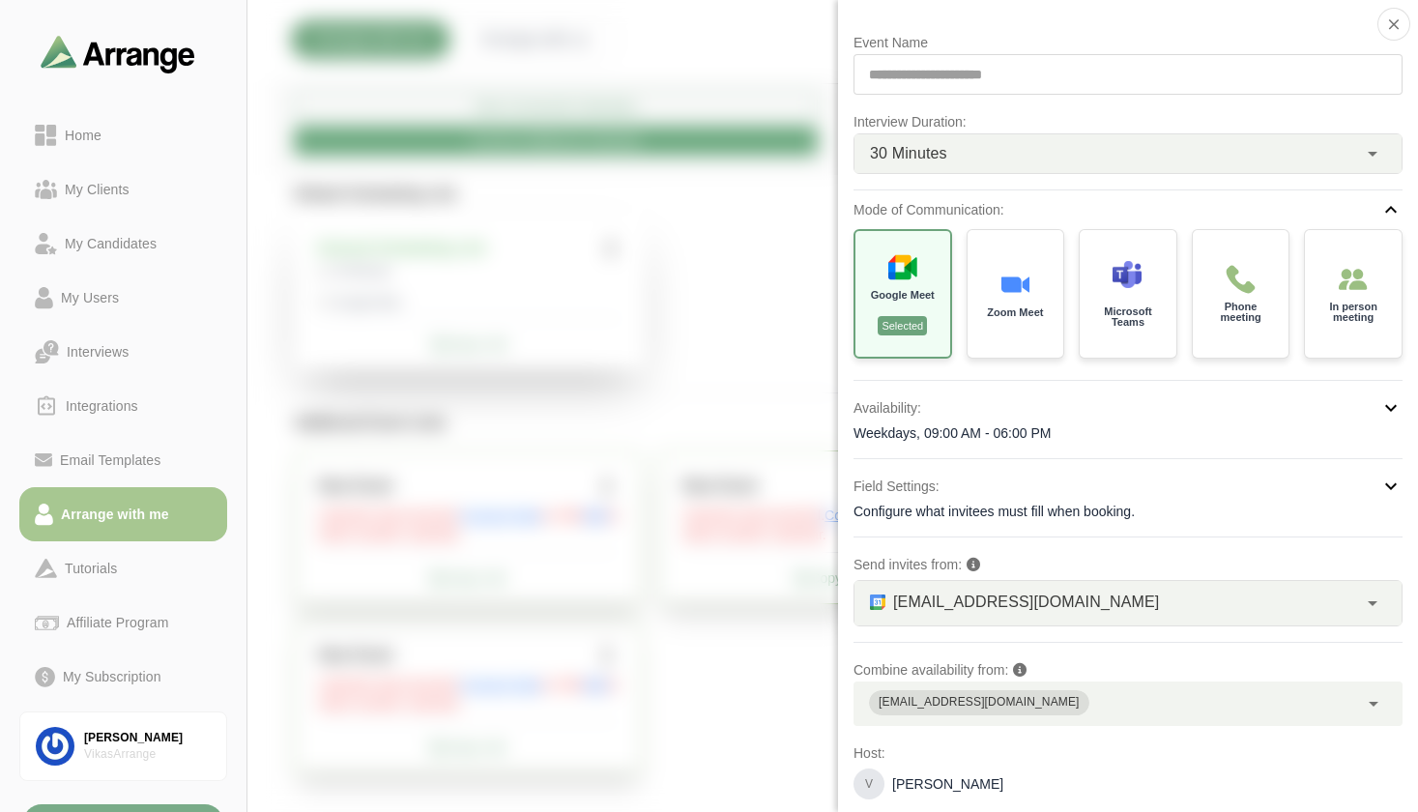
click at [1236, 745] on p "Host:" at bounding box center [1128, 753] width 549 height 23
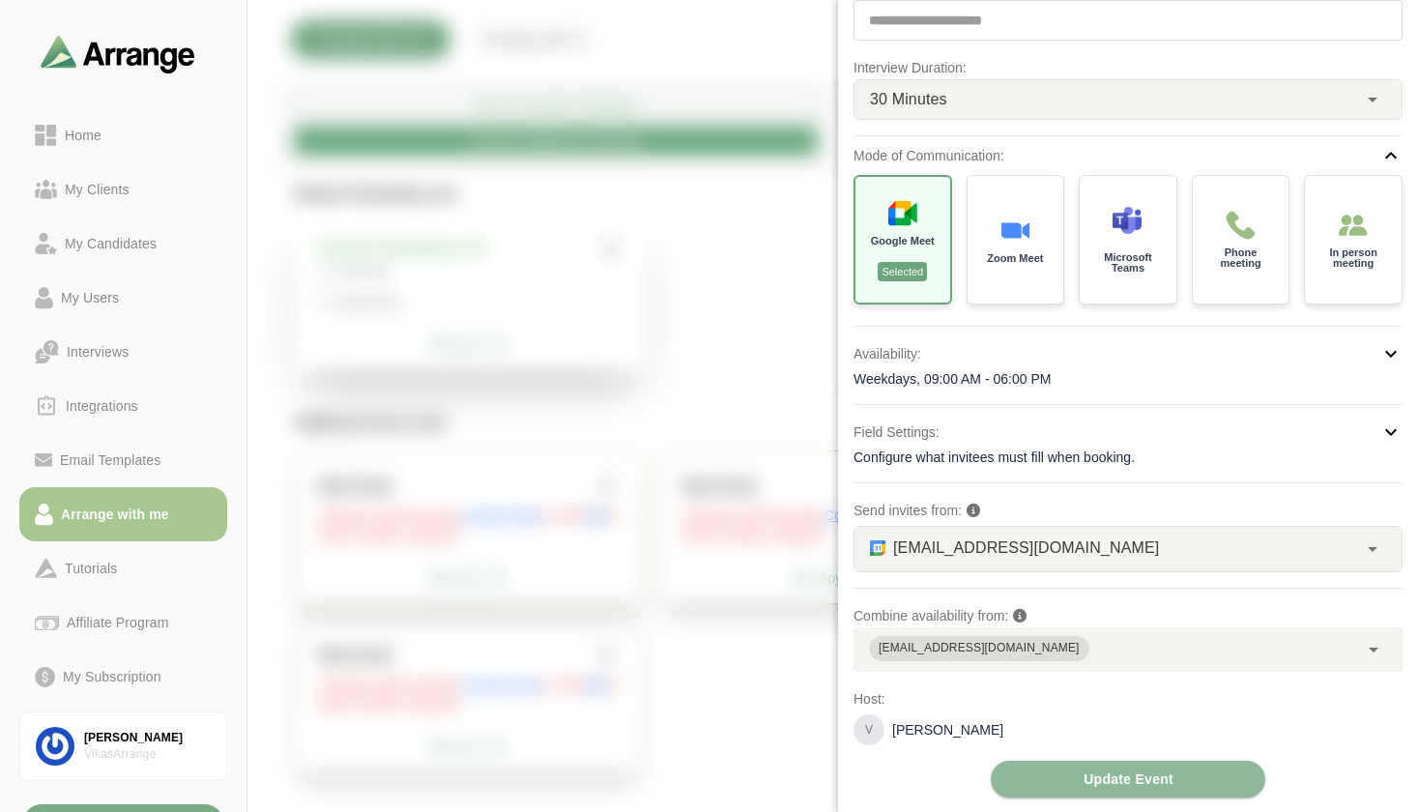
scroll to position [55, 0]
click at [909, 282] on div "Google Meet Selected" at bounding box center [903, 237] width 99 height 132
click at [1076, 489] on div "**********" at bounding box center [1128, 386] width 549 height 821
click at [1125, 275] on div "Microsoft Teams" at bounding box center [1129, 237] width 102 height 134
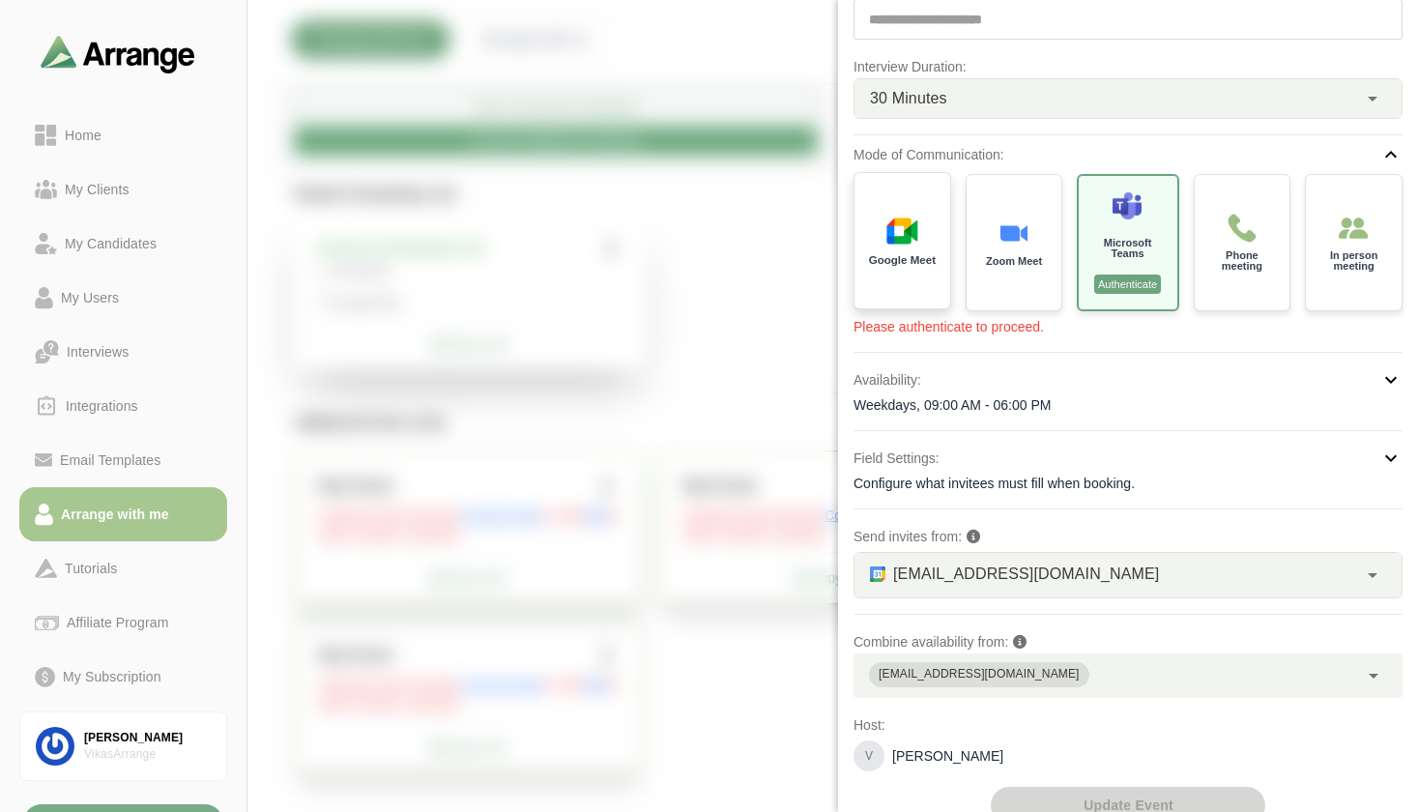
click at [898, 246] on img at bounding box center [902, 231] width 31 height 31
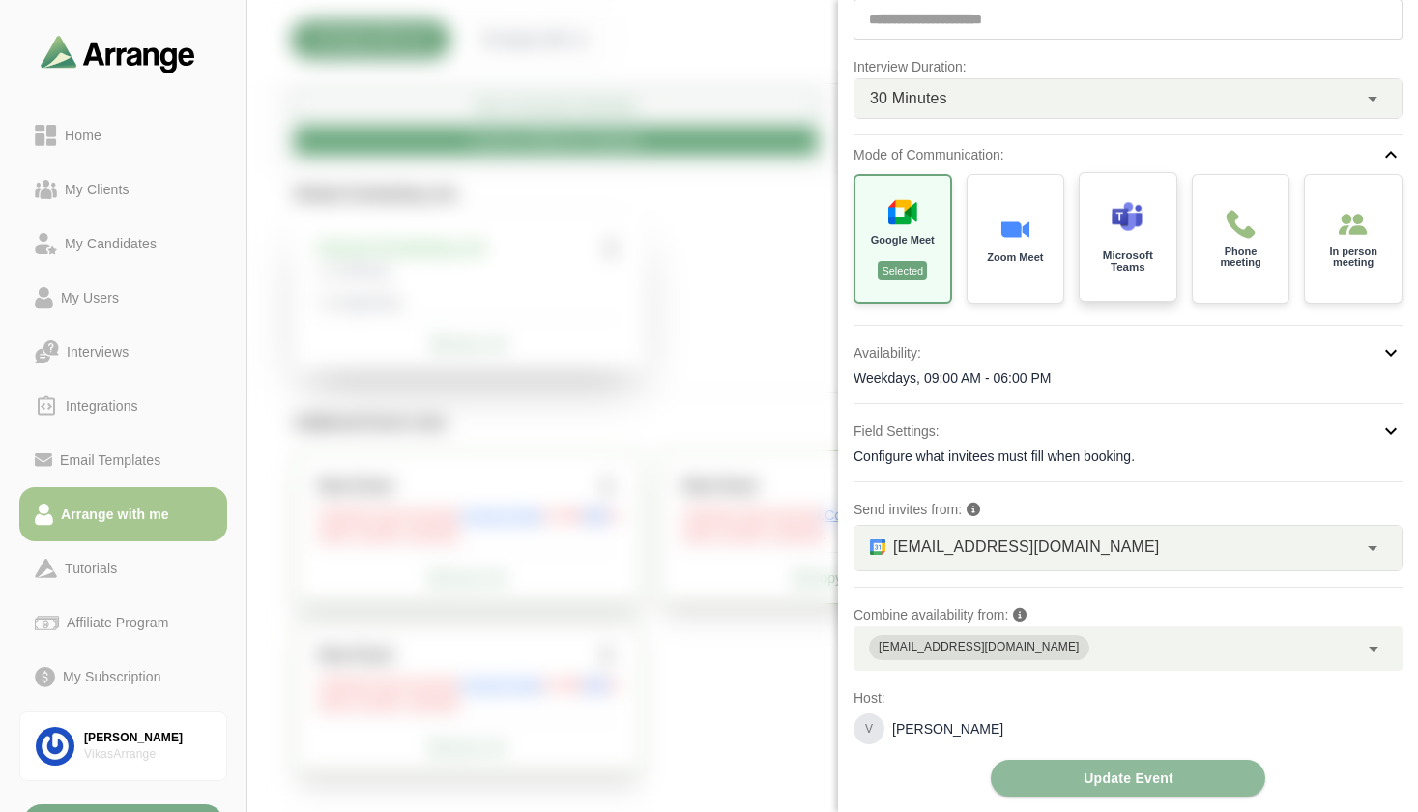
click at [1146, 278] on div "Microsoft Teams" at bounding box center [1129, 237] width 102 height 134
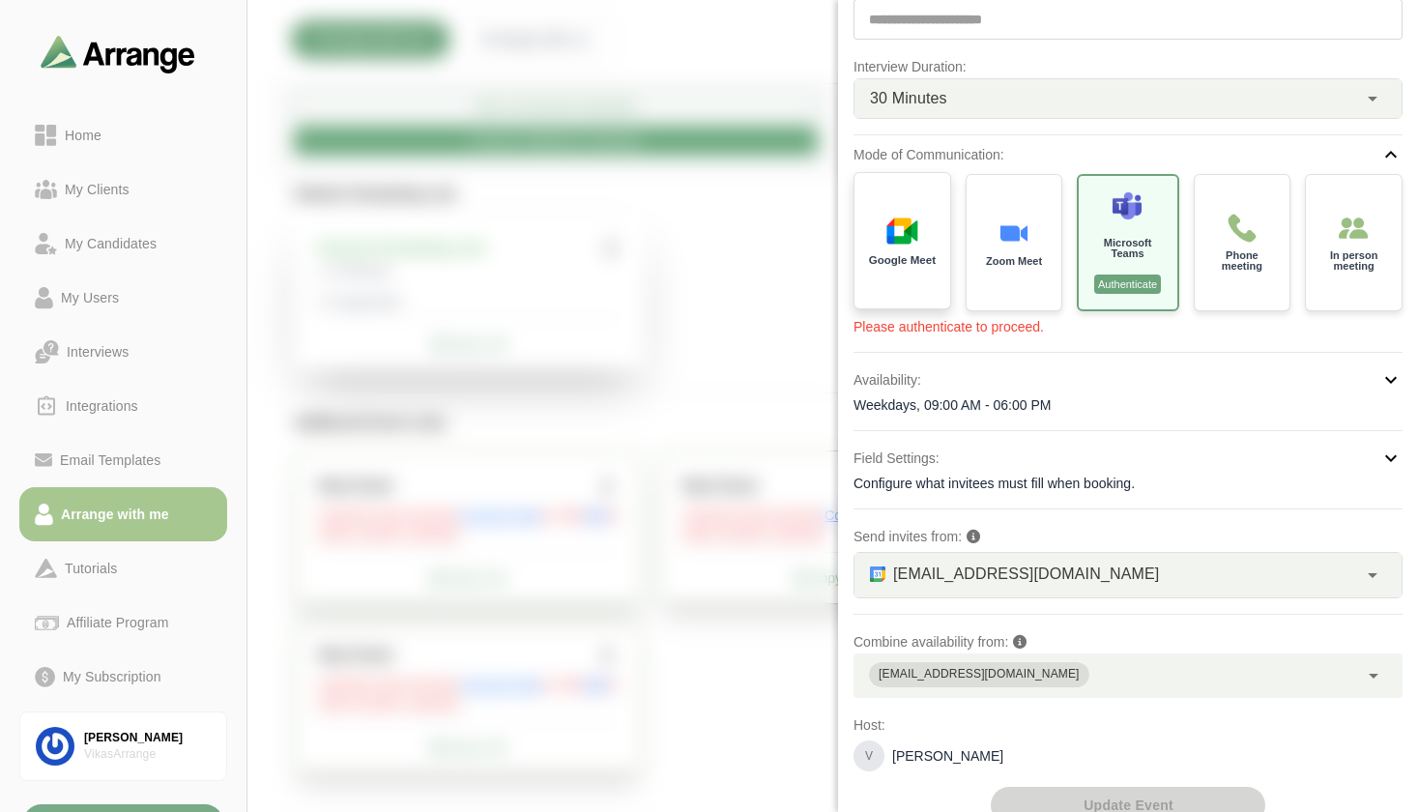
click at [892, 276] on div "Google Meet" at bounding box center [903, 241] width 101 height 142
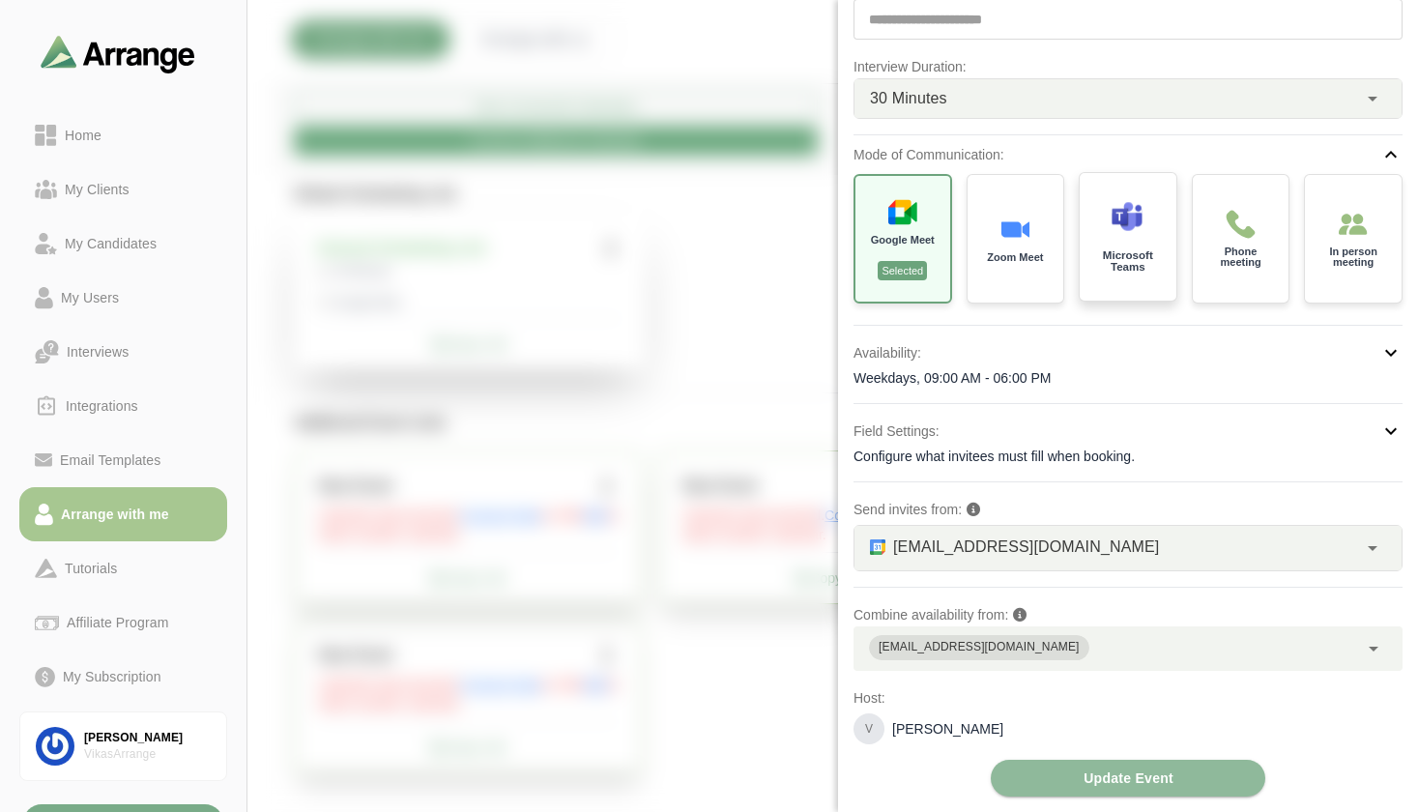
click at [1082, 267] on div "Microsoft Teams" at bounding box center [1129, 237] width 102 height 134
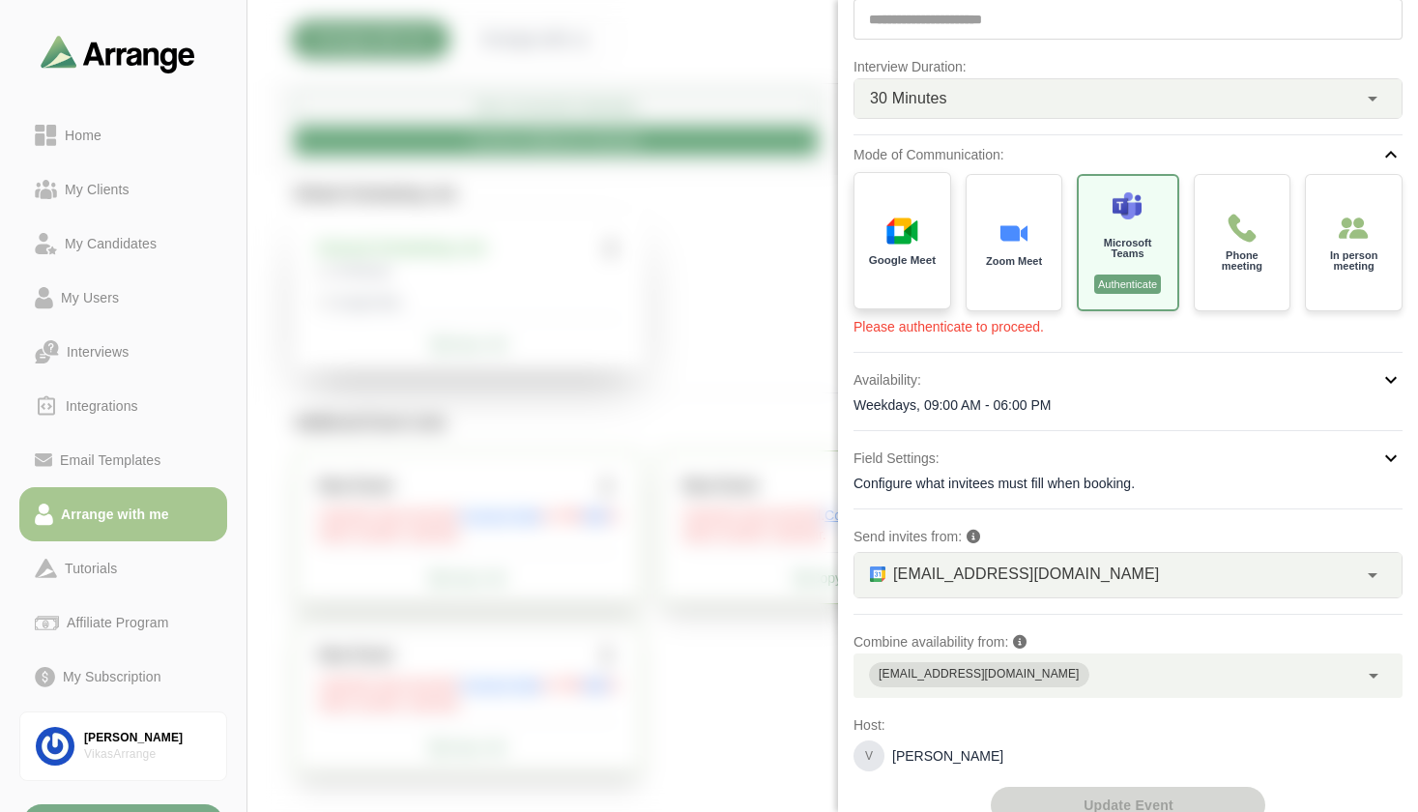
click at [889, 295] on div "Google Meet" at bounding box center [903, 241] width 101 height 142
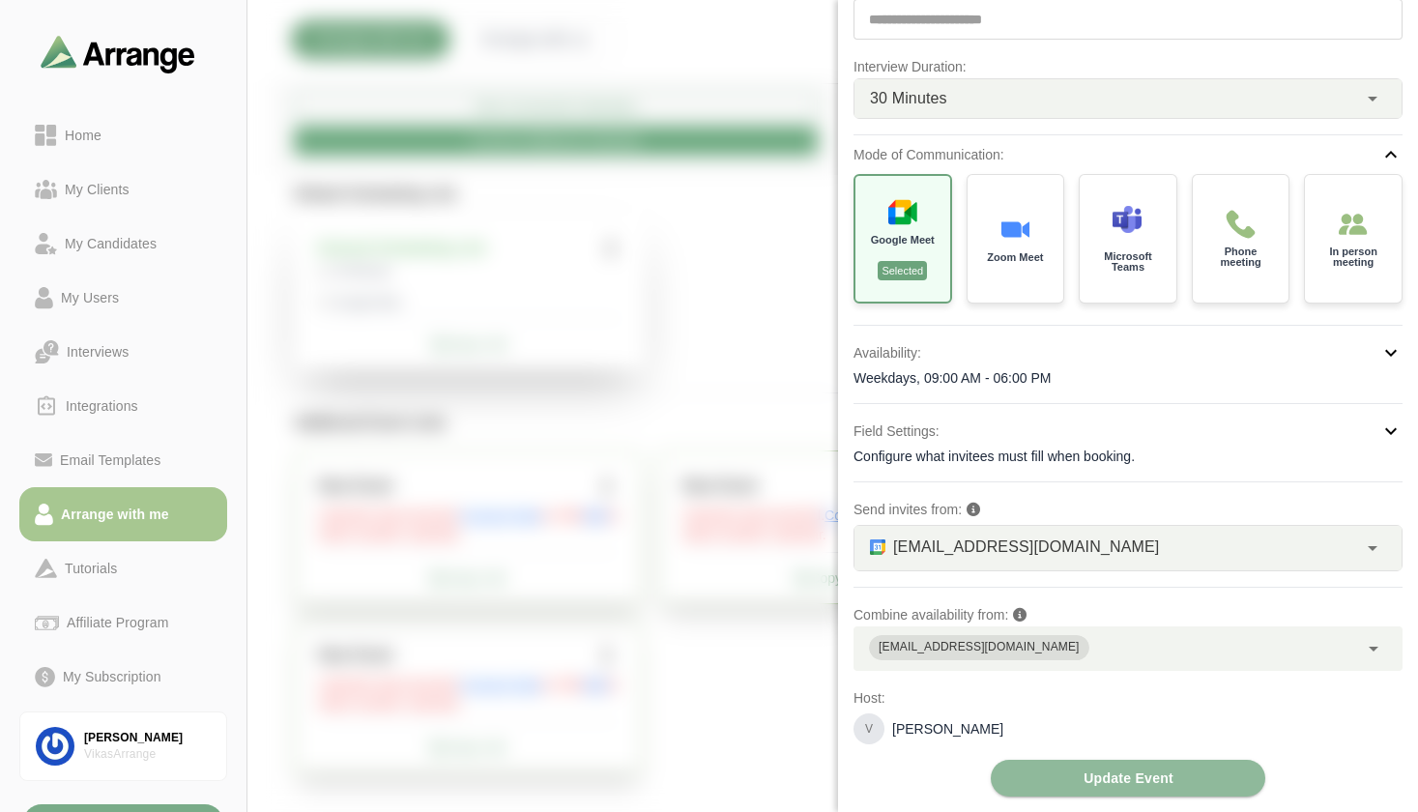
click at [1218, 59] on div at bounding box center [1299, 59] width 162 height 0
